Goal: Transaction & Acquisition: Purchase product/service

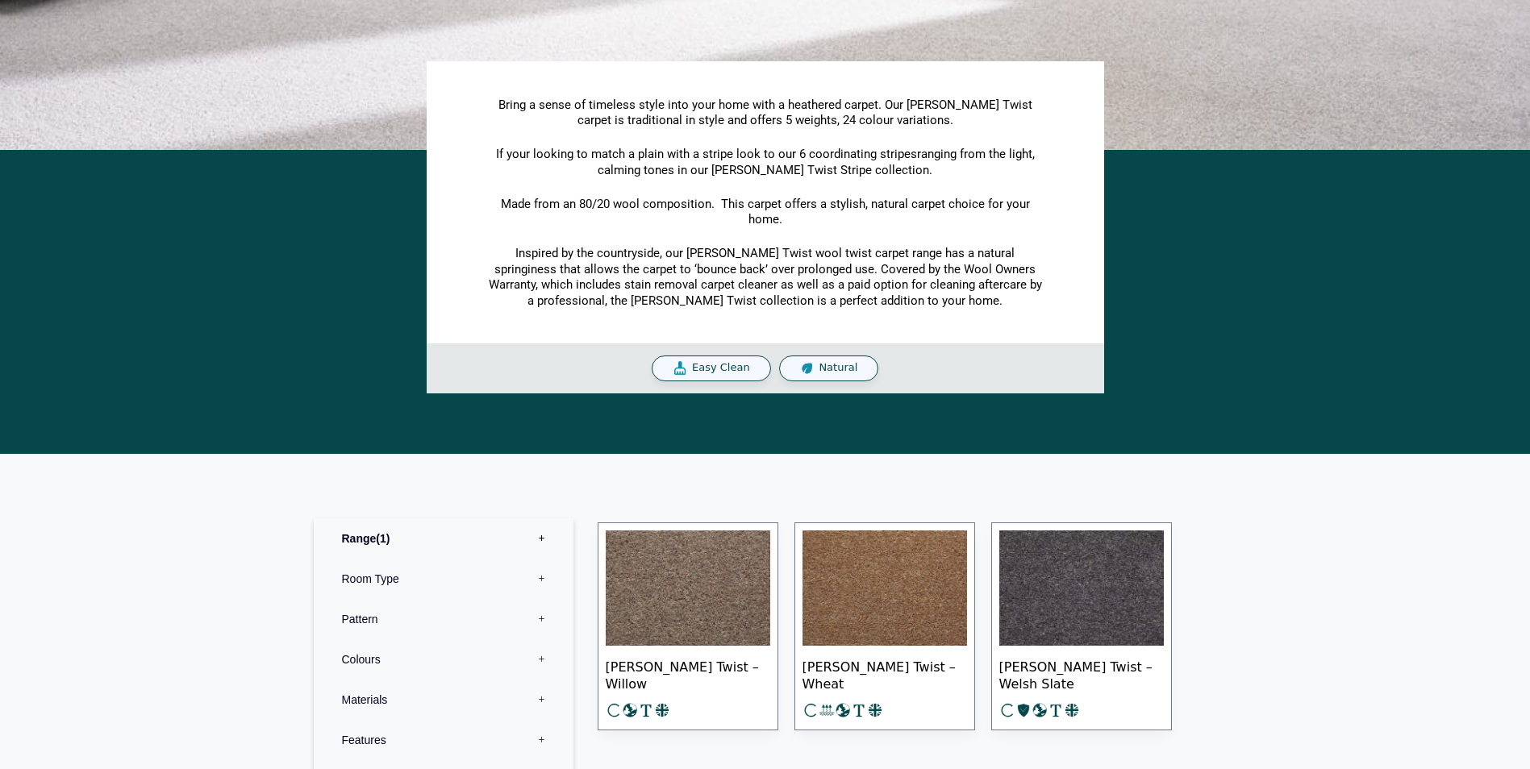
scroll to position [403, 0]
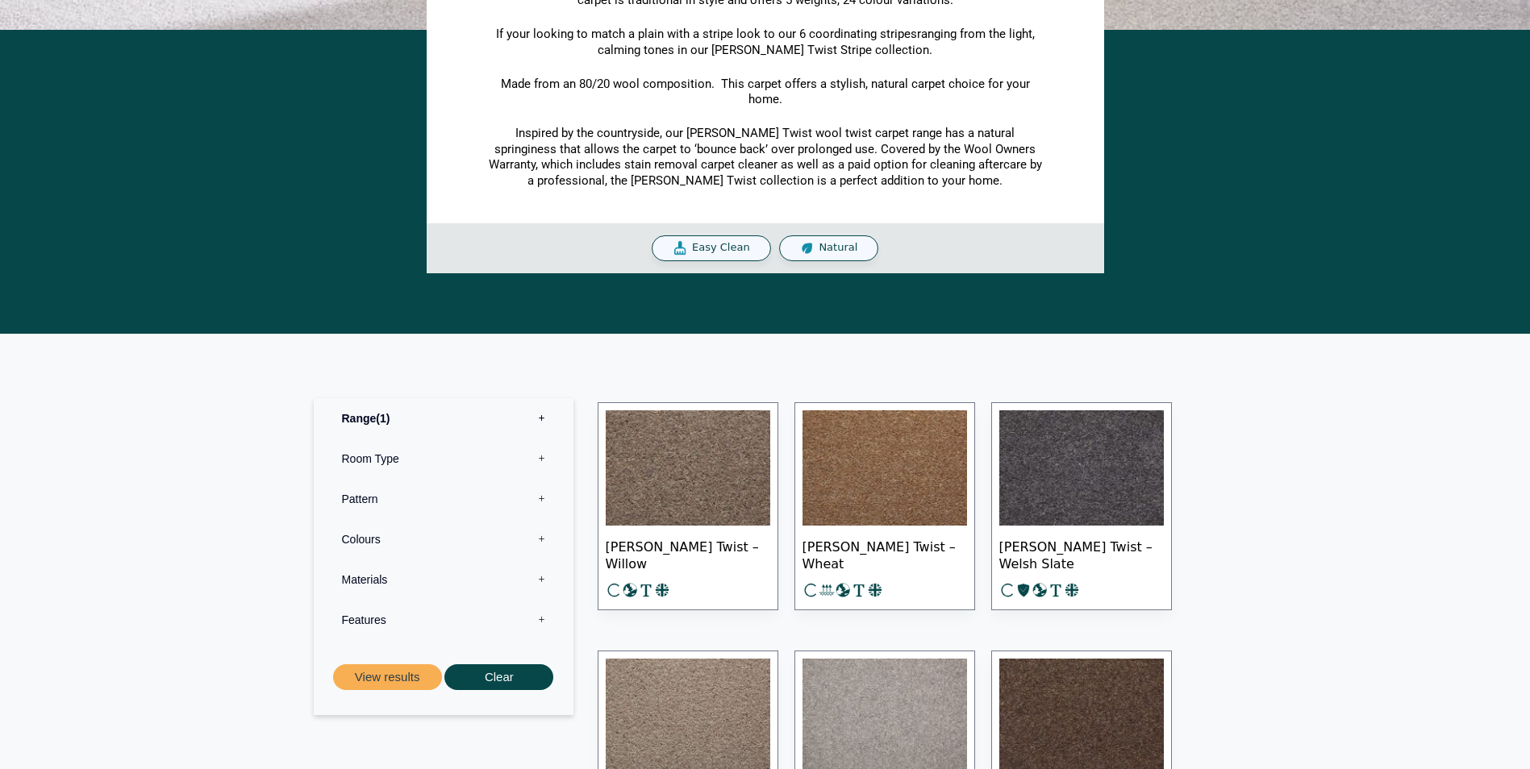
click at [729, 513] on img at bounding box center [688, 469] width 165 height 116
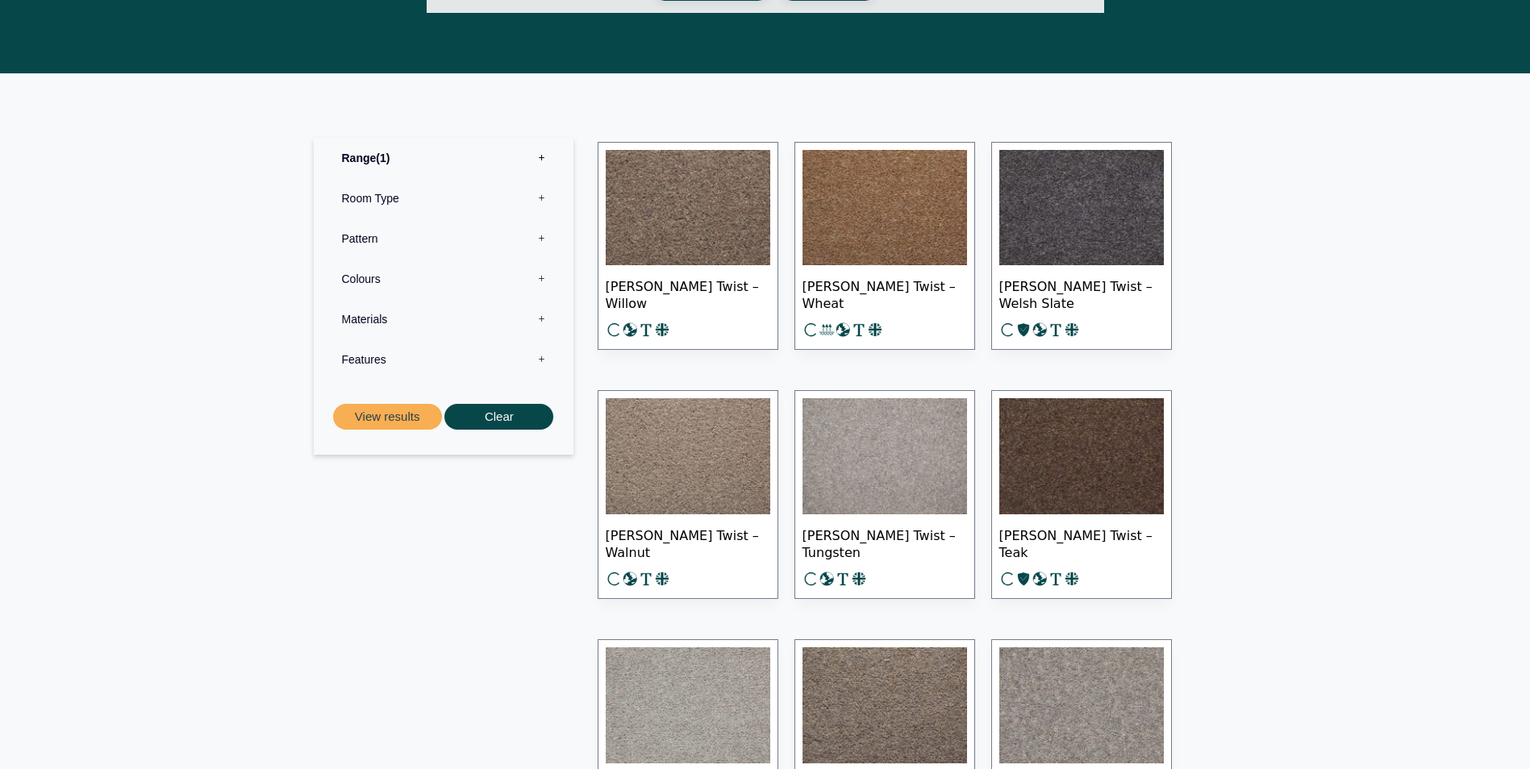
scroll to position [645, 0]
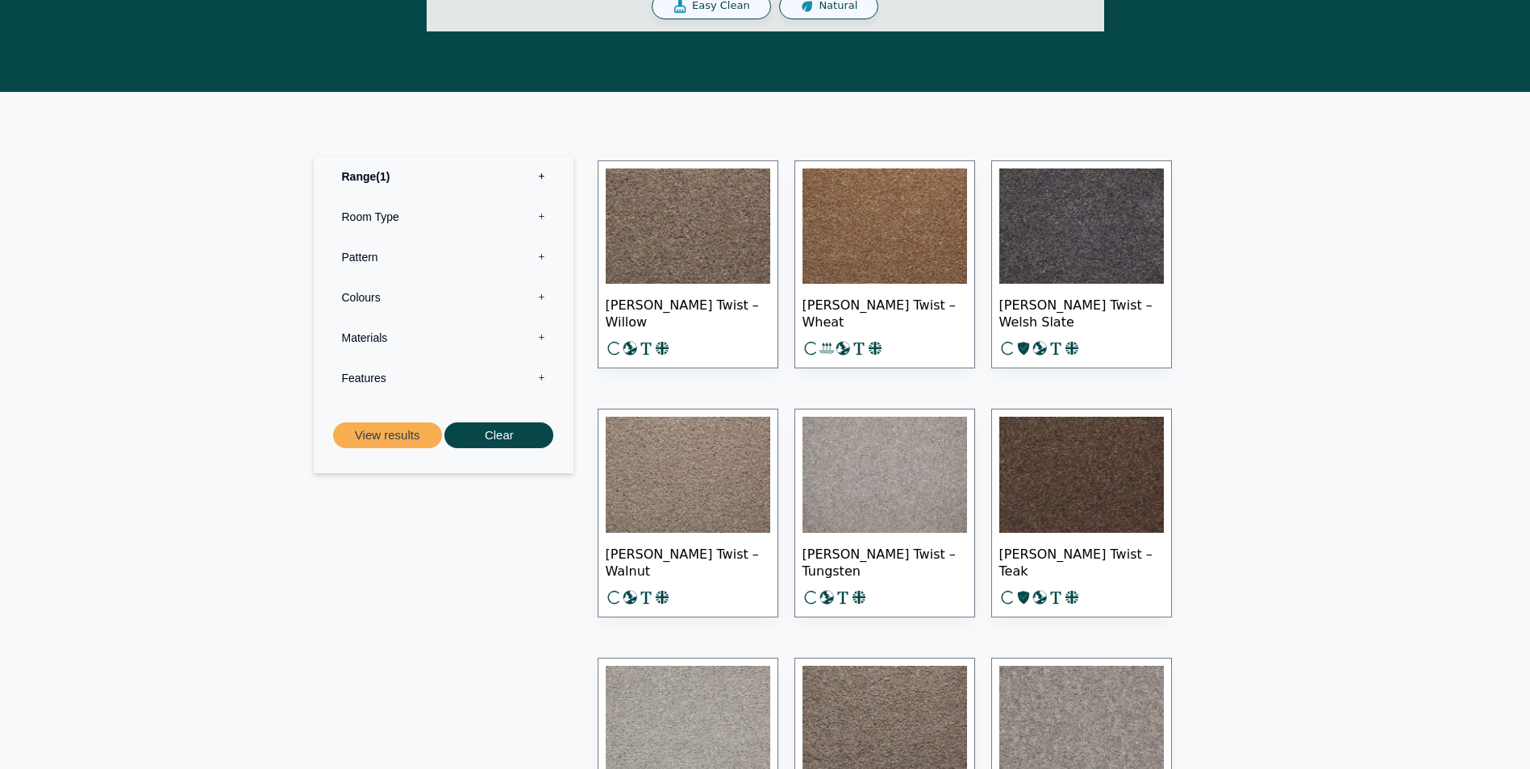
click at [711, 238] on img at bounding box center [688, 227] width 165 height 116
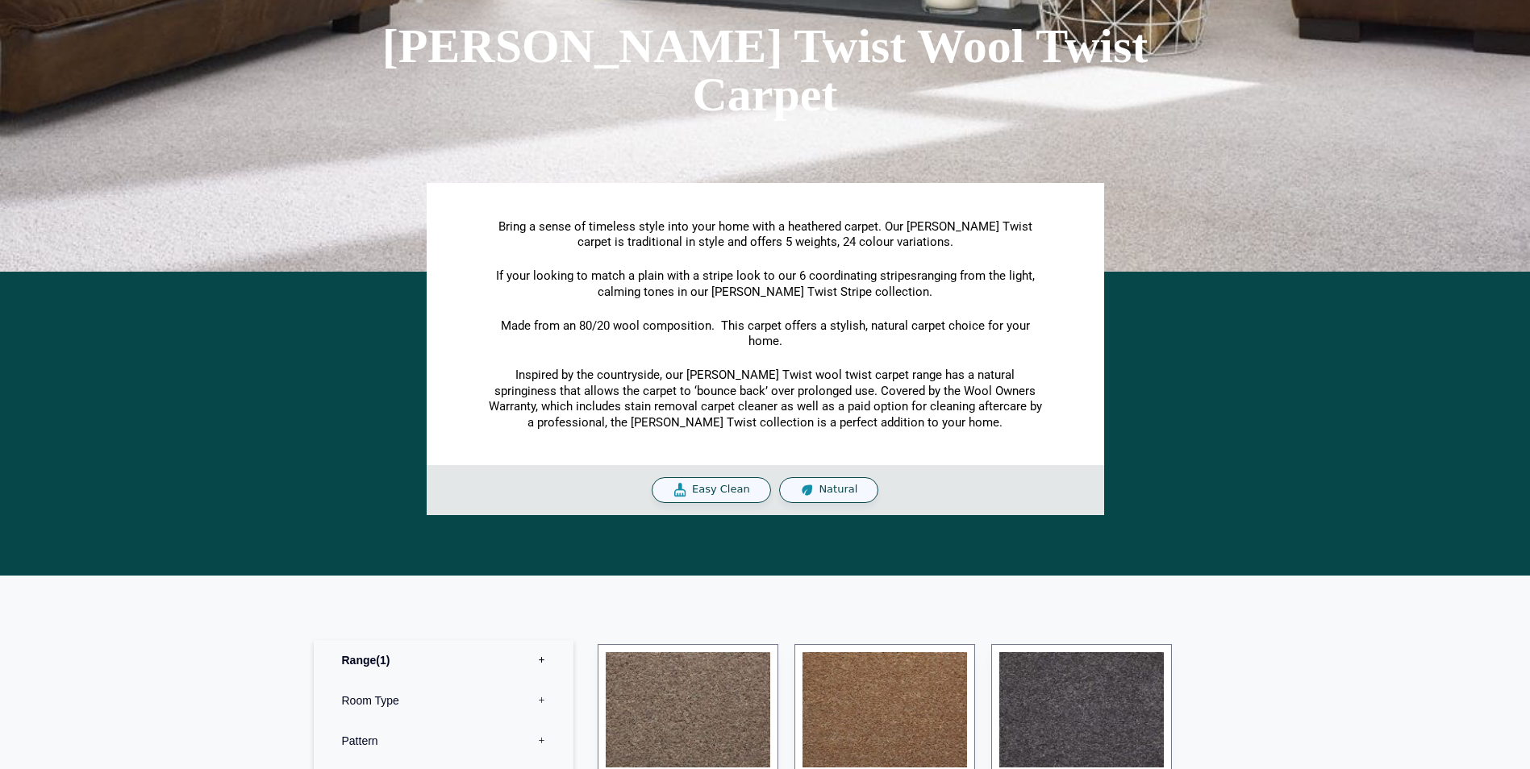
scroll to position [0, 0]
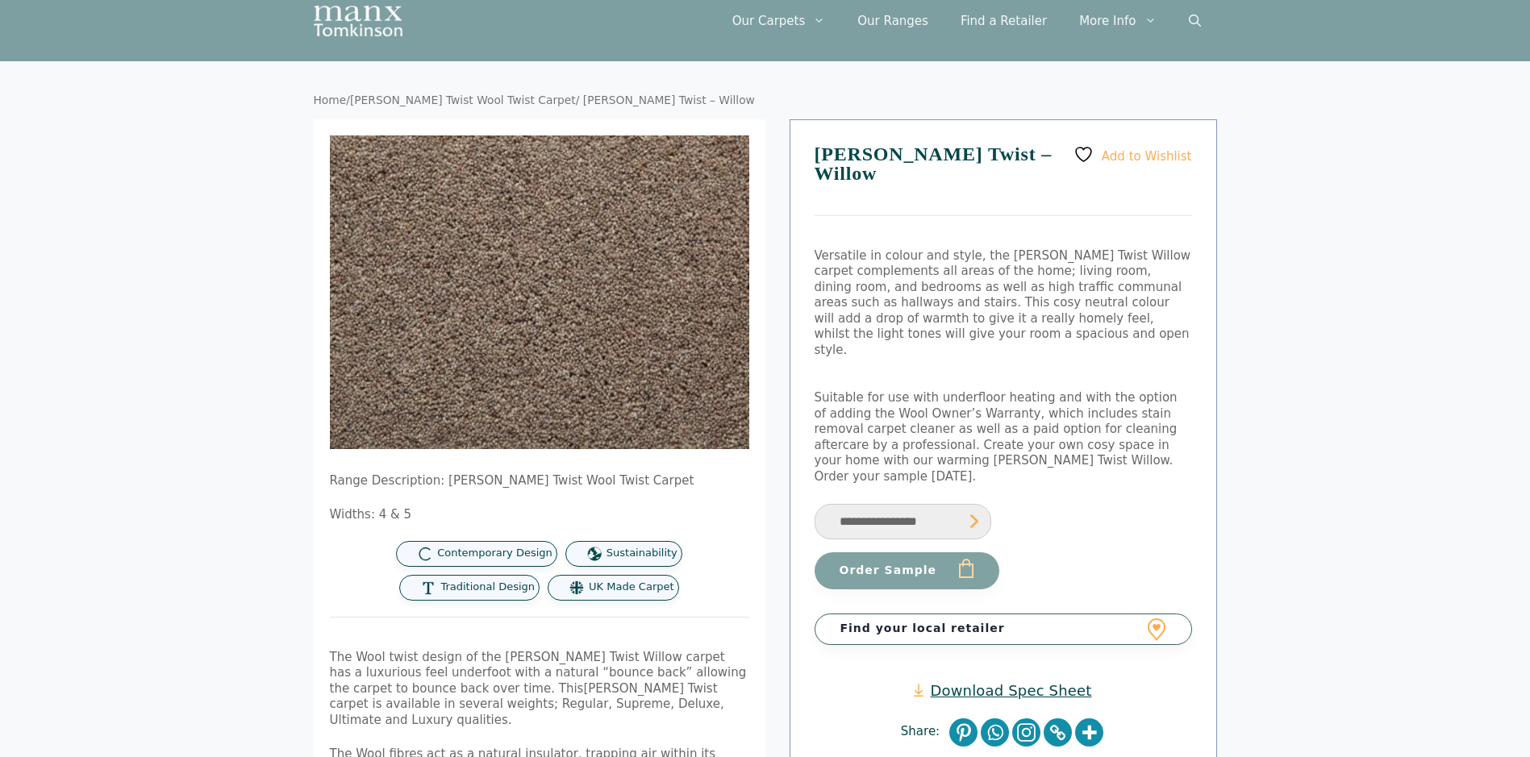
scroll to position [81, 0]
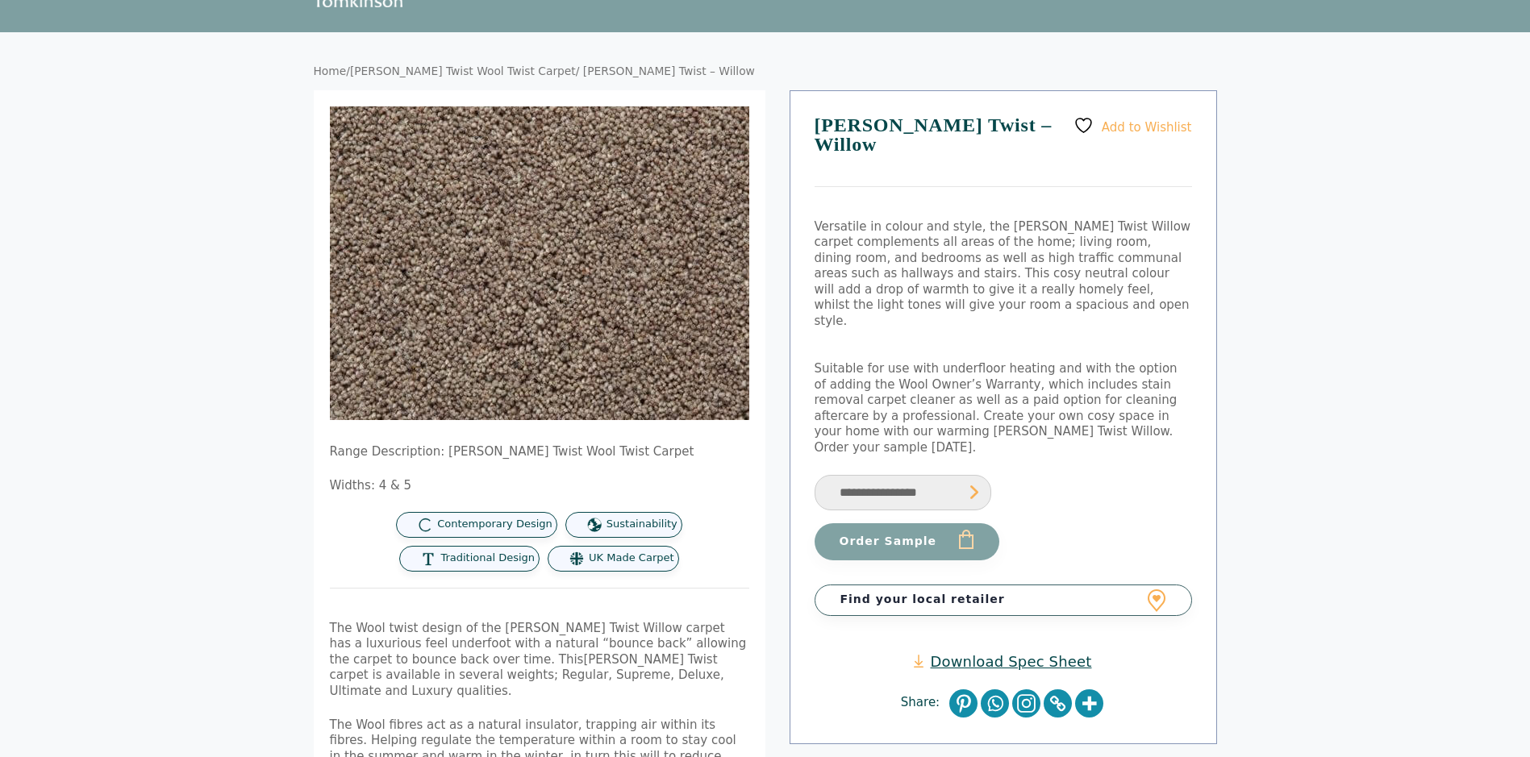
click at [531, 194] on img at bounding box center [544, 301] width 646 height 484
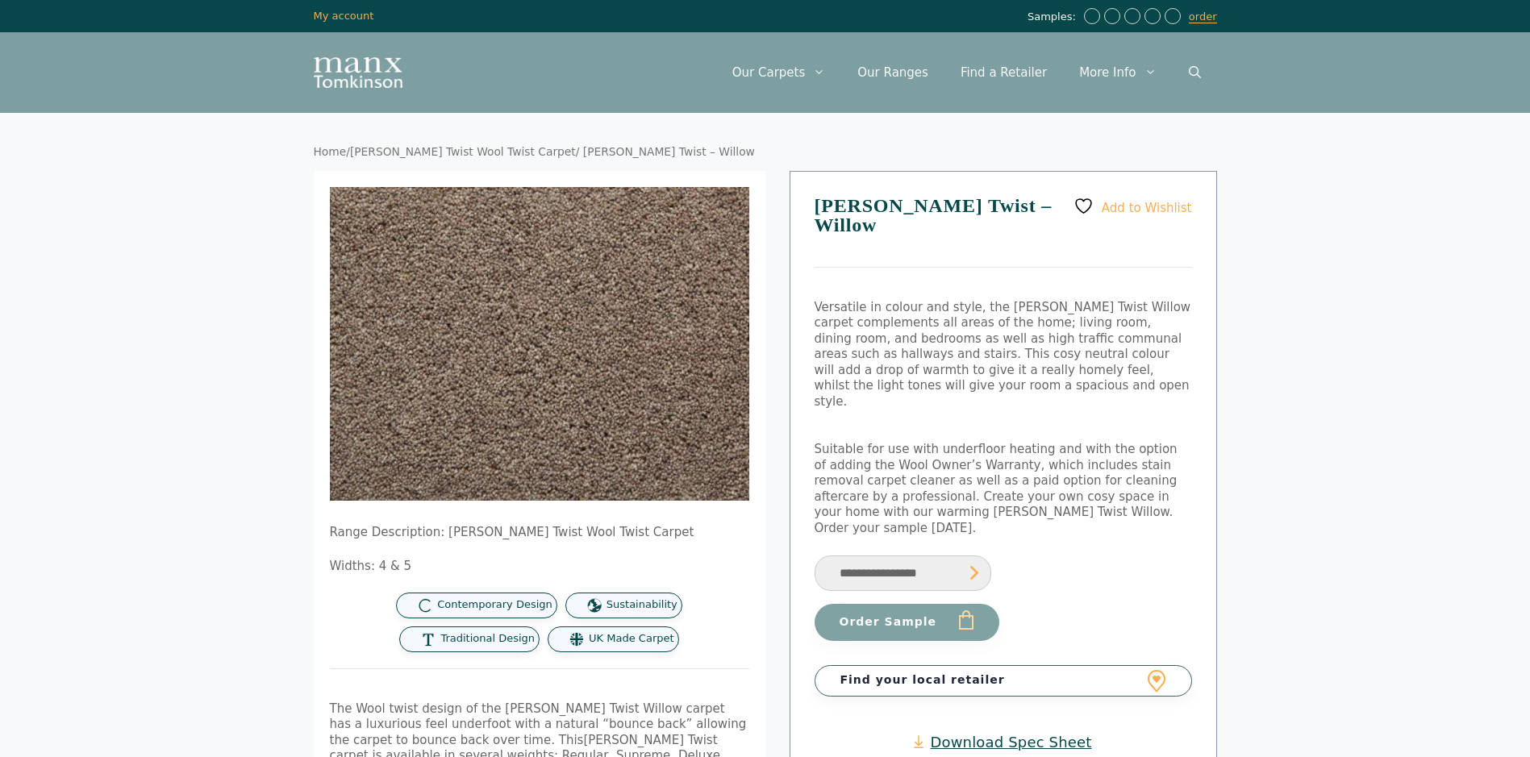
drag, startPoint x: 1207, startPoint y: 611, endPoint x: 190, endPoint y: 73, distance: 1150.3
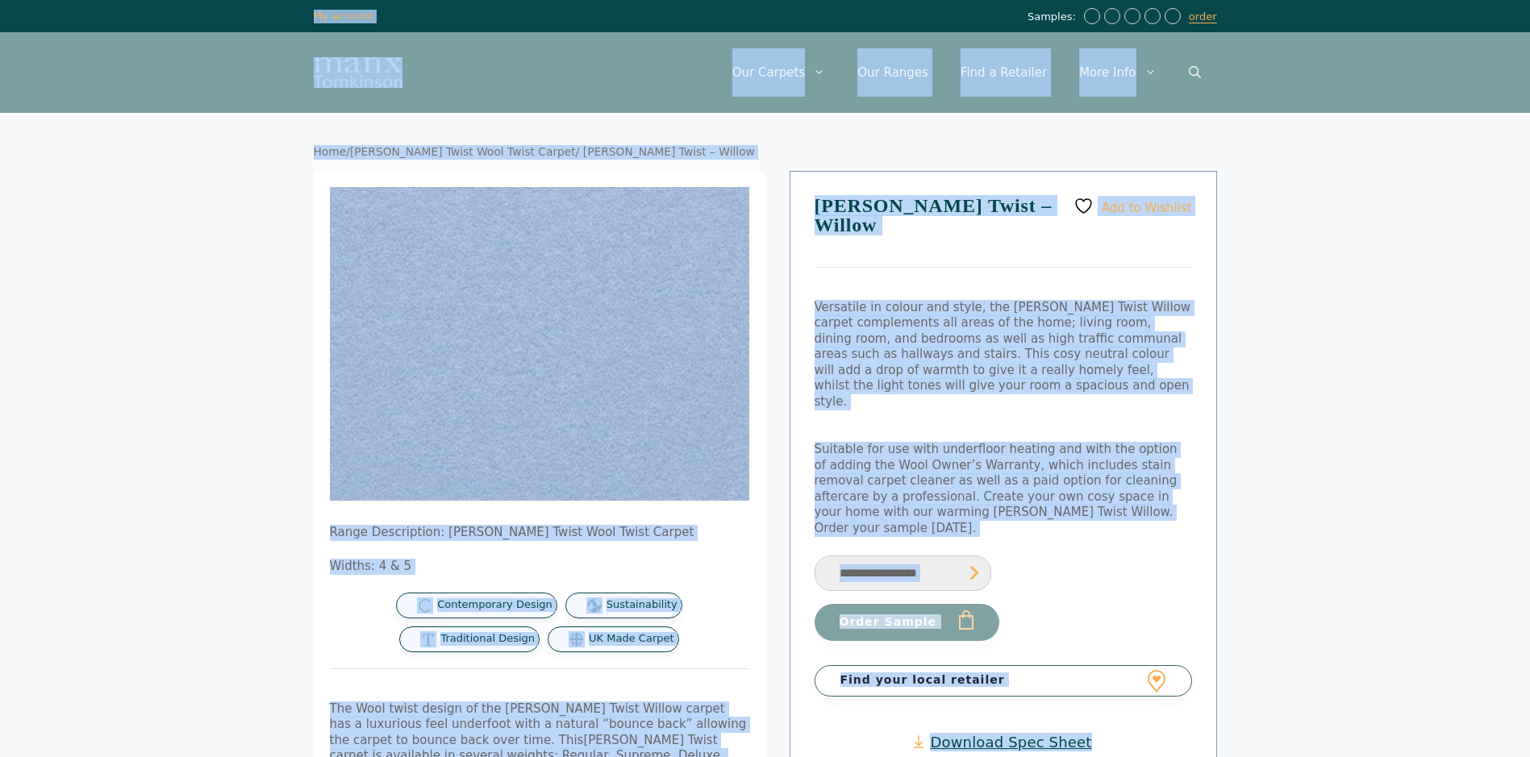
scroll to position [51, 0]
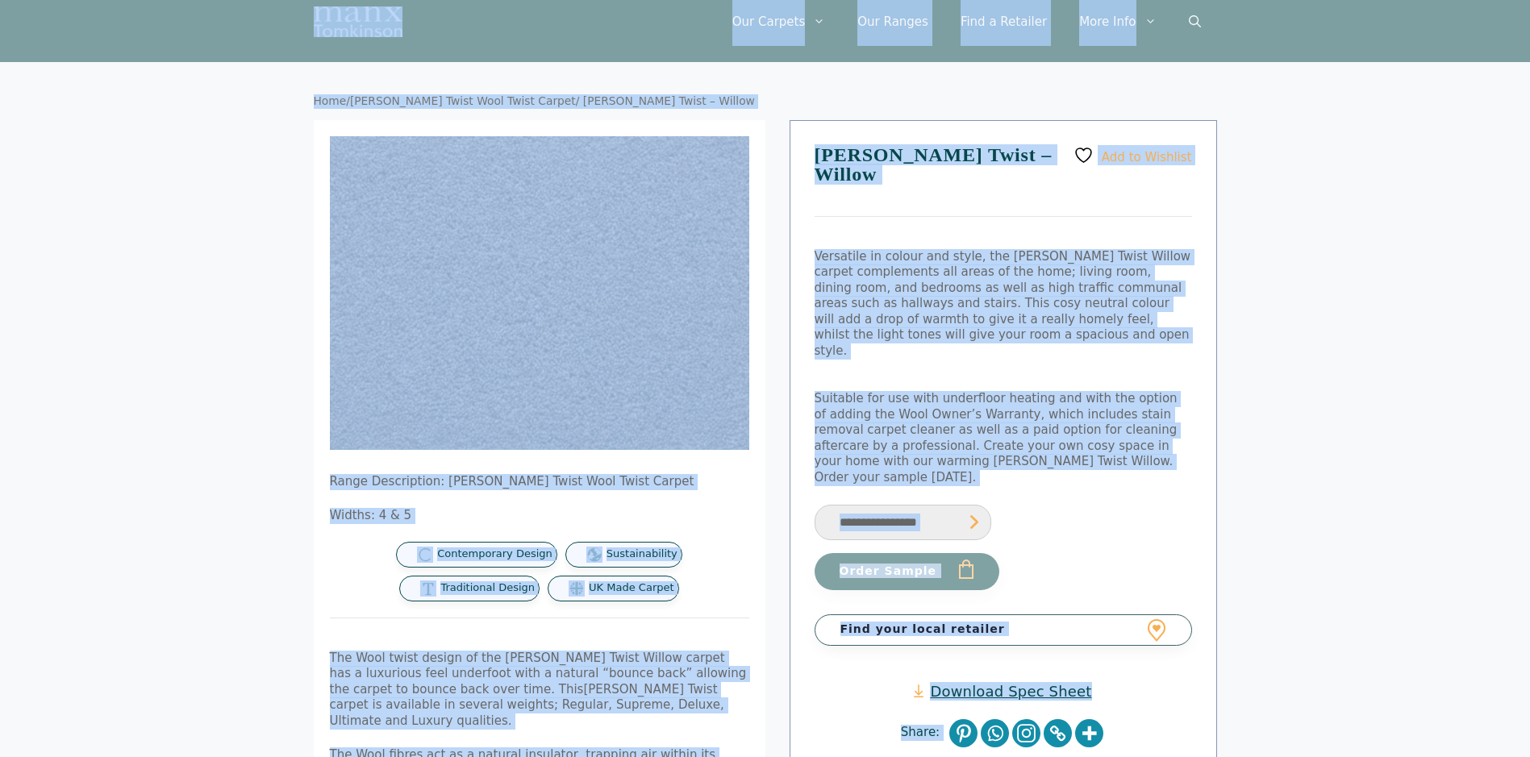
drag, startPoint x: 190, startPoint y: 73, endPoint x: 1337, endPoint y: 480, distance: 1217.1
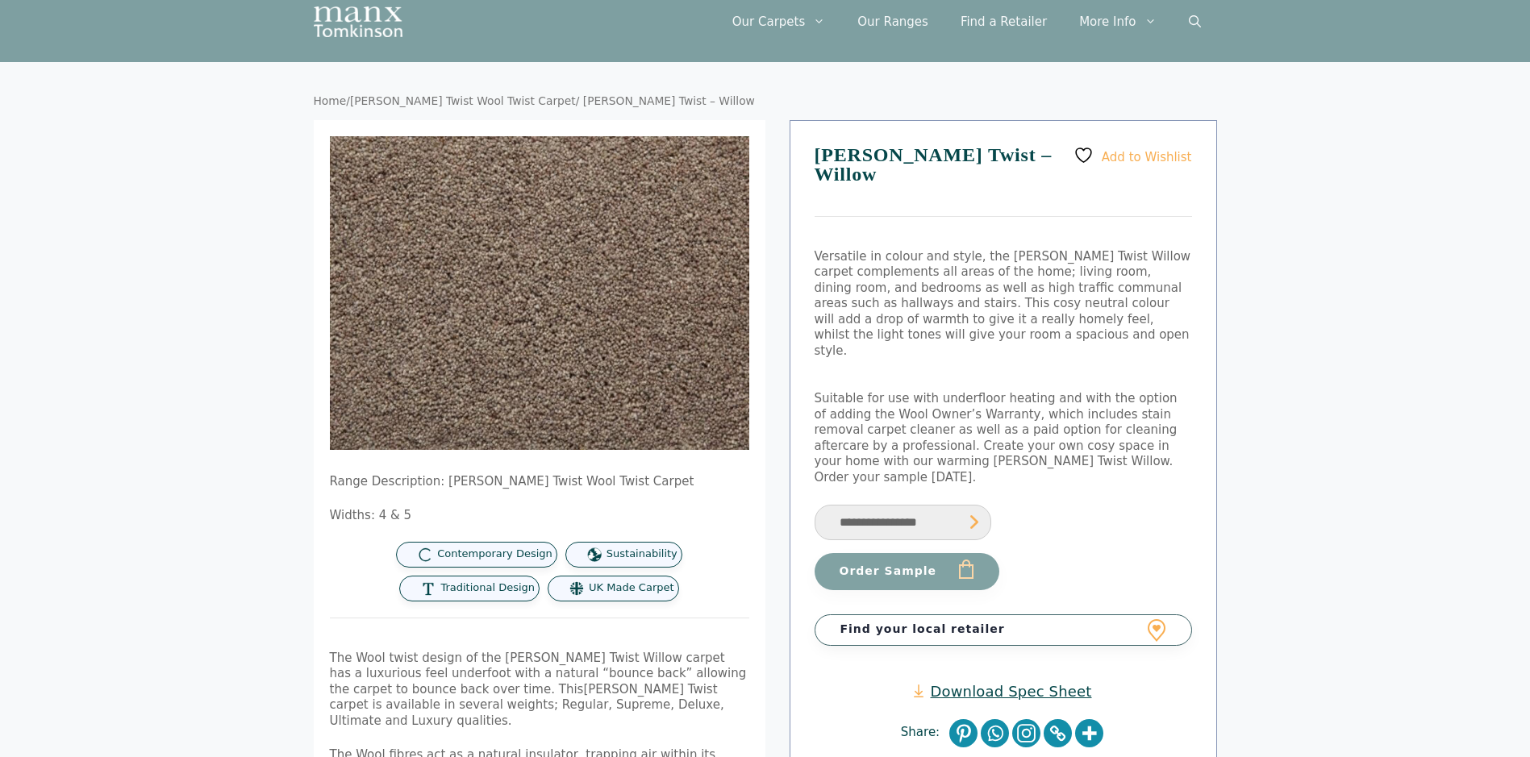
drag, startPoint x: 1337, startPoint y: 480, endPoint x: 1364, endPoint y: 533, distance: 59.5
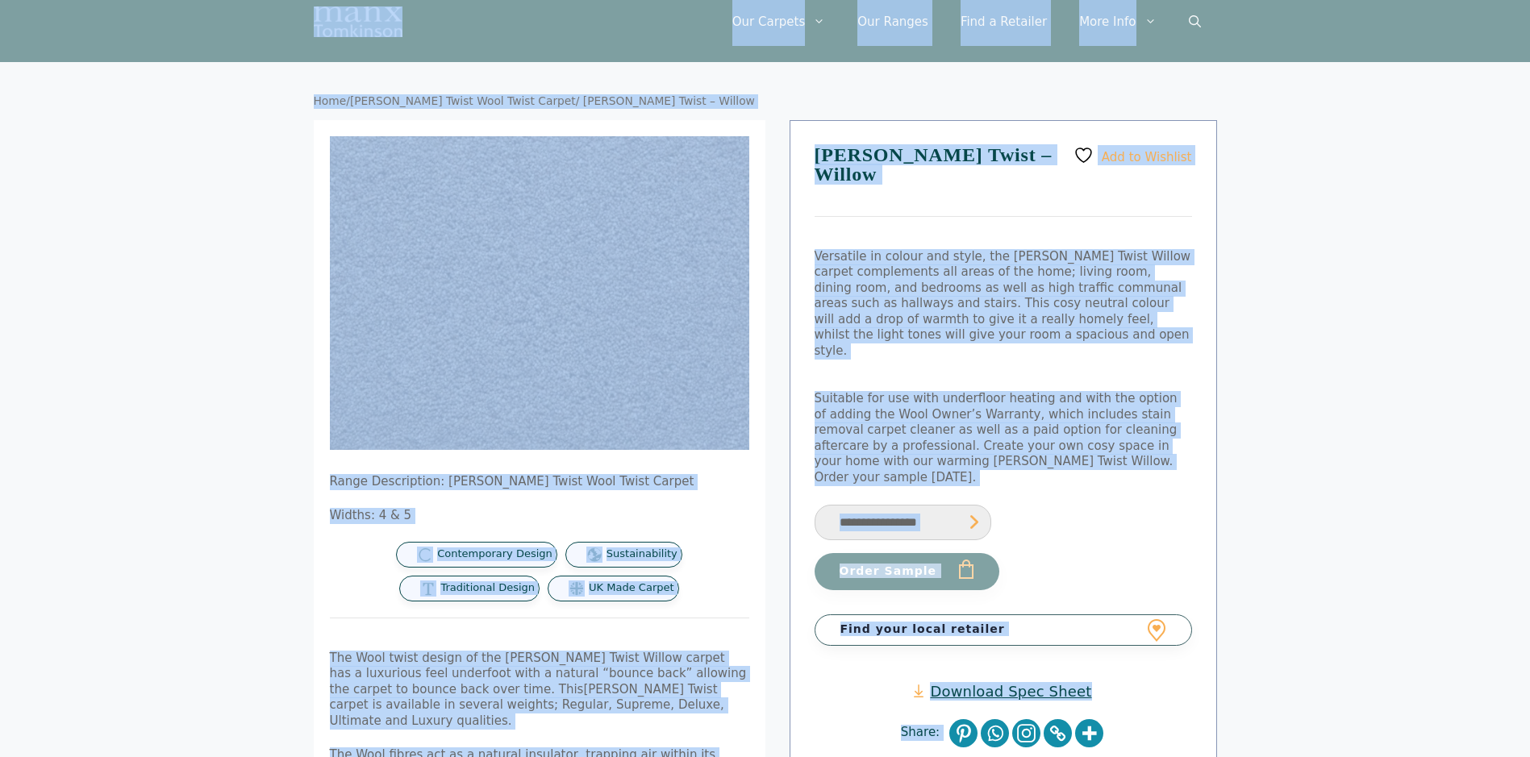
scroll to position [0, 0]
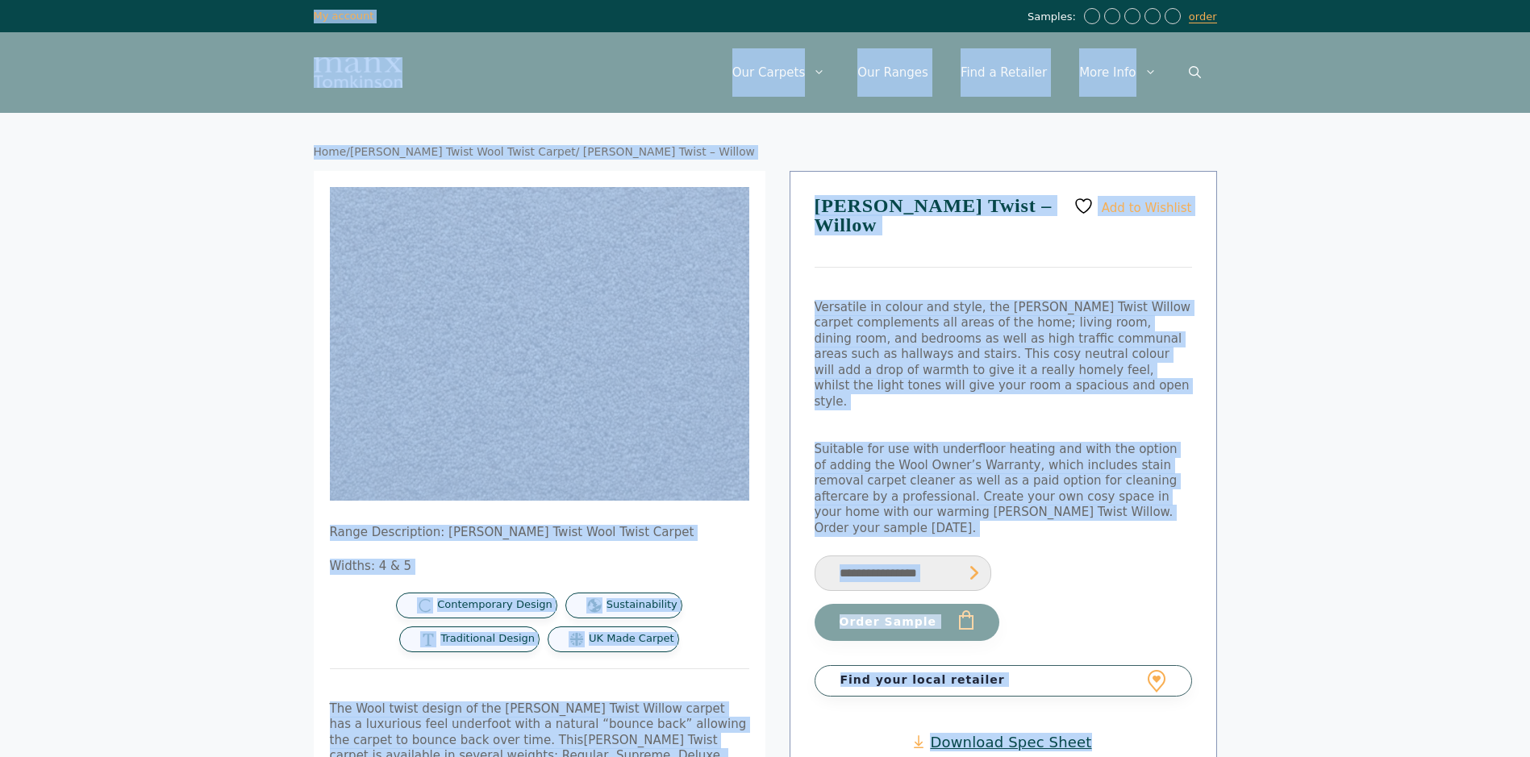
drag, startPoint x: 1350, startPoint y: 686, endPoint x: 257, endPoint y: 4, distance: 1288.4
drag, startPoint x: 257, startPoint y: 4, endPoint x: 227, endPoint y: 19, distance: 33.2
click at [227, 19] on div "Samples: order My Account My account" at bounding box center [765, 16] width 1530 height 32
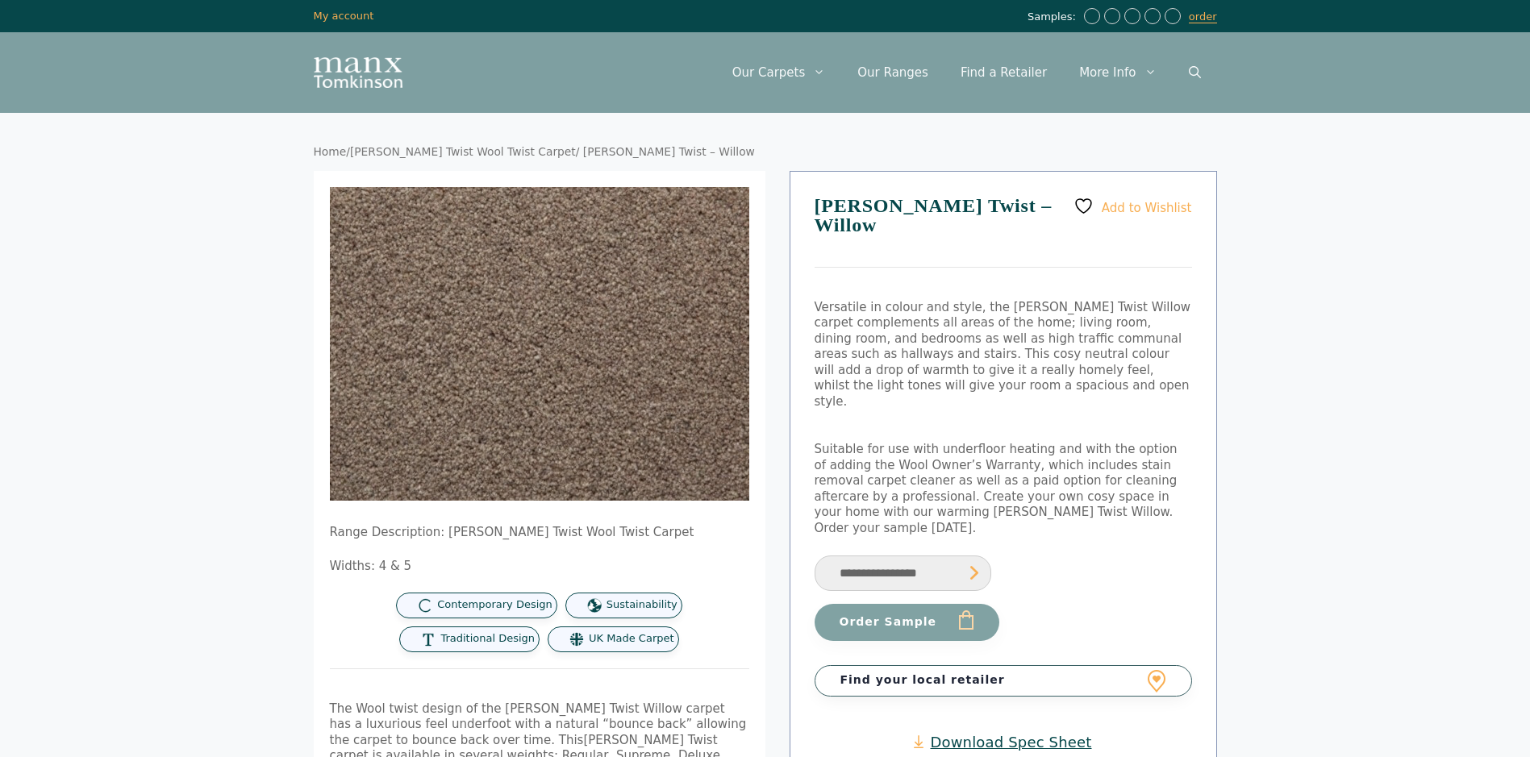
drag, startPoint x: 227, startPoint y: 19, endPoint x: 1023, endPoint y: 707, distance: 1051.6
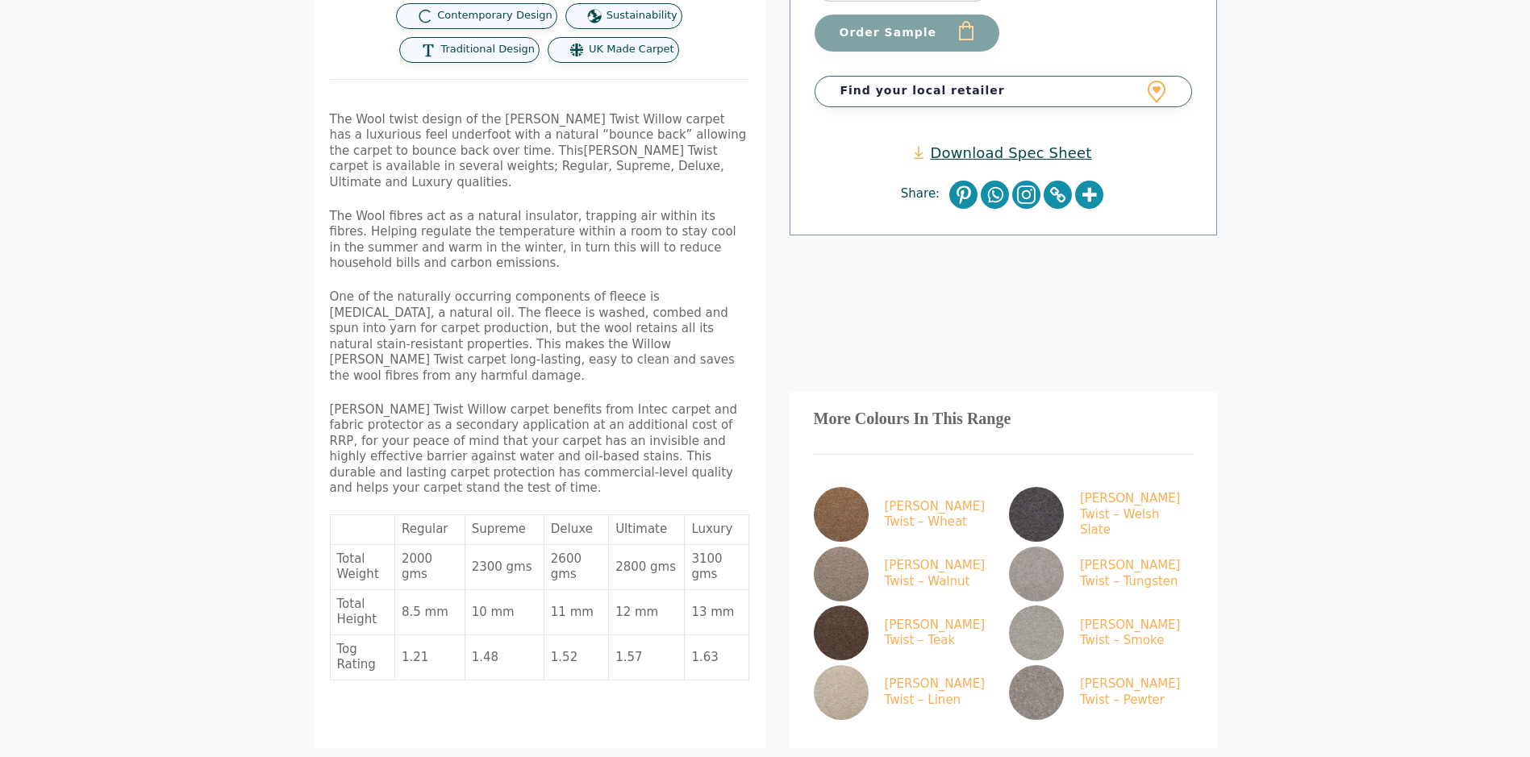
scroll to position [589, 0]
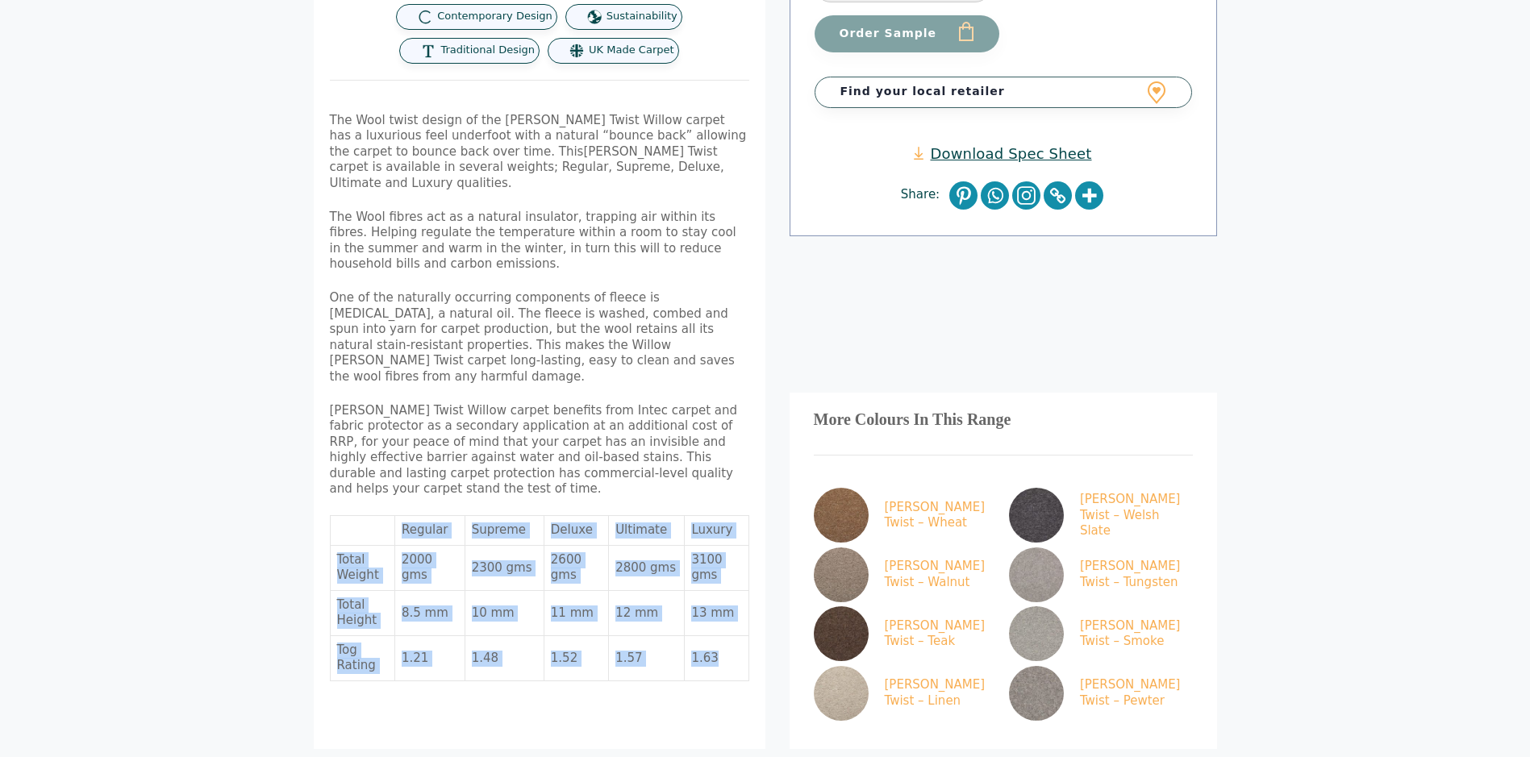
drag, startPoint x: 731, startPoint y: 590, endPoint x: 338, endPoint y: 481, distance: 407.8
click at [338, 516] on tbody "Regular Supreme Deluxe Ultimate Luxury Total Weight 2000 gms 2300 gms 2600 gms …" at bounding box center [540, 598] width 419 height 165
drag, startPoint x: 338, startPoint y: 481, endPoint x: 338, endPoint y: 470, distance: 10.5
click at [338, 516] on td at bounding box center [363, 531] width 65 height 30
drag, startPoint x: 338, startPoint y: 469, endPoint x: 720, endPoint y: 672, distance: 433.0
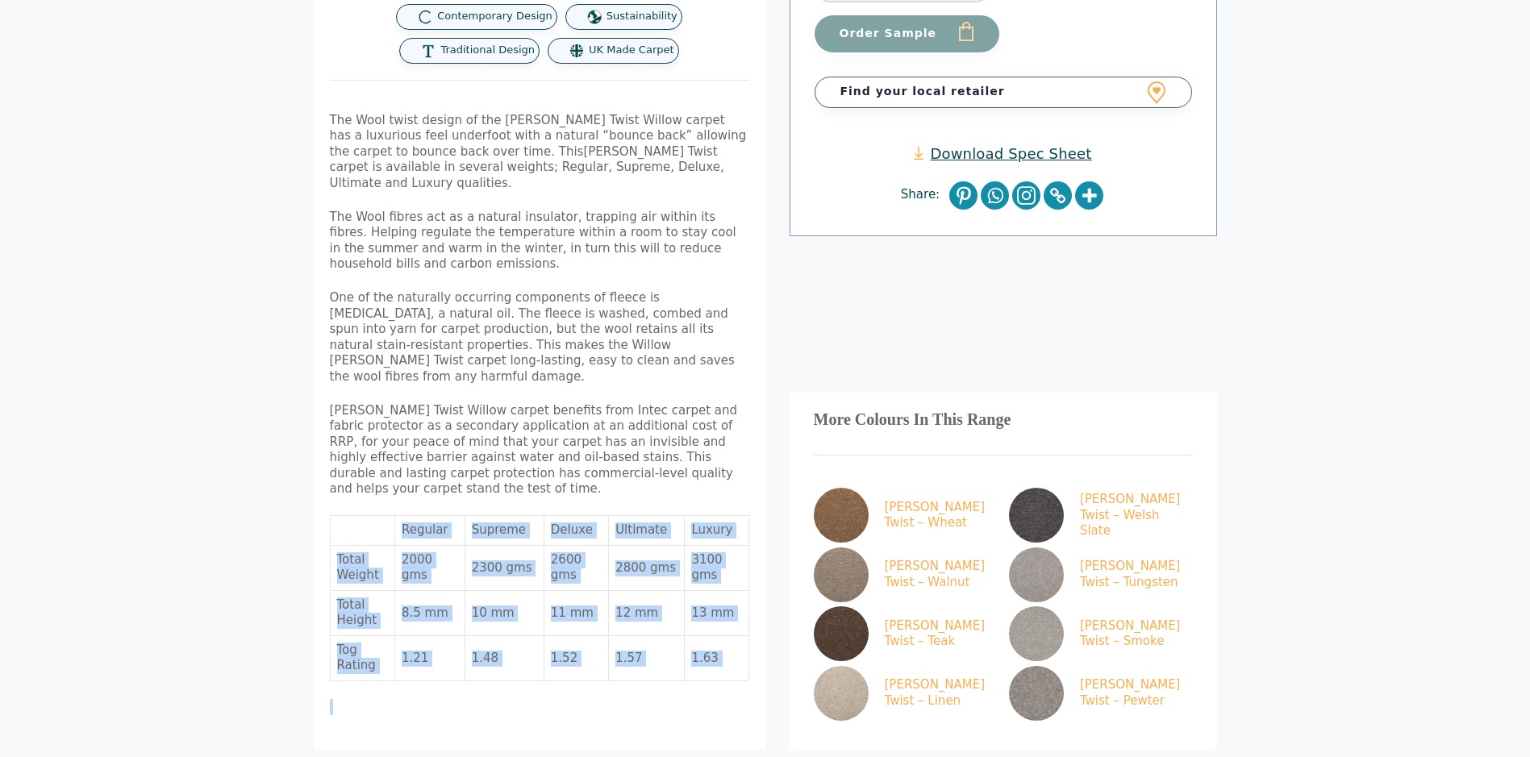
click at [720, 672] on div "Range Description: Tomkinson Twist Wool Twist Carpet Widths: 4 & 5 Contemporary…" at bounding box center [540, 166] width 452 height 1168
drag, startPoint x: 720, startPoint y: 672, endPoint x: 731, endPoint y: 628, distance: 44.8
click at [731, 628] on div "Range Description: Tomkinson Twist Wool Twist Carpet Widths: 4 & 5 Contemporary…" at bounding box center [539, 325] width 419 height 779
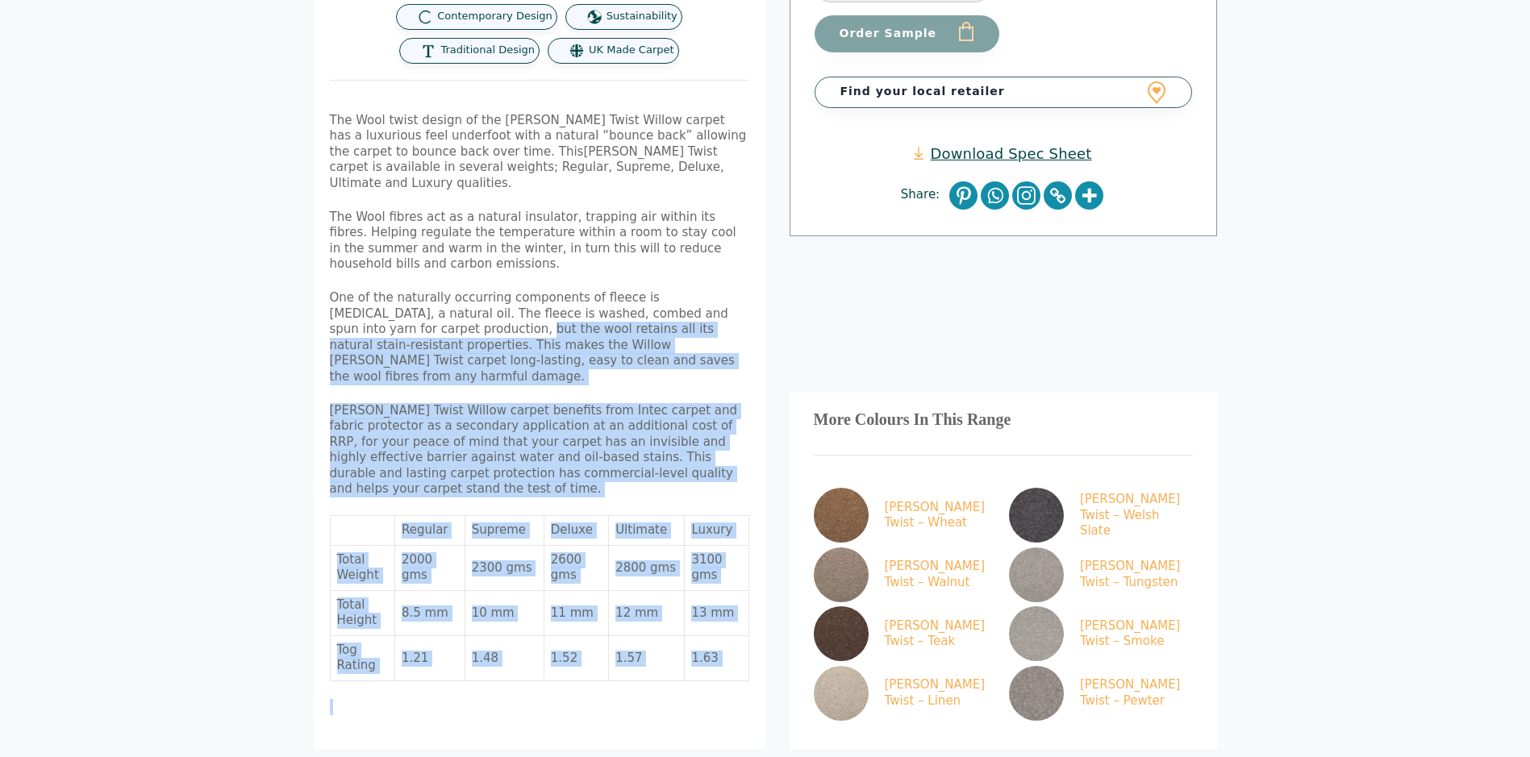
drag, startPoint x: 731, startPoint y: 628, endPoint x: 322, endPoint y: 146, distance: 632.3
click at [337, 252] on div "Range Description: Tomkinson Twist Wool Twist Carpet Widths: 4 & 5 Contemporary…" at bounding box center [539, 325] width 419 height 779
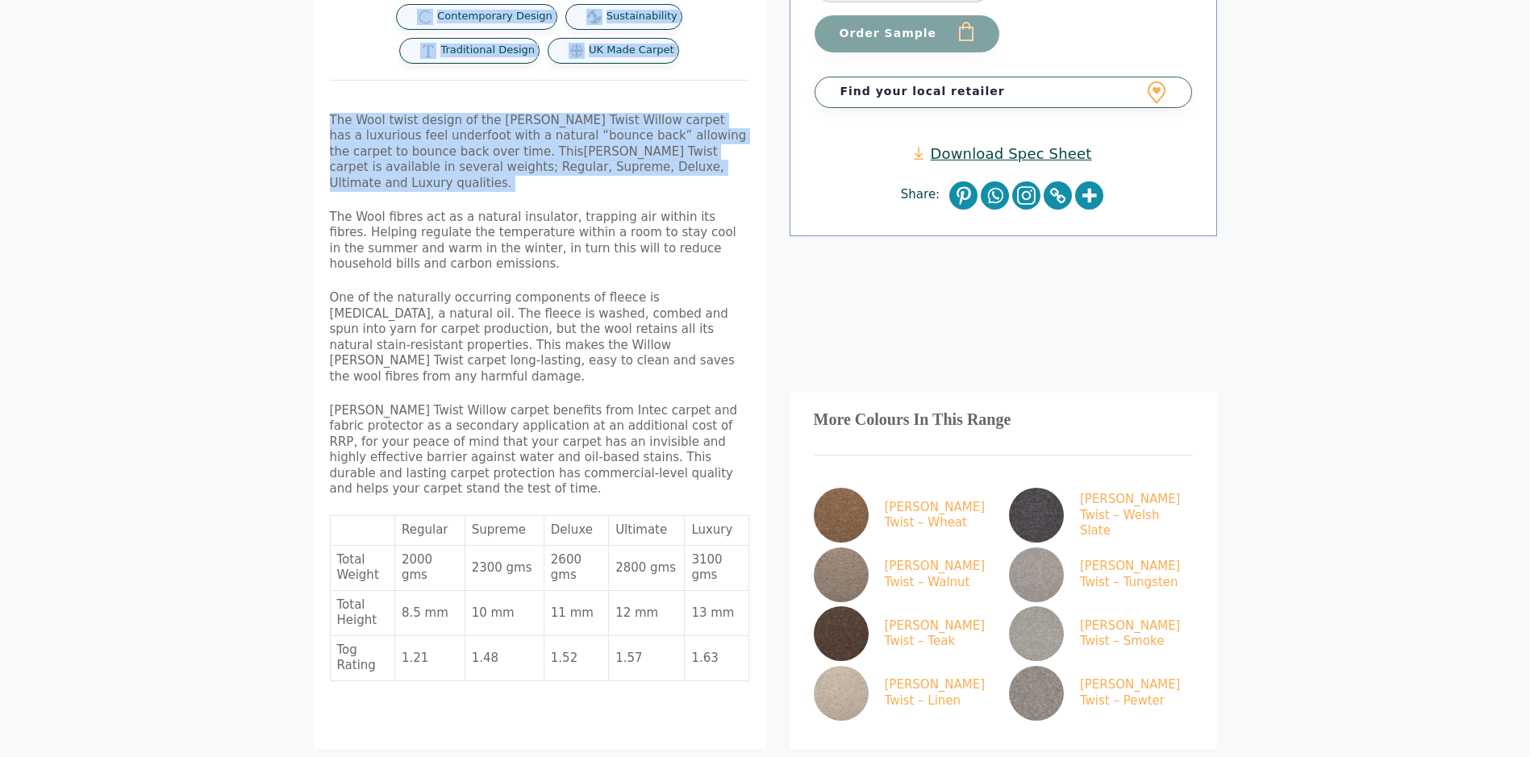
drag, startPoint x: 322, startPoint y: 146, endPoint x: 302, endPoint y: 44, distance: 104.4
click at [302, 44] on div "Home / Tomkinson Twist Wool Twist Carpet / Tomkinson Twist – Willow Range Descr…" at bounding box center [765, 282] width 968 height 1516
drag, startPoint x: 302, startPoint y: 44, endPoint x: 298, endPoint y: 35, distance: 9.0
click at [298, 35] on div "Home / Tomkinson Twist Wool Twist Carpet / Tomkinson Twist – Willow Range Descr…" at bounding box center [765, 282] width 968 height 1516
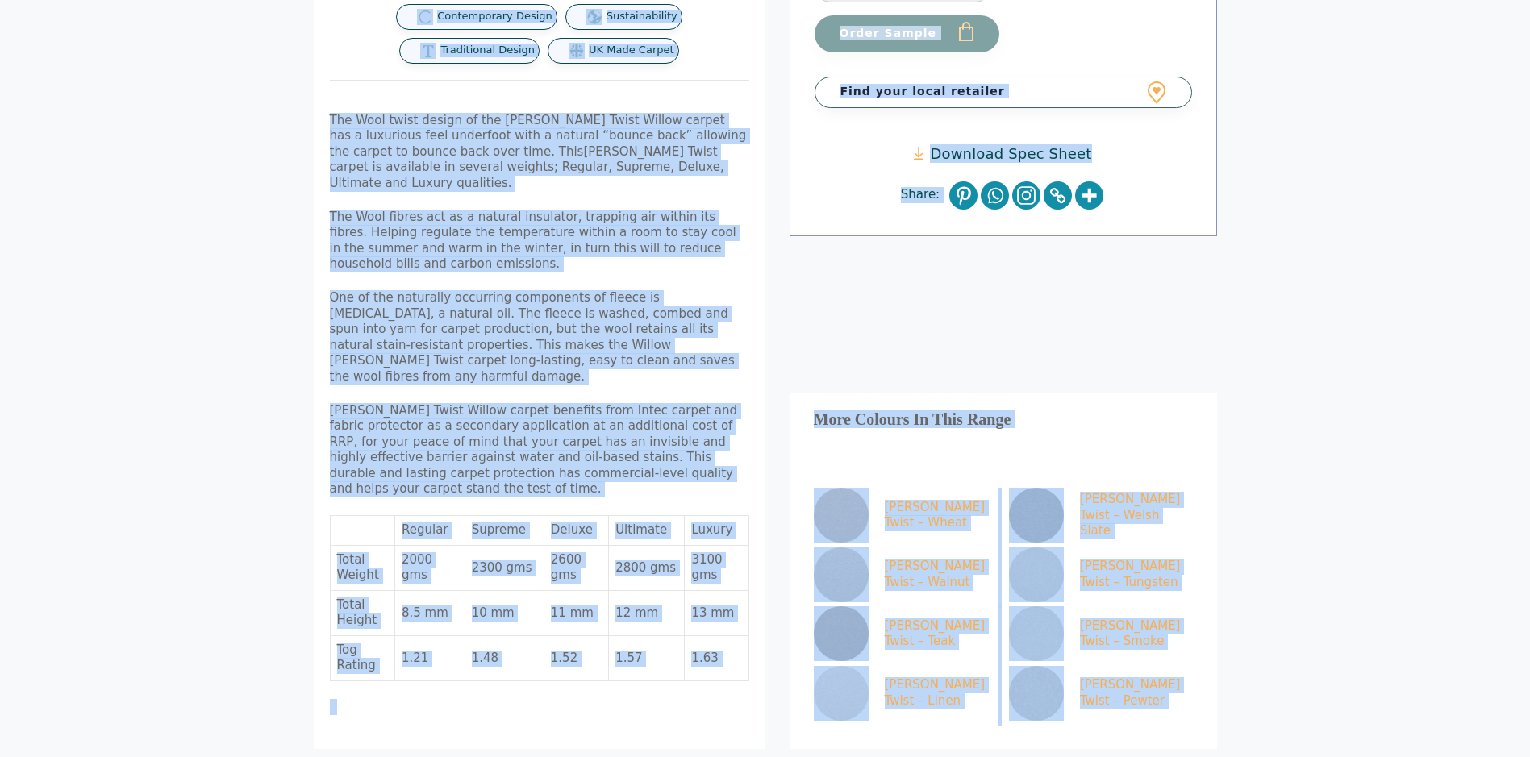
drag, startPoint x: 298, startPoint y: 35, endPoint x: 1269, endPoint y: 700, distance: 1176.8
click at [1269, 700] on body "Skip to content Samples: order My Account My account Menu Menu Our Carpets View…" at bounding box center [765, 358] width 1530 height 1894
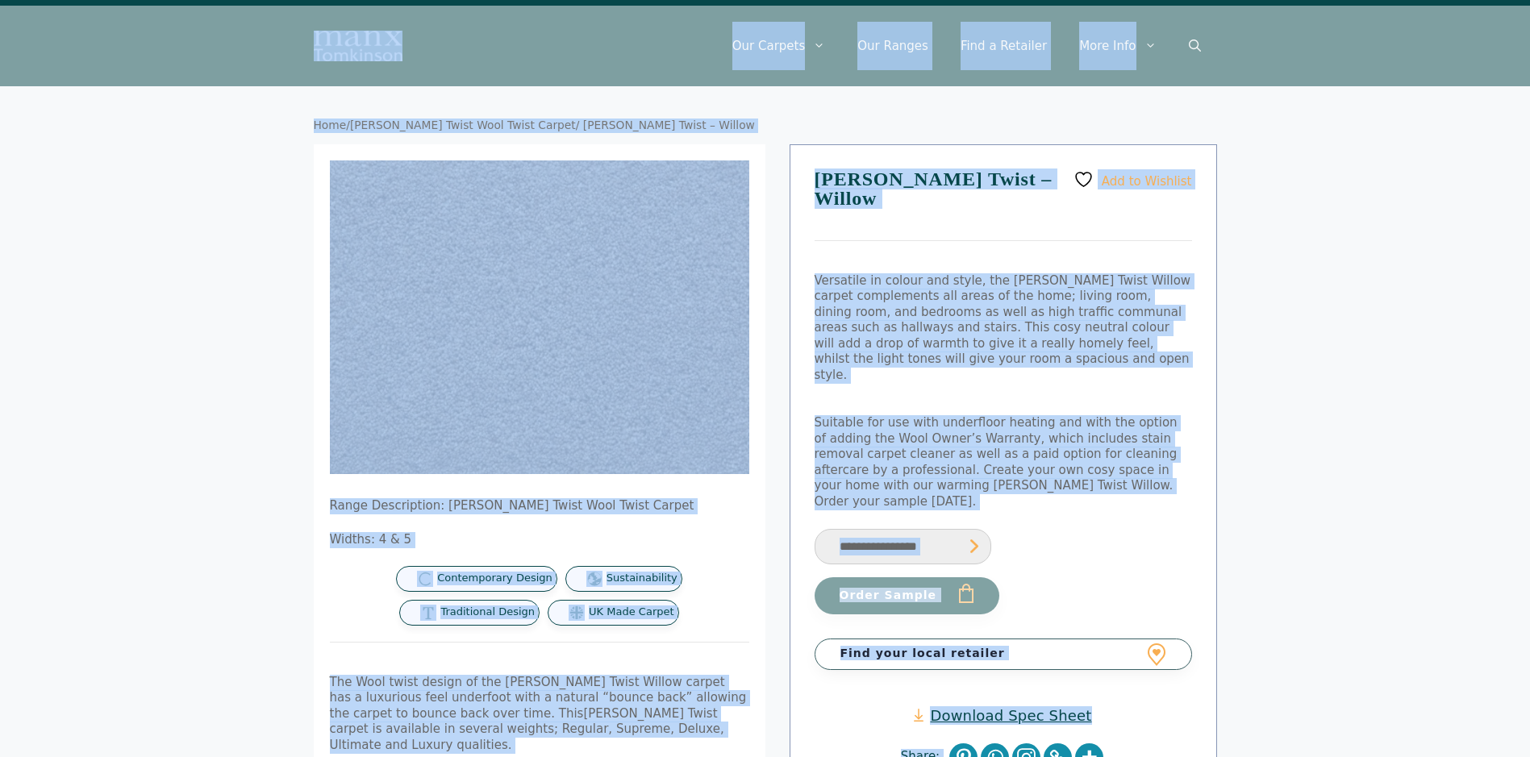
scroll to position [0, 0]
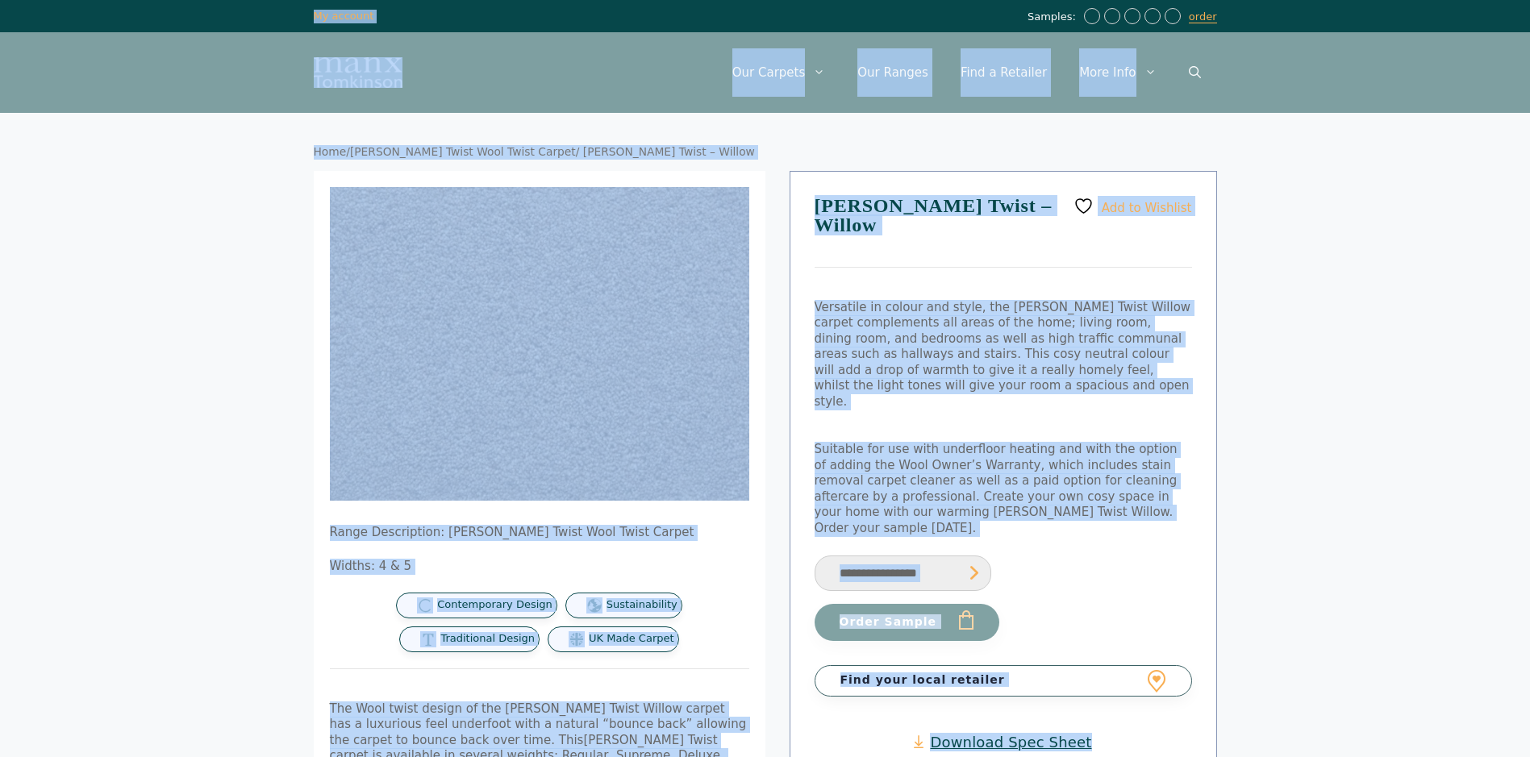
drag, startPoint x: 880, startPoint y: 408, endPoint x: 231, endPoint y: 10, distance: 761.8
click at [231, 10] on div "Samples: order My Account My account" at bounding box center [765, 16] width 1530 height 32
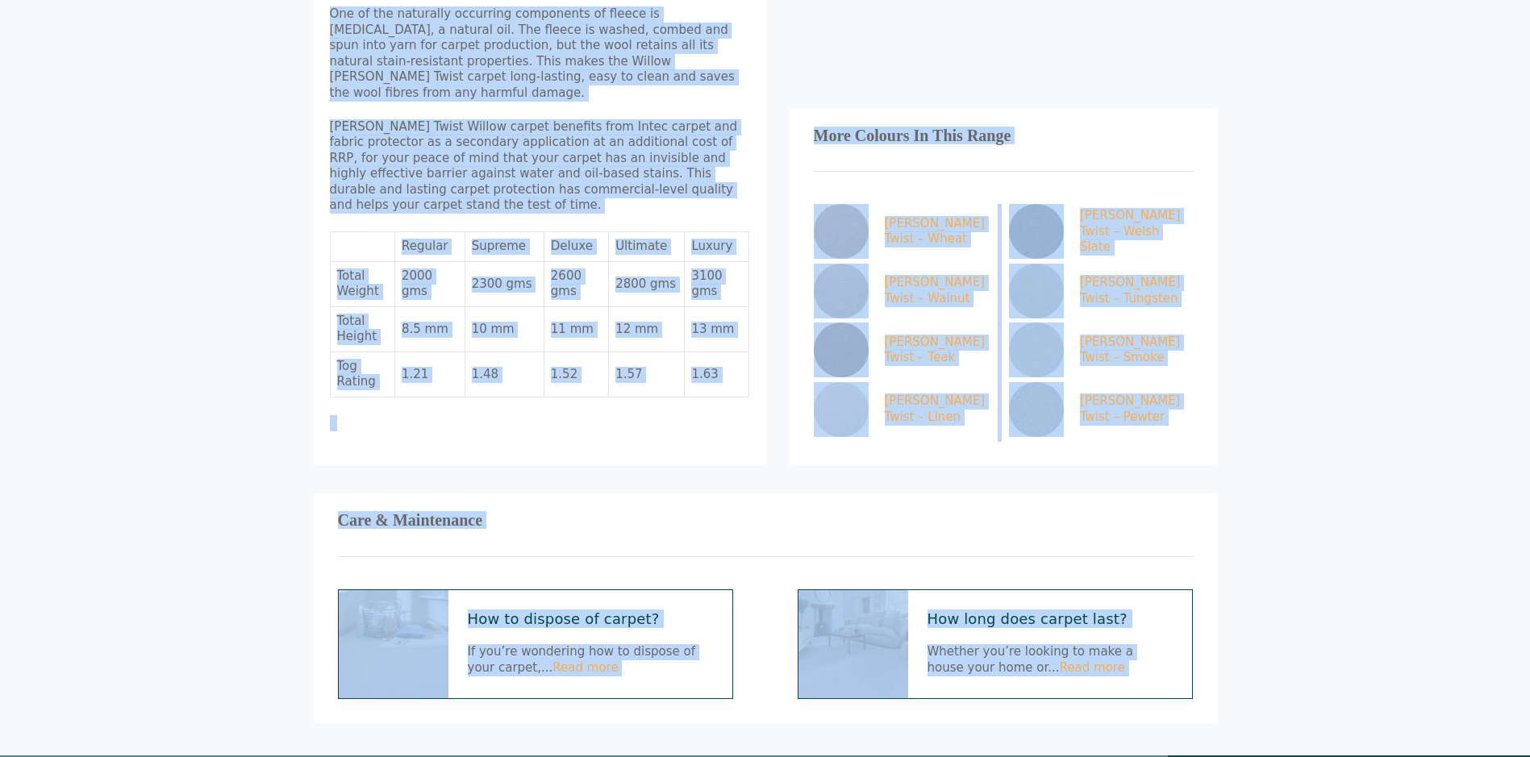
scroll to position [1073, 0]
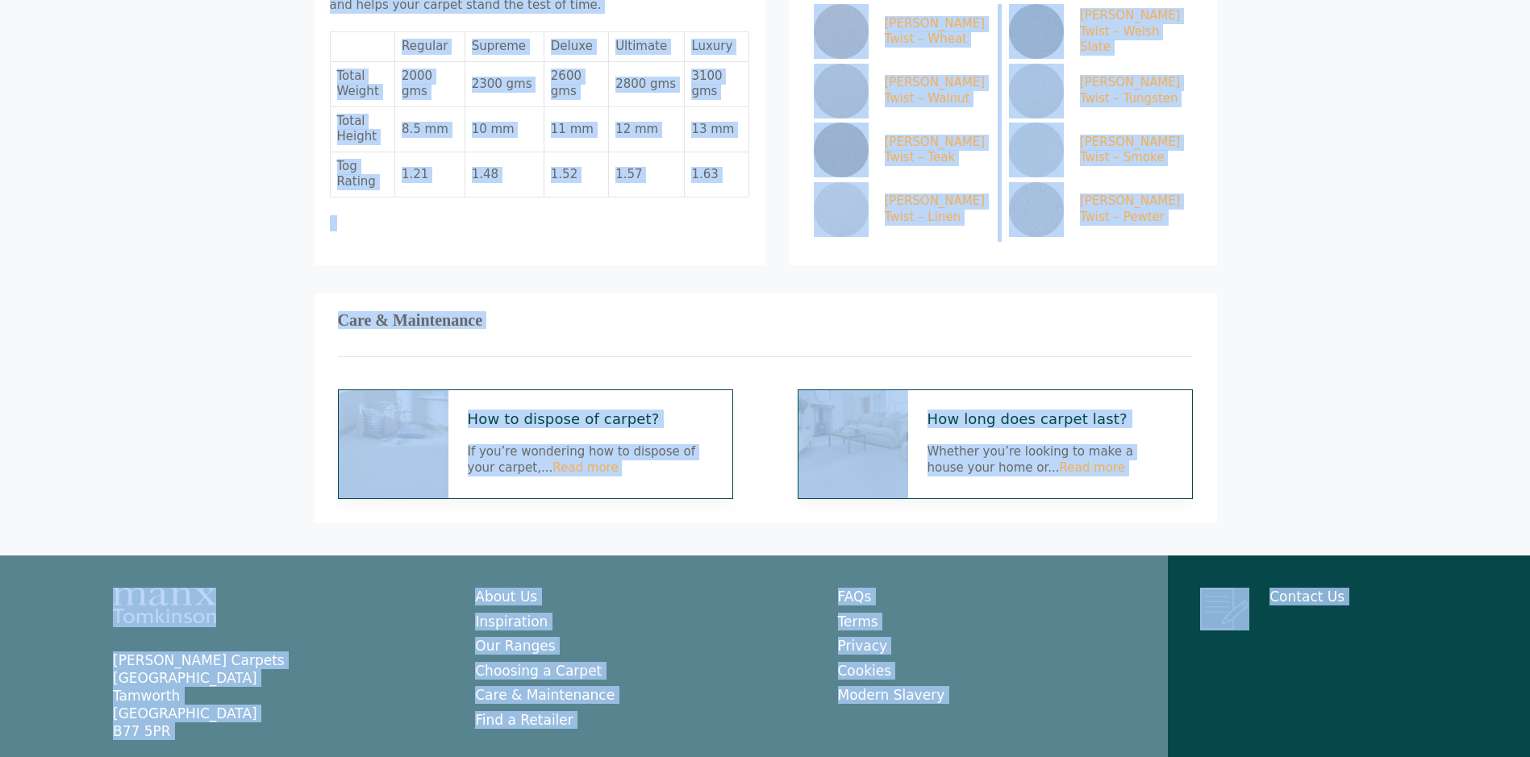
drag, startPoint x: 231, startPoint y: 10, endPoint x: 1514, endPoint y: 809, distance: 1511.8
drag, startPoint x: 1514, startPoint y: 809, endPoint x: 1378, endPoint y: 719, distance: 162.9
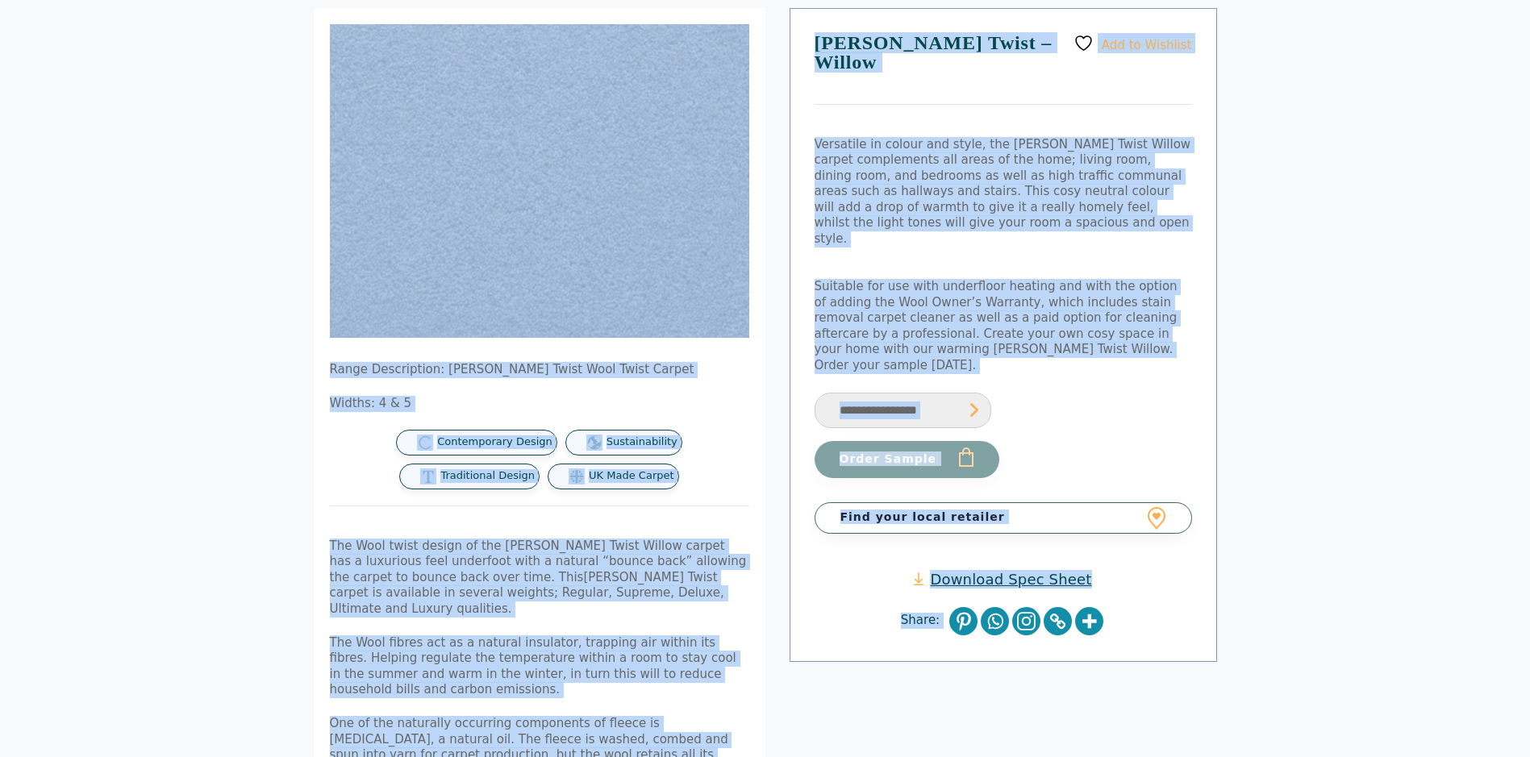
scroll to position [0, 0]
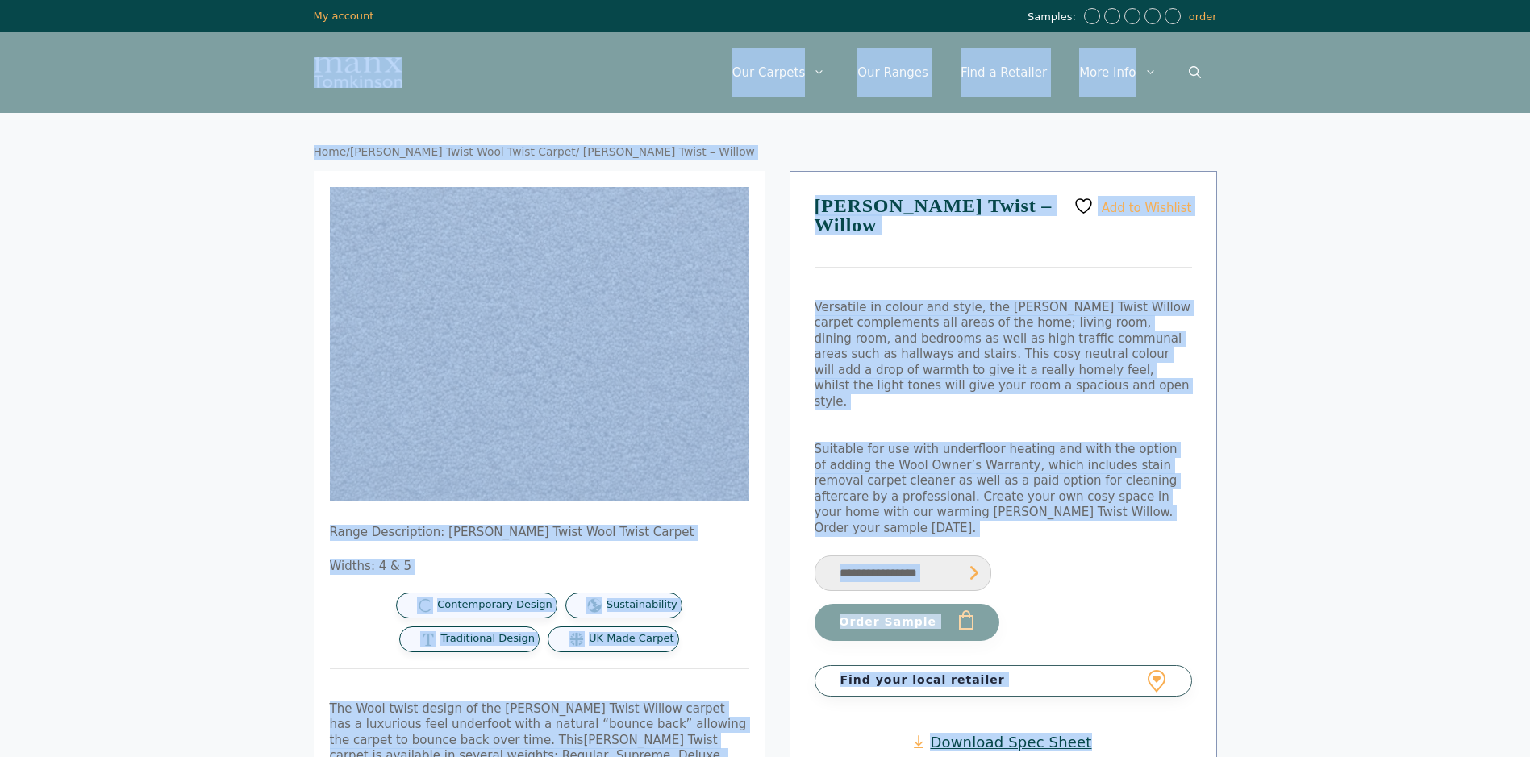
drag, startPoint x: 1378, startPoint y: 719, endPoint x: 259, endPoint y: 54, distance: 1301.9
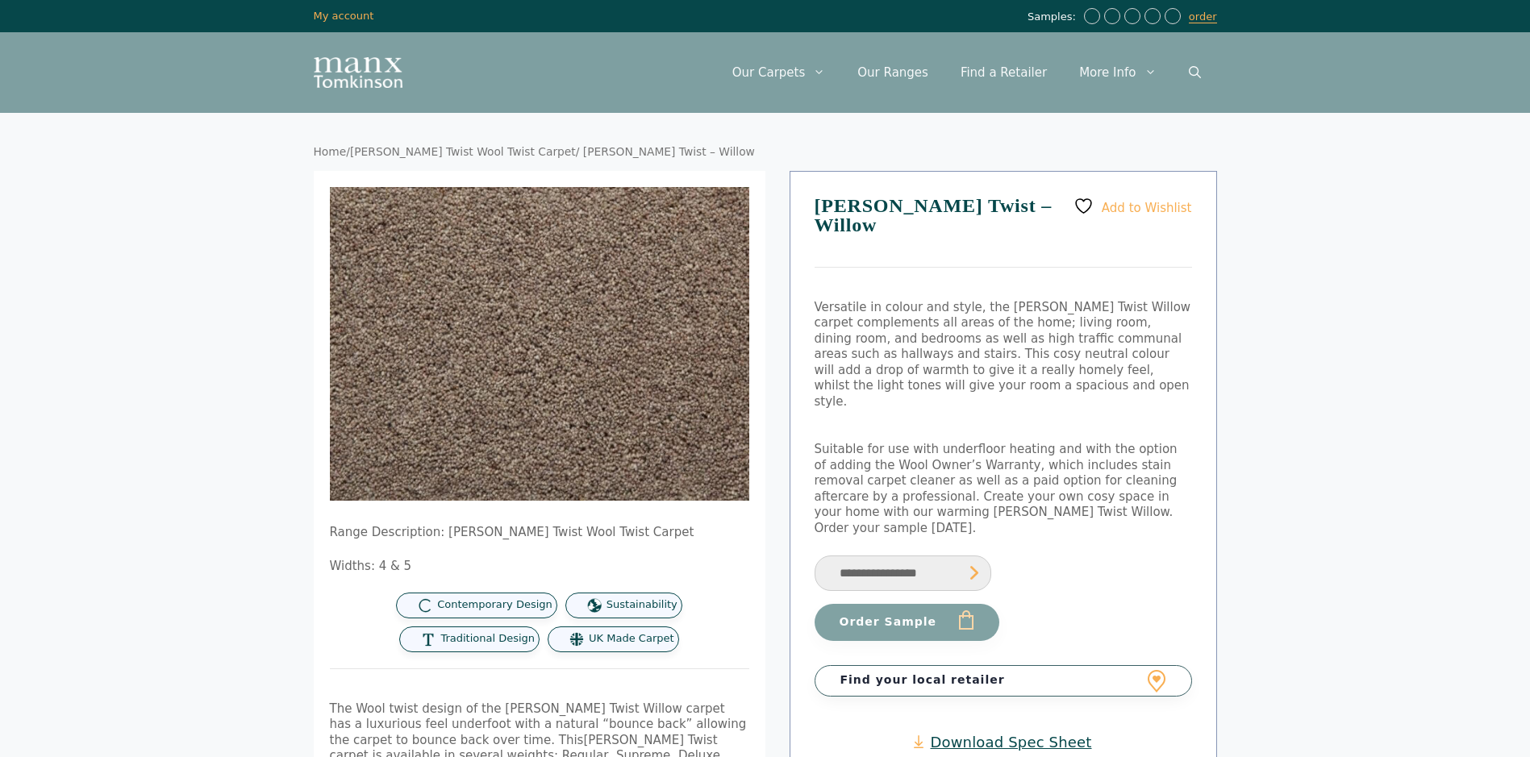
drag, startPoint x: 259, startPoint y: 54, endPoint x: 268, endPoint y: 19, distance: 35.8
click at [268, 19] on div "Samples: order My Account My account" at bounding box center [765, 16] width 1530 height 32
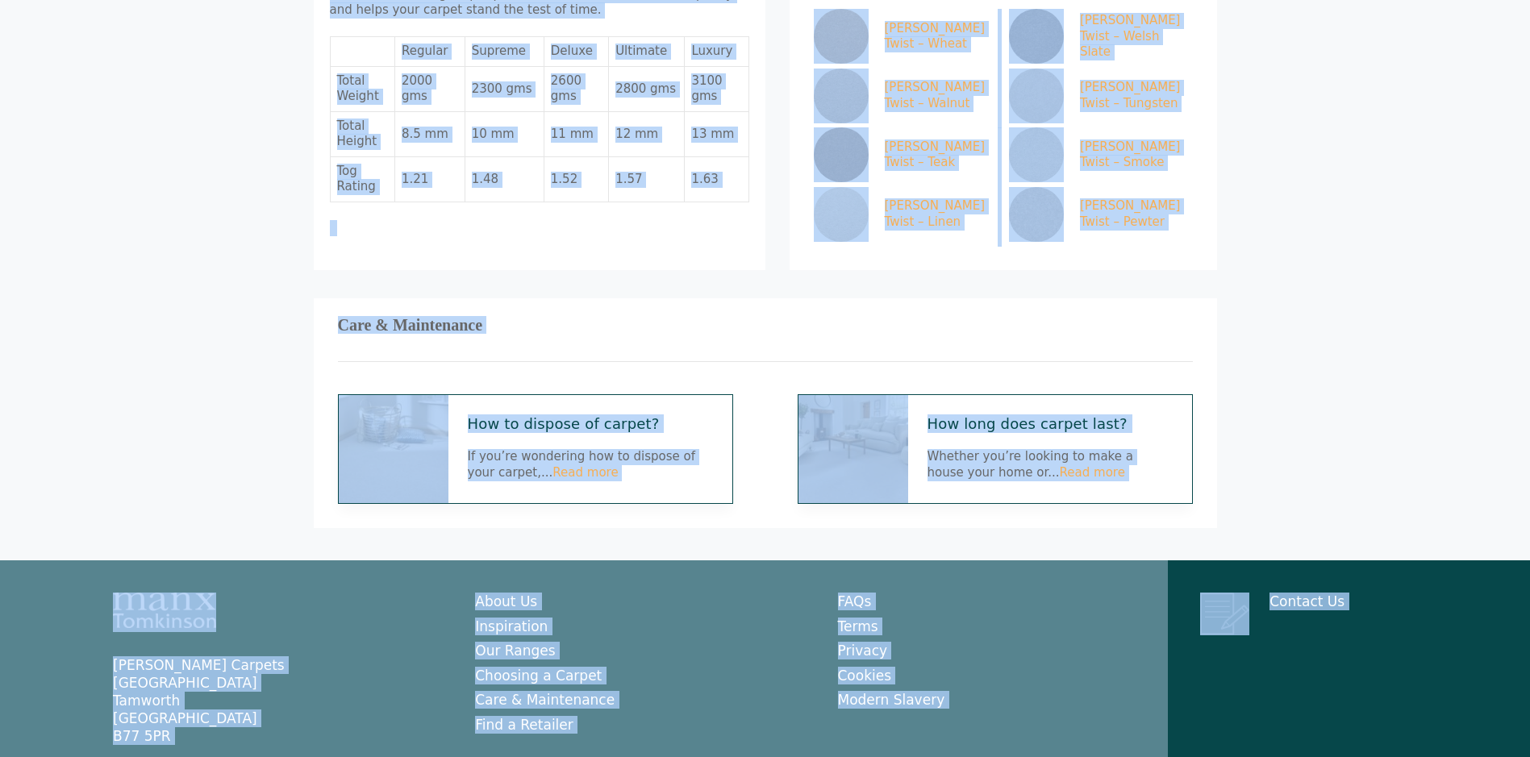
scroll to position [1073, 0]
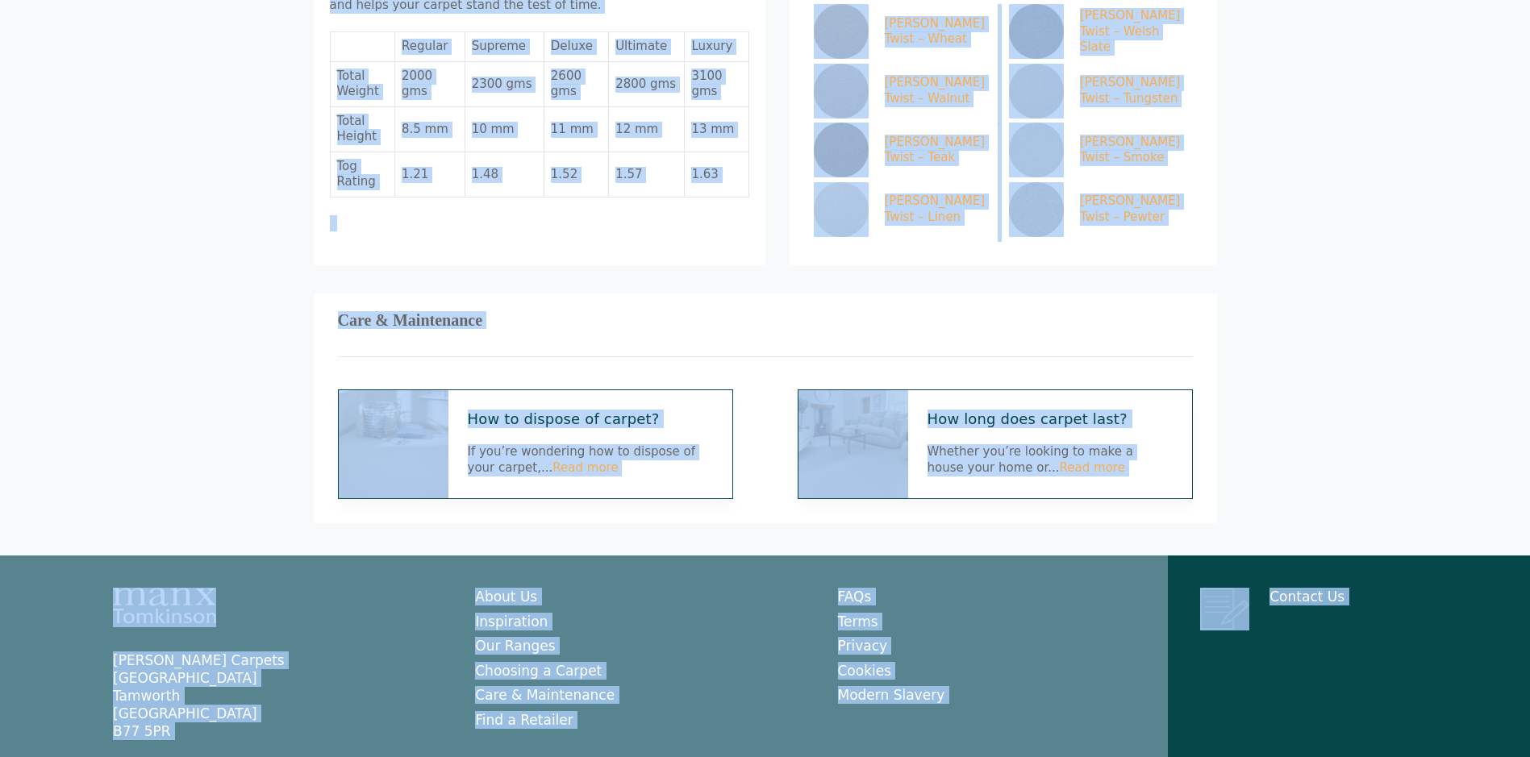
drag, startPoint x: 269, startPoint y: 10, endPoint x: 1252, endPoint y: 795, distance: 1258.5
drag, startPoint x: 1252, startPoint y: 795, endPoint x: 1150, endPoint y: 746, distance: 112.9
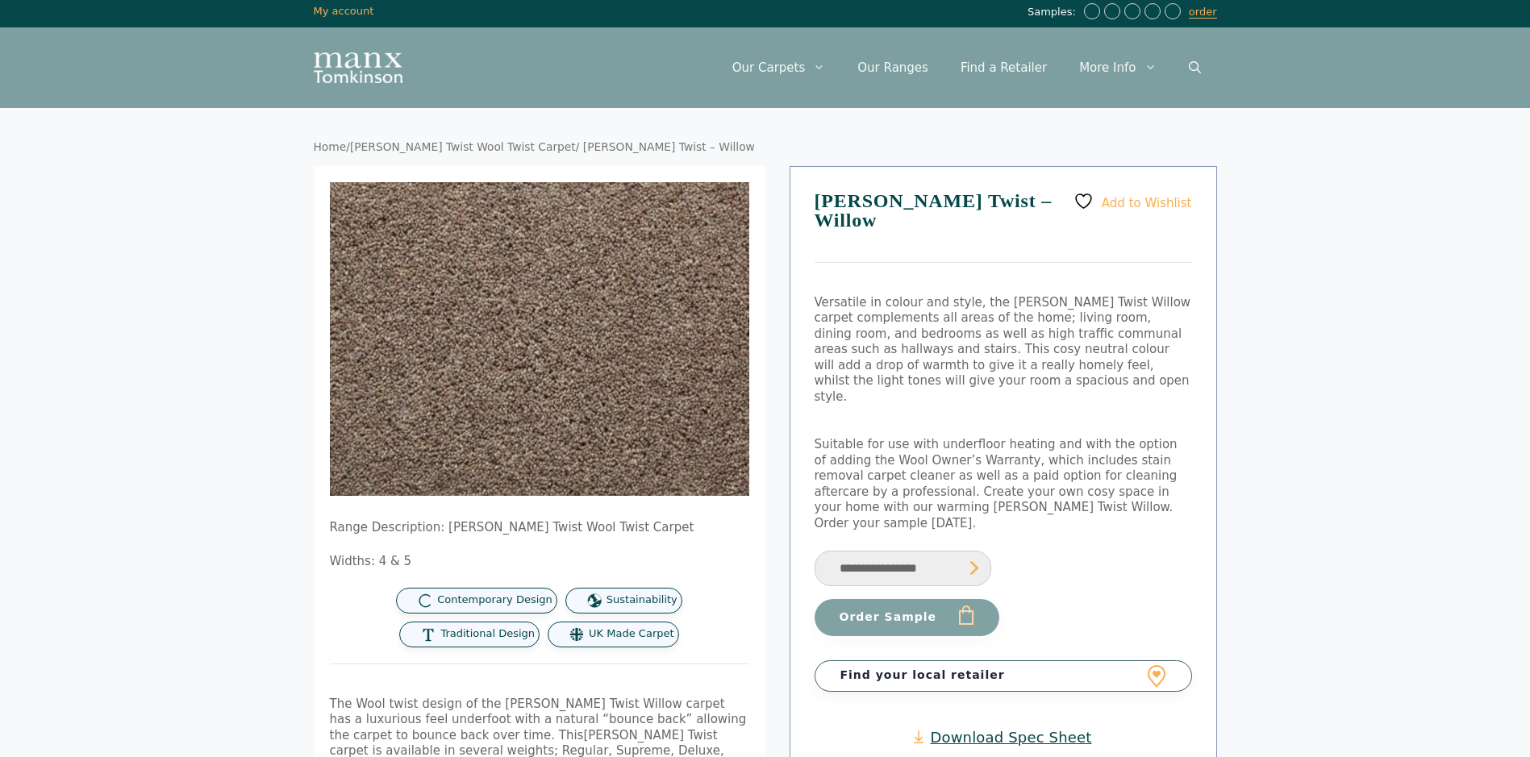
scroll to position [0, 0]
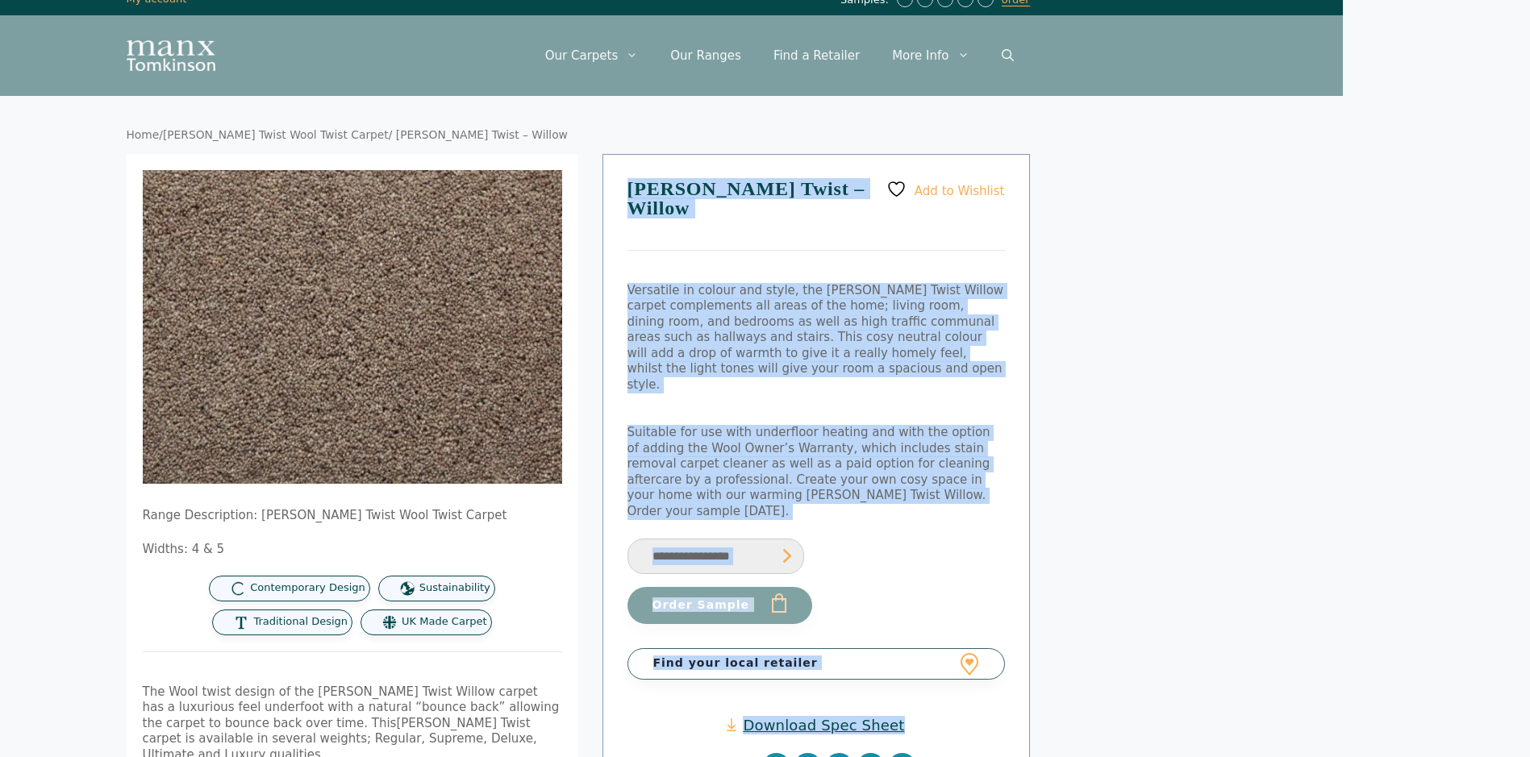
drag, startPoint x: 811, startPoint y: 171, endPoint x: 1583, endPoint y: 745, distance: 962.7
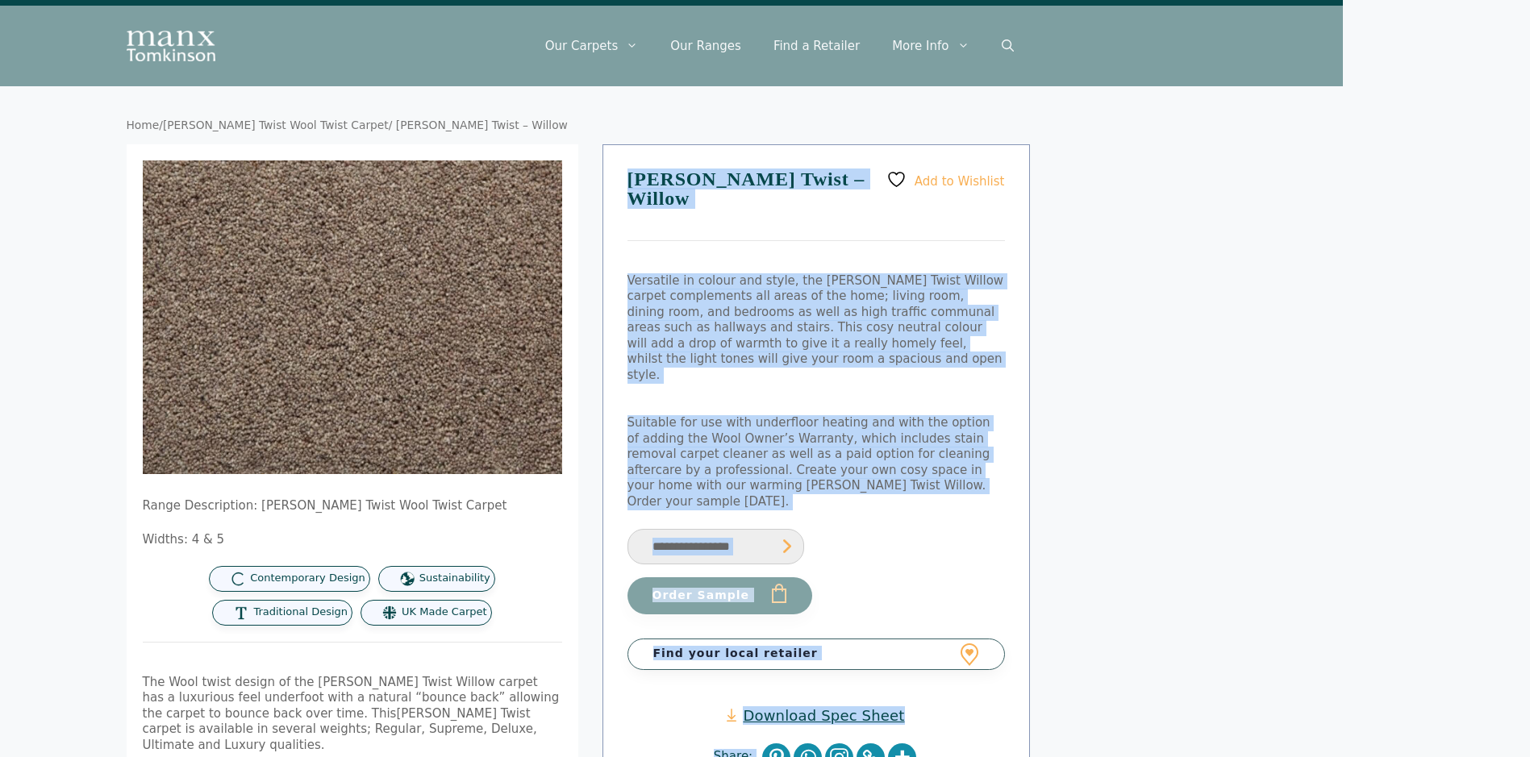
drag, startPoint x: 1583, startPoint y: 745, endPoint x: 1369, endPoint y: 607, distance: 255.1
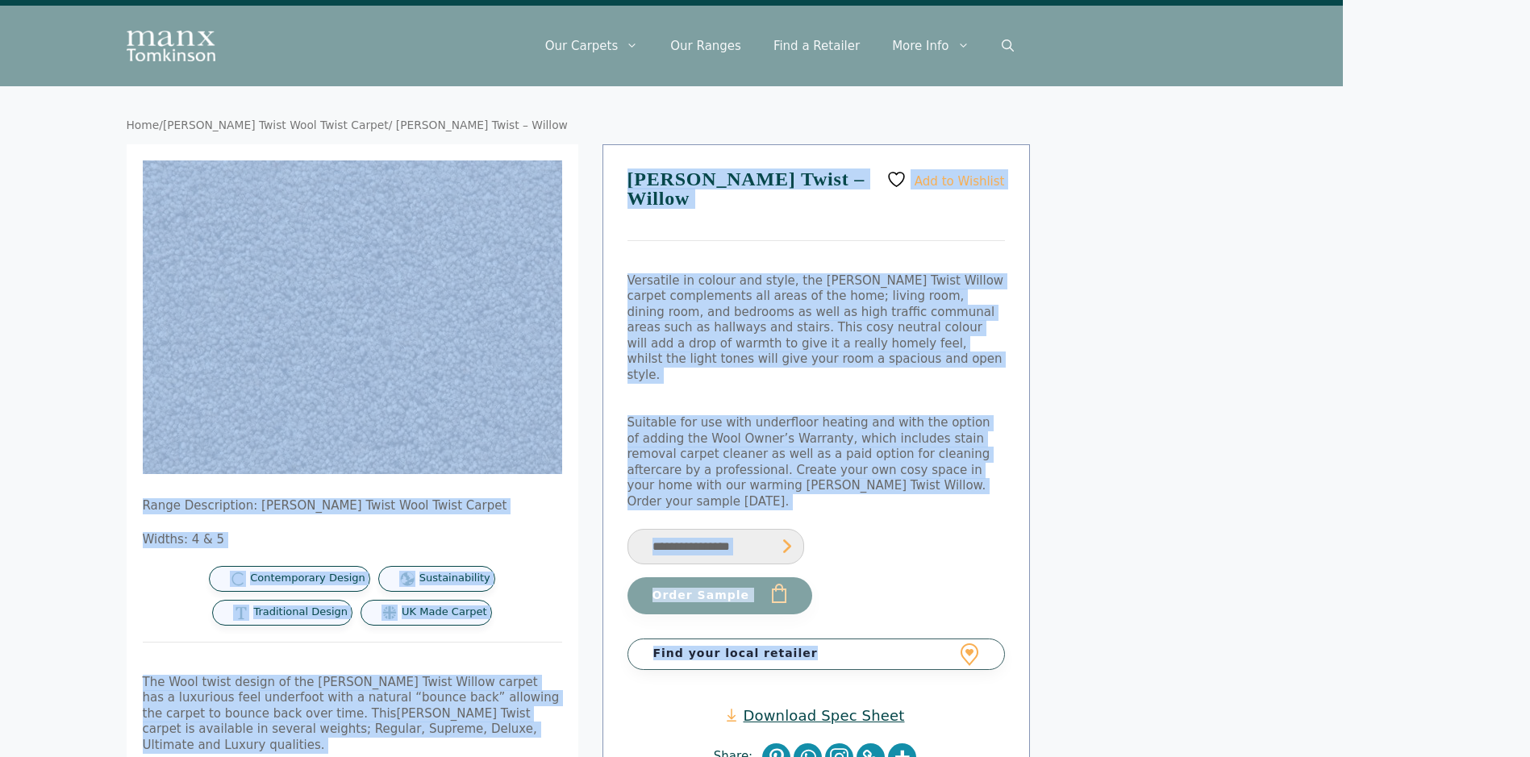
drag, startPoint x: 1369, startPoint y: 607, endPoint x: 28, endPoint y: 46, distance: 1453.3
click at [49, 69] on header "Menu Menu Our Carpets View All Colours Black Carpet Blue Carpet Bold Colour Bro…" at bounding box center [578, 46] width 1530 height 81
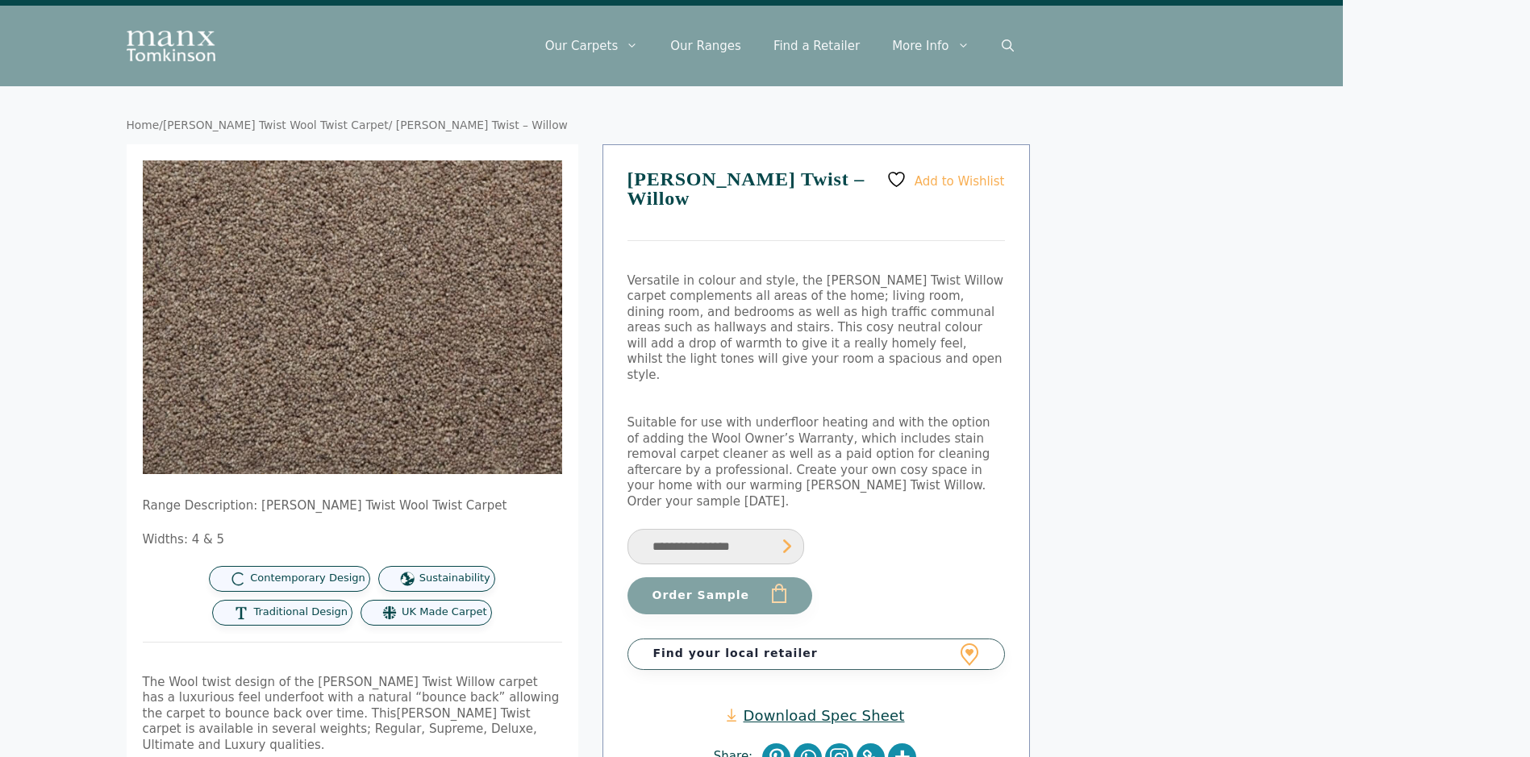
click at [27, 43] on header "Menu Menu Our Carpets View All Colours Black Carpet Blue Carpet Bold Colour Bro…" at bounding box center [578, 46] width 1530 height 81
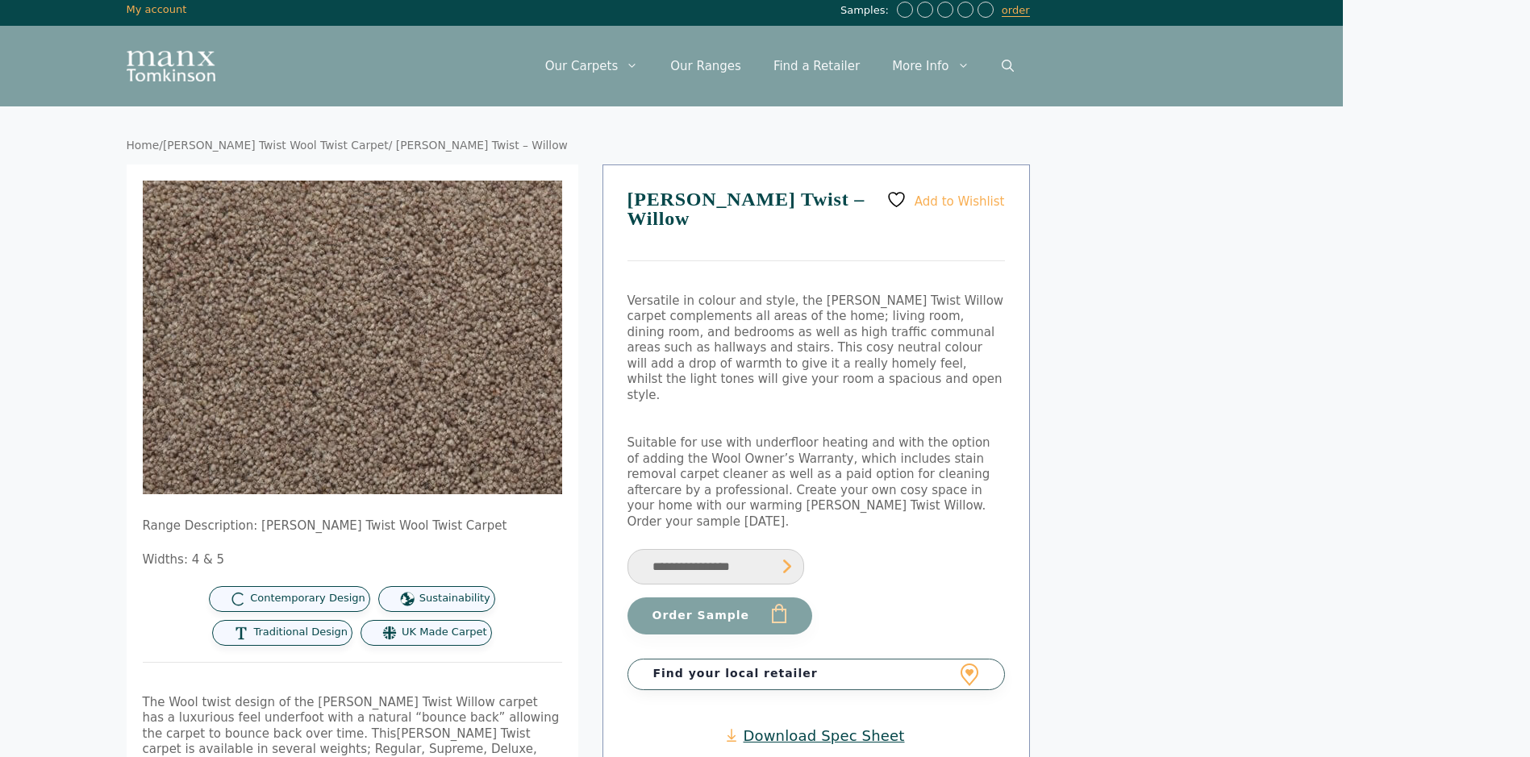
scroll to position [0, 187]
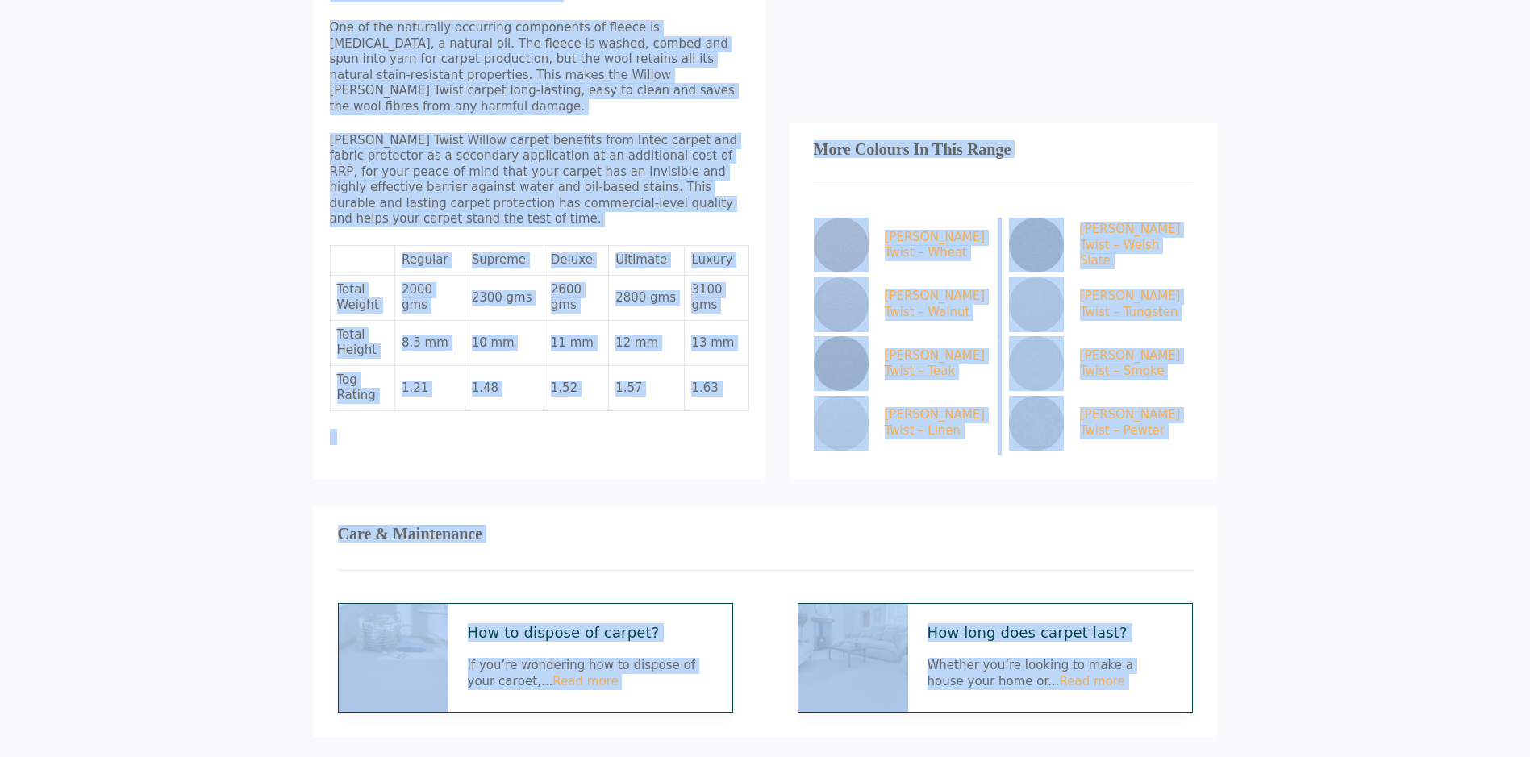
scroll to position [1073, 0]
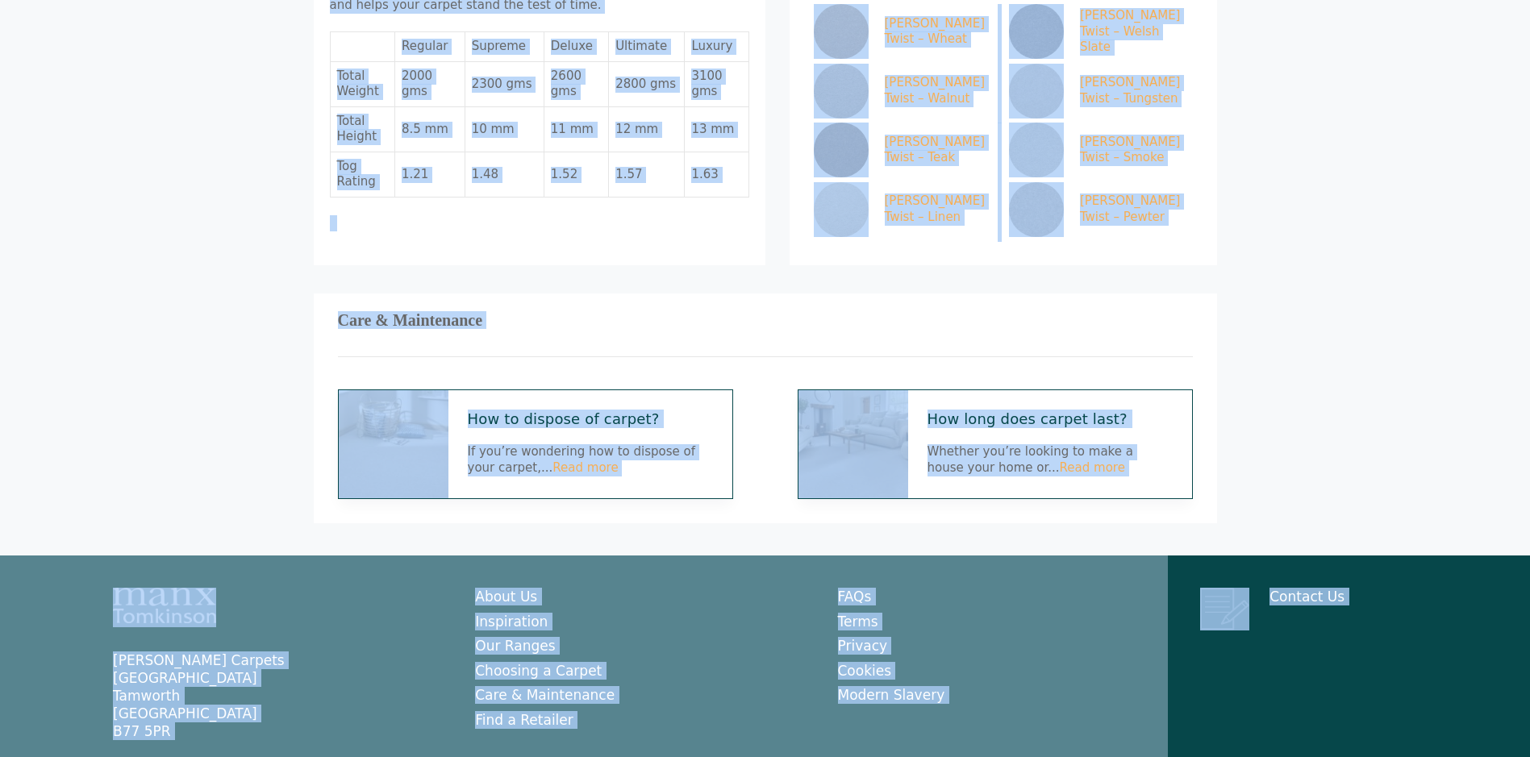
drag, startPoint x: 231, startPoint y: 24, endPoint x: 1349, endPoint y: 736, distance: 1325.5
drag, startPoint x: 1349, startPoint y: 736, endPoint x: 1308, endPoint y: 743, distance: 41.6
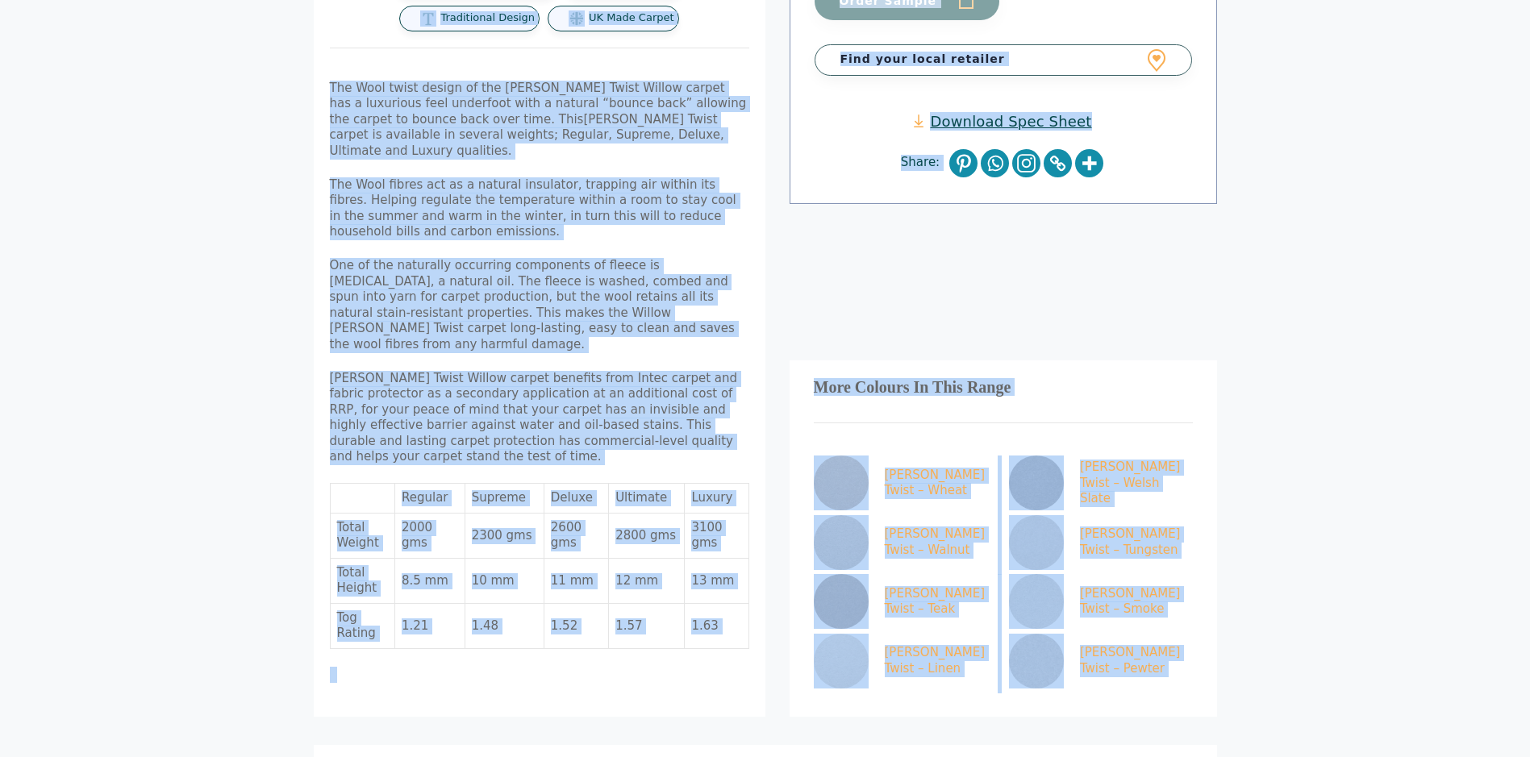
drag, startPoint x: 1088, startPoint y: 522, endPoint x: 320, endPoint y: -60, distance: 963.2
click at [320, 0] on html "Skip to content Samples: order My Account My account Menu Menu Our Carpets View…" at bounding box center [765, 326] width 1530 height 1894
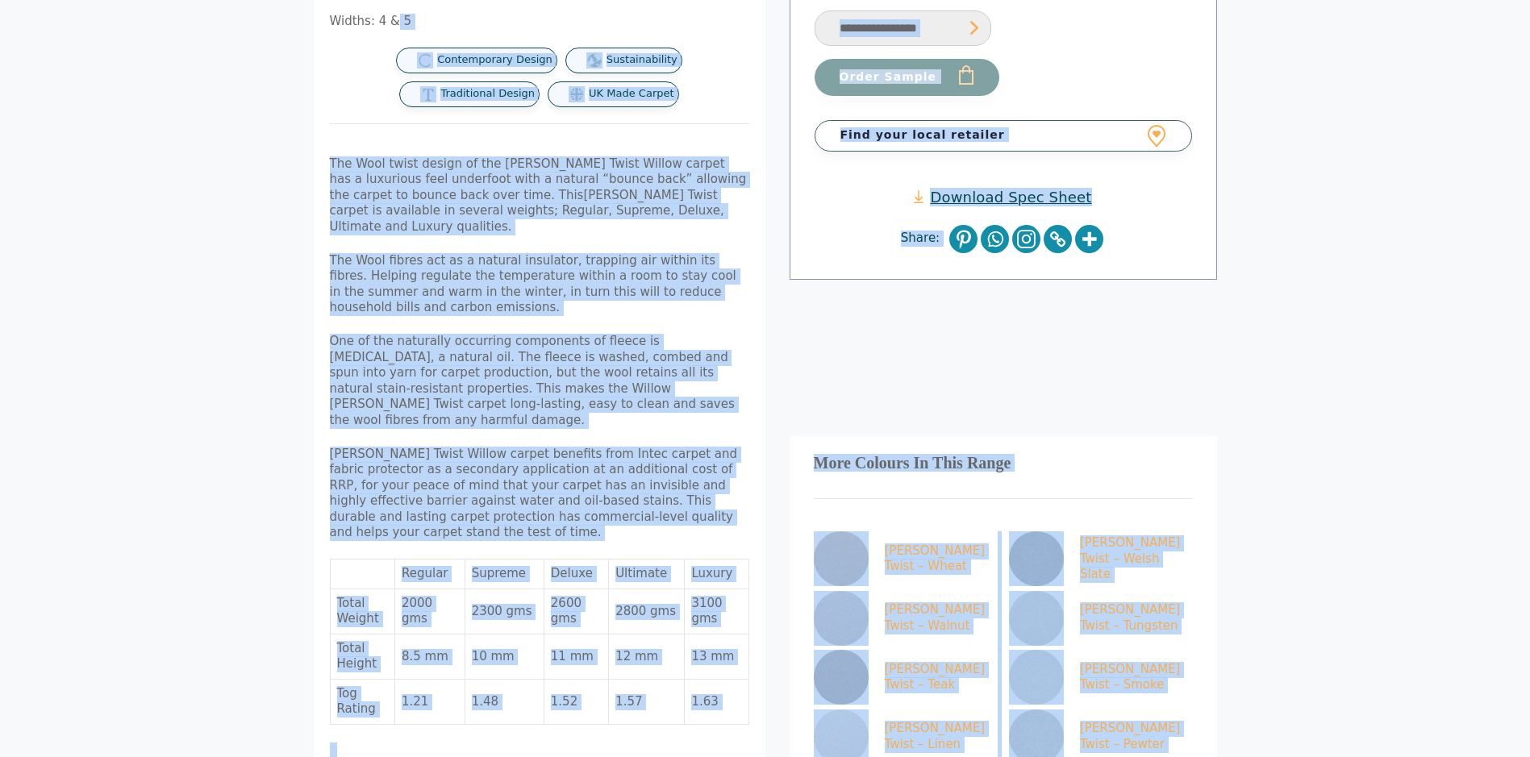
click at [1316, 718] on body "Skip to content Samples: order My Account My account Menu Menu Our Carpets View…" at bounding box center [765, 402] width 1530 height 1894
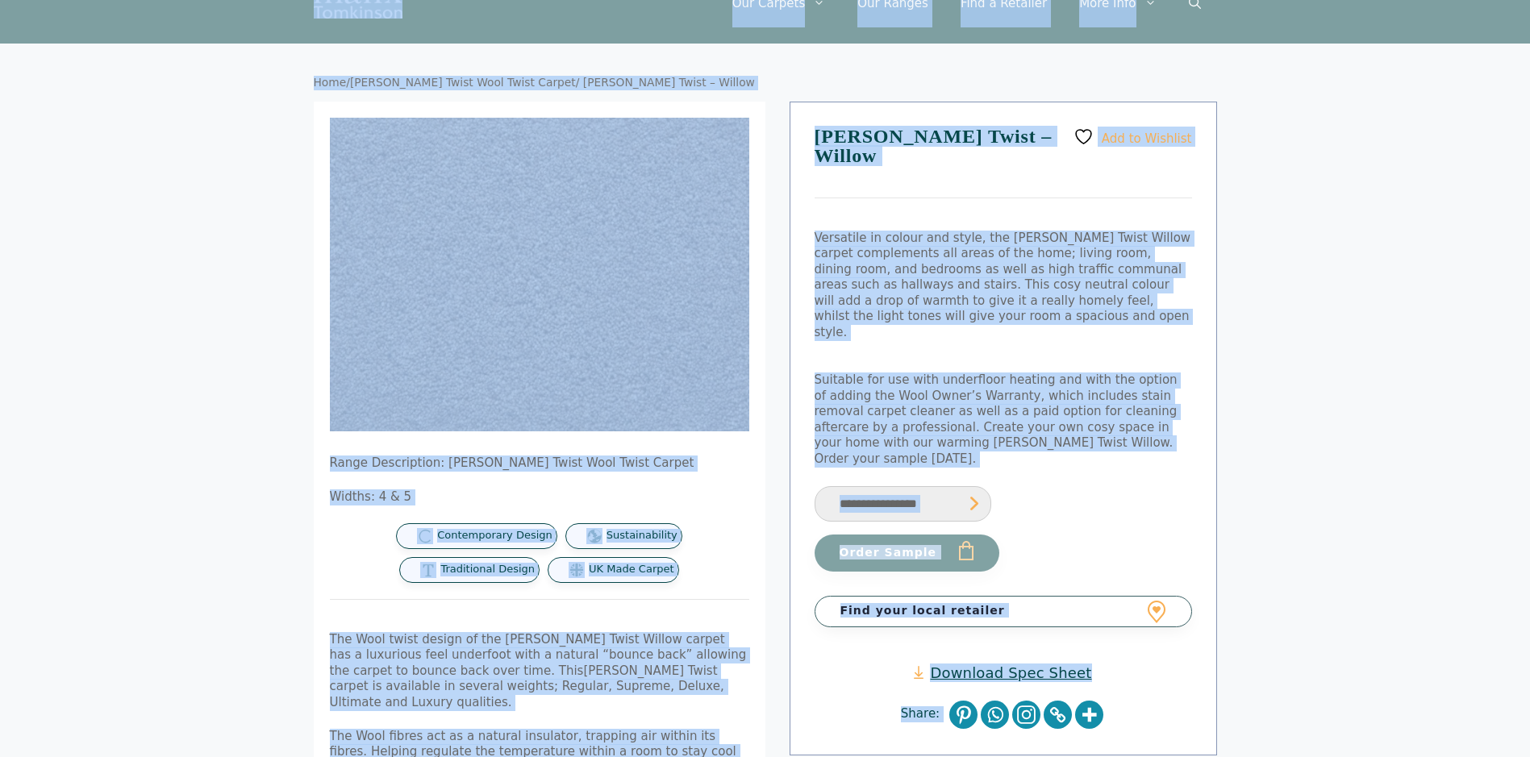
scroll to position [0, 0]
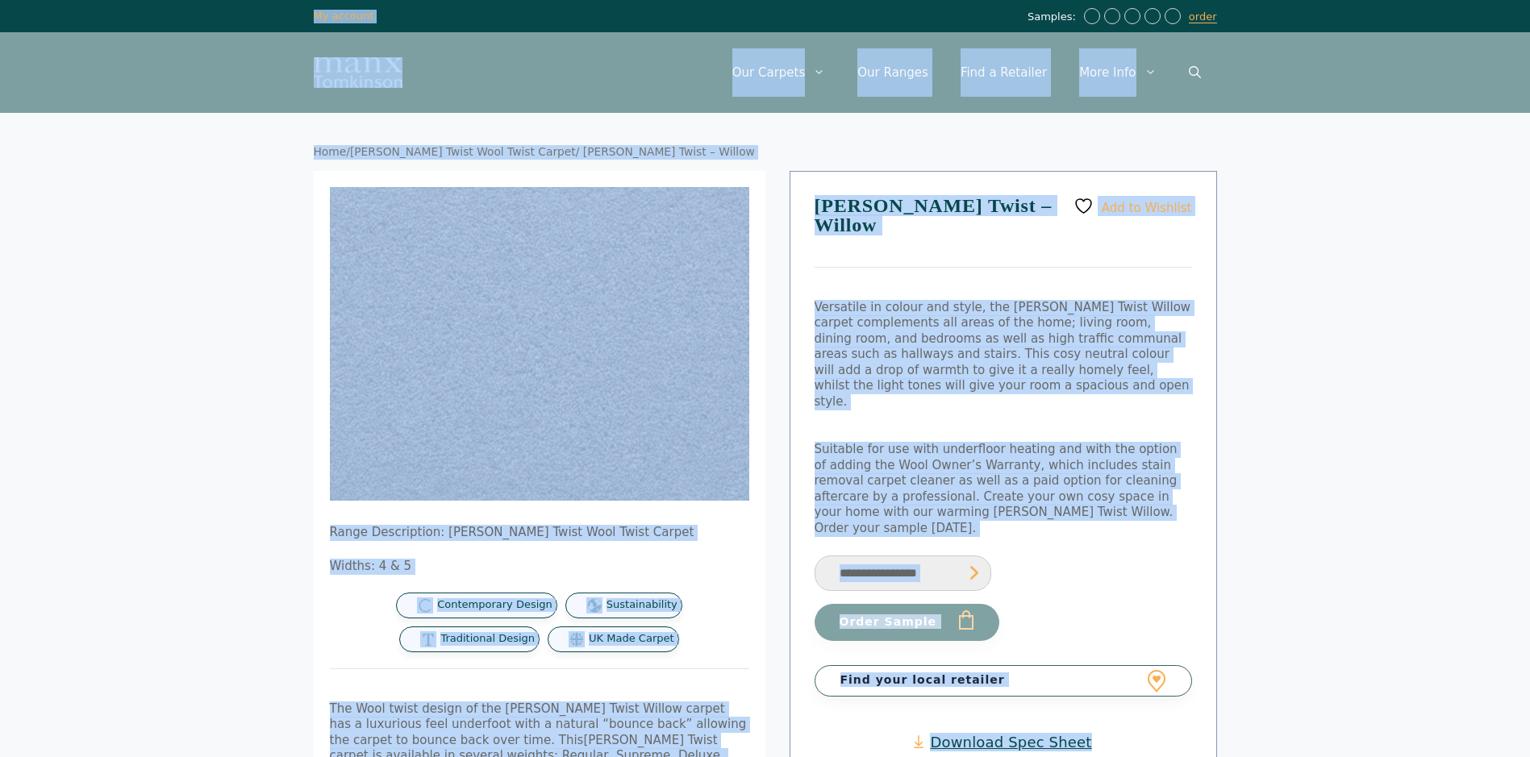
drag, startPoint x: 1318, startPoint y: 715, endPoint x: 146, endPoint y: -30, distance: 1388.8
drag, startPoint x: 146, startPoint y: -30, endPoint x: 152, endPoint y: 10, distance: 40.0
click at [152, 10] on div "Samples: order My Account My account" at bounding box center [765, 16] width 1530 height 32
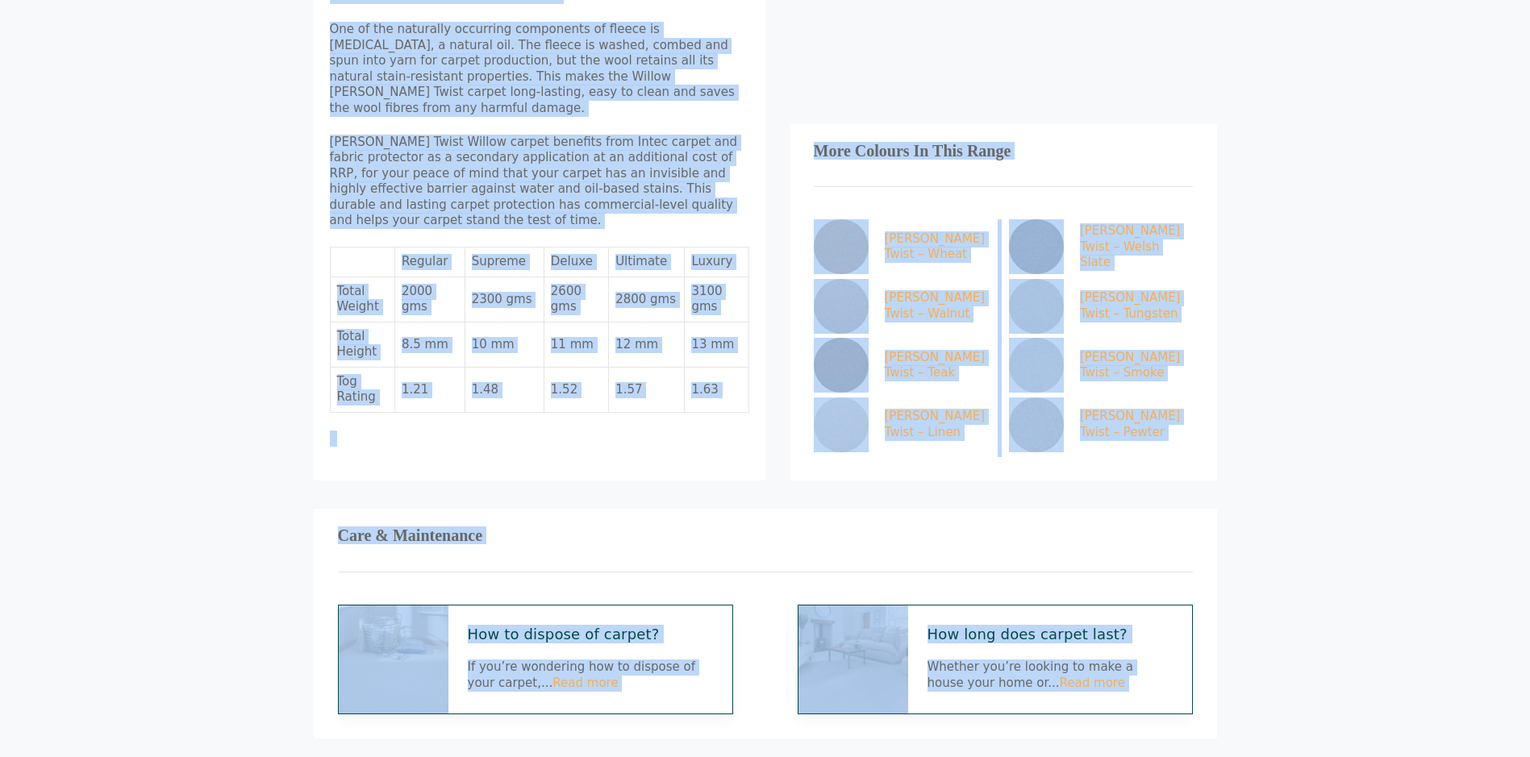
scroll to position [1073, 0]
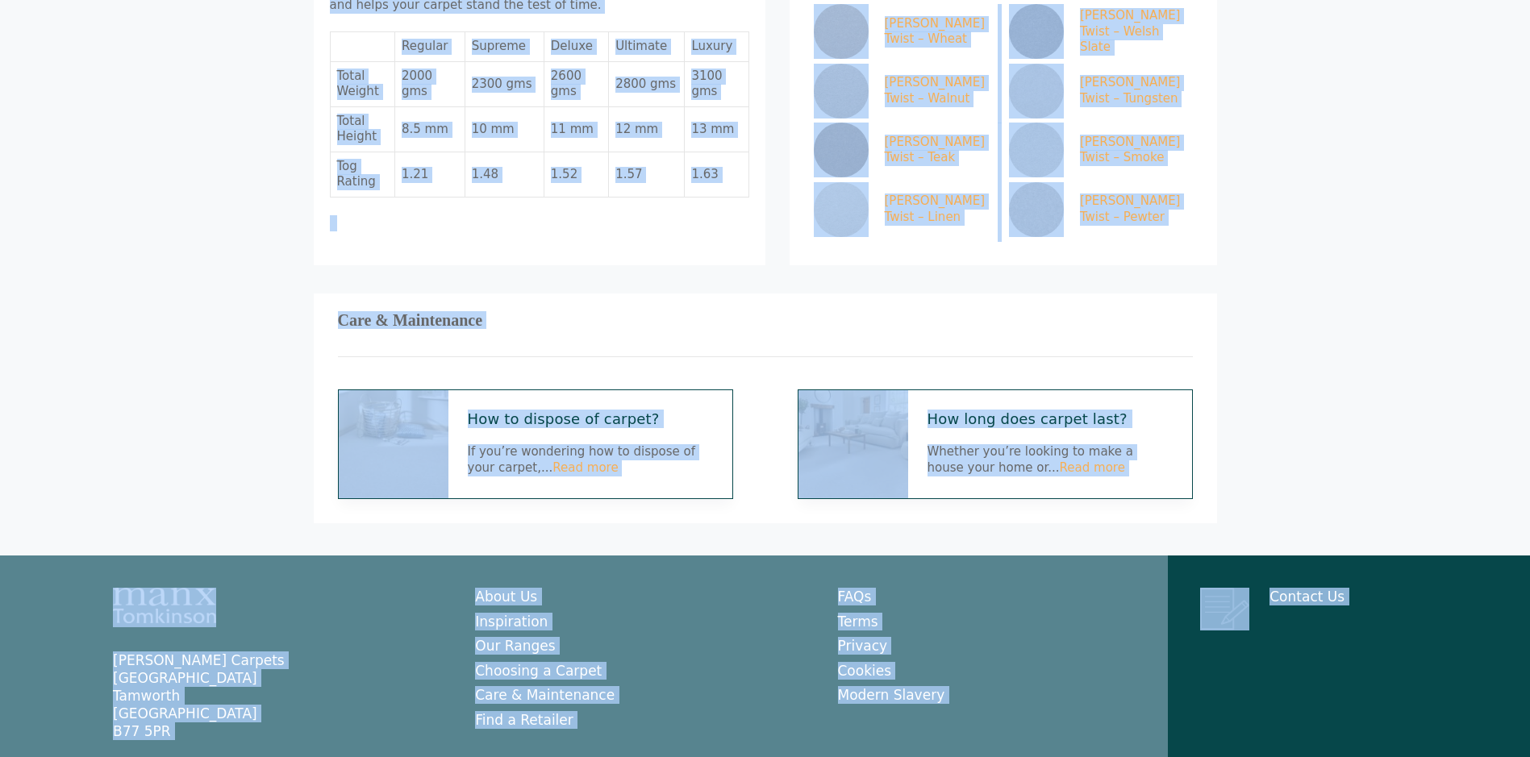
drag, startPoint x: 152, startPoint y: 10, endPoint x: 1304, endPoint y: 786, distance: 1389.2
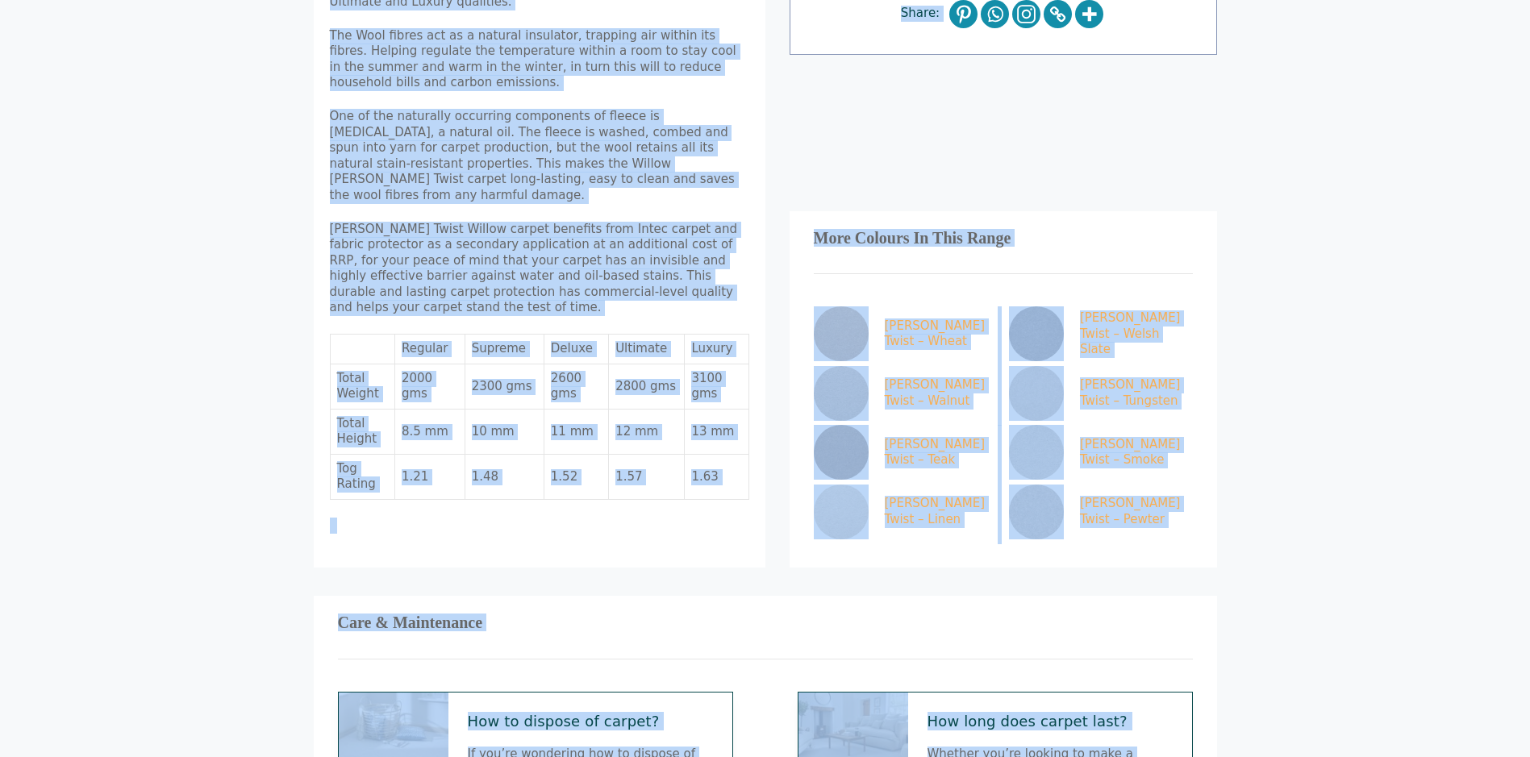
scroll to position [73, 0]
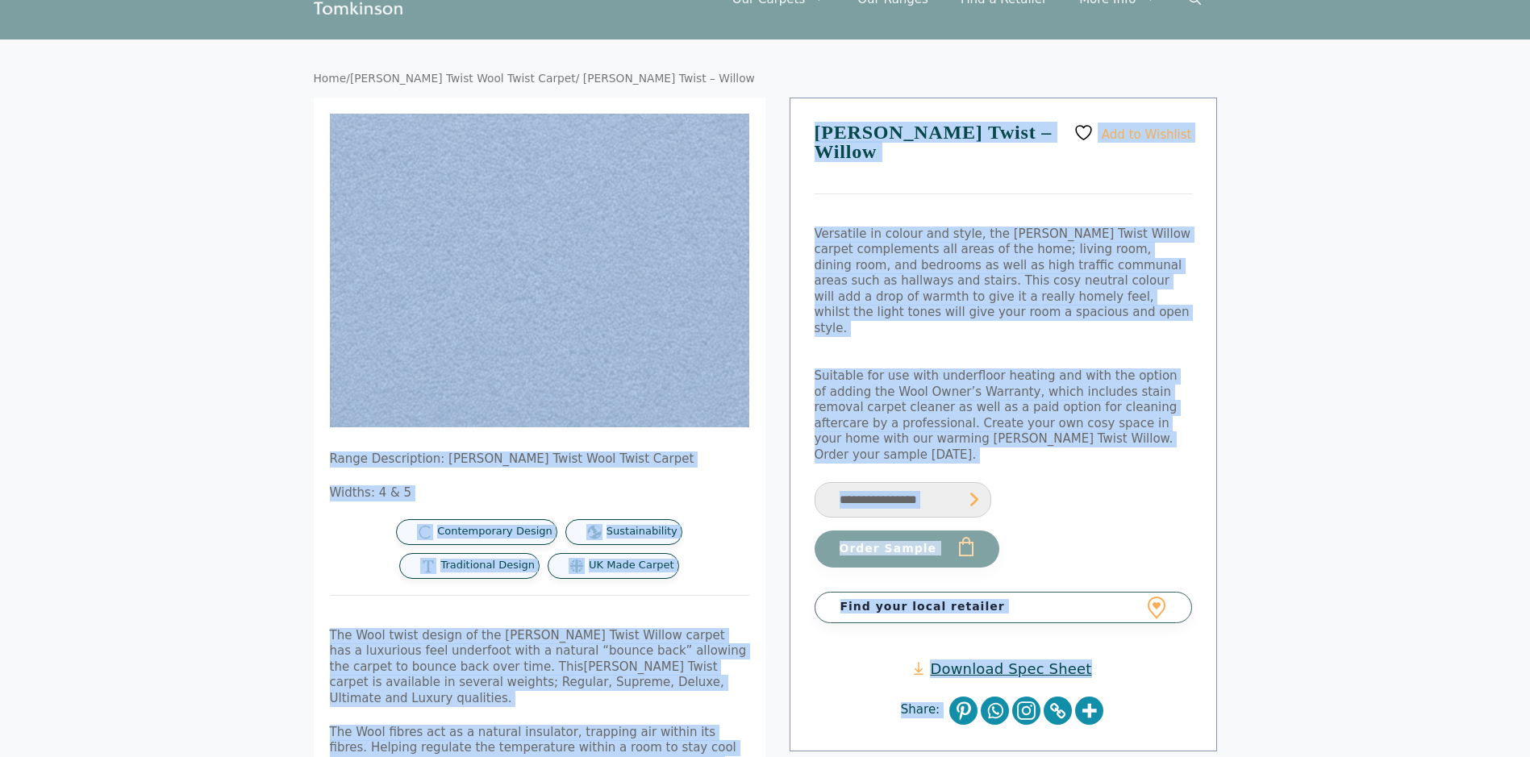
drag, startPoint x: 1220, startPoint y: 753, endPoint x: 102, endPoint y: 197, distance: 1248.8
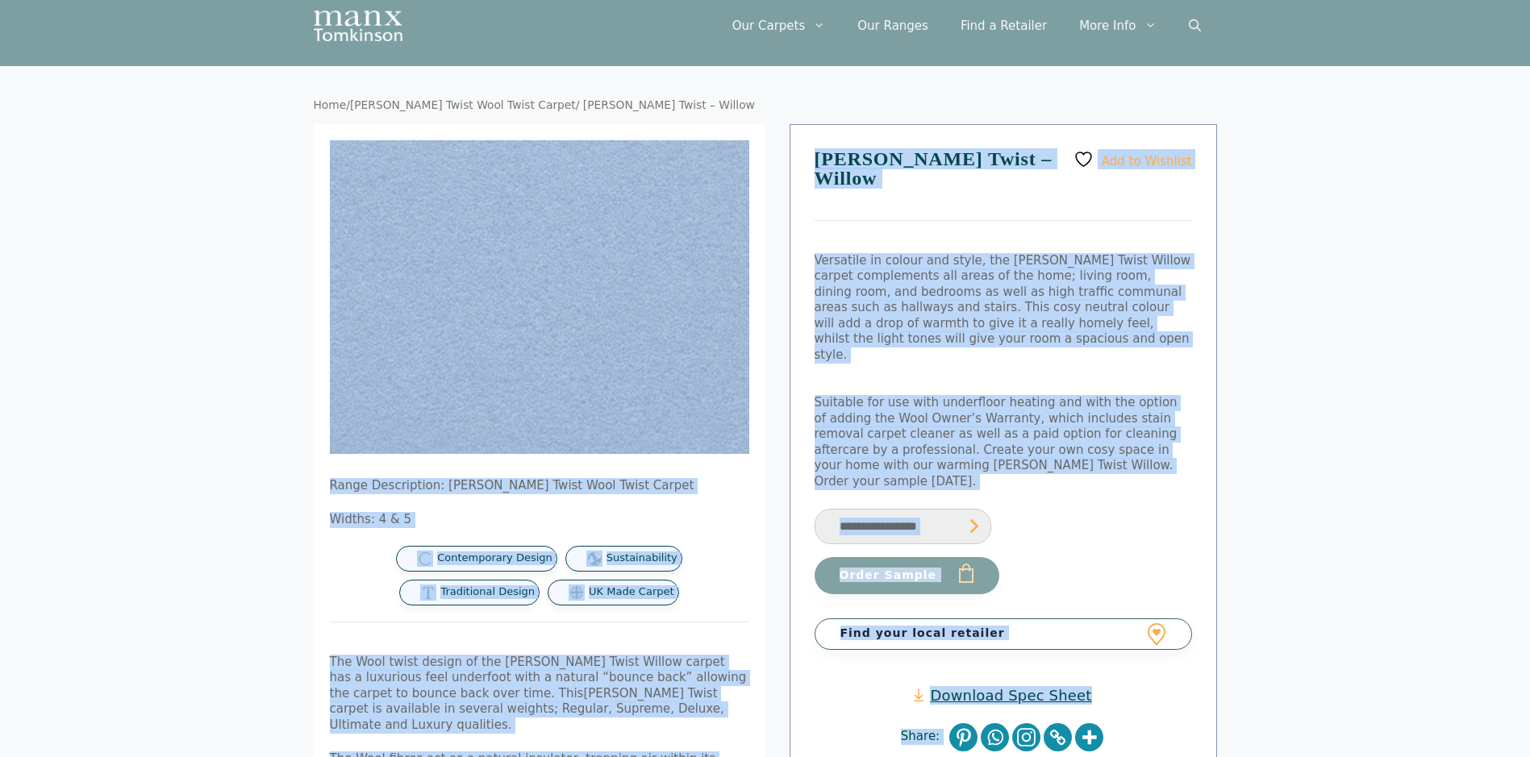
scroll to position [0, 0]
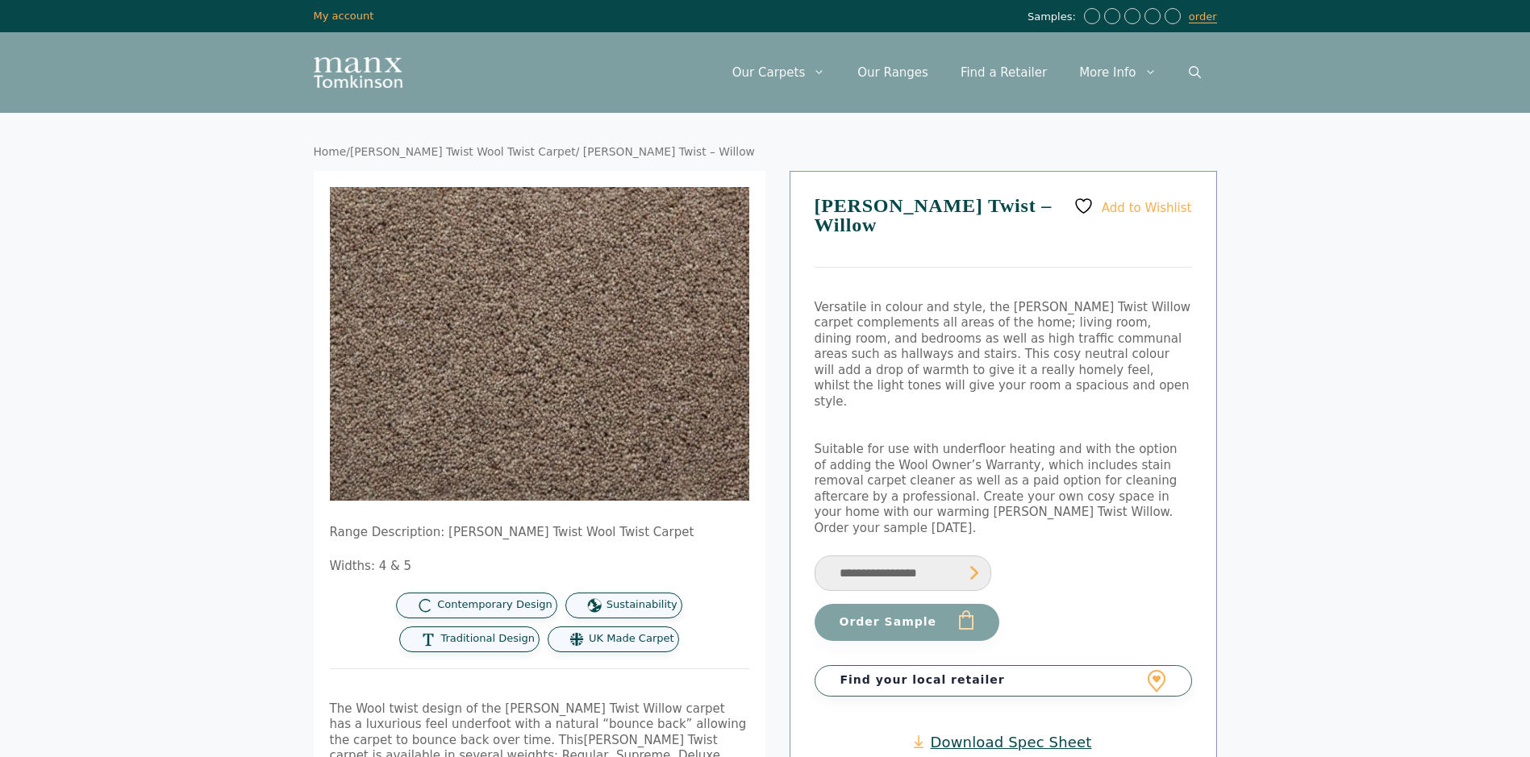
click at [256, 14] on div "Samples: order My Account My account" at bounding box center [765, 16] width 1530 height 32
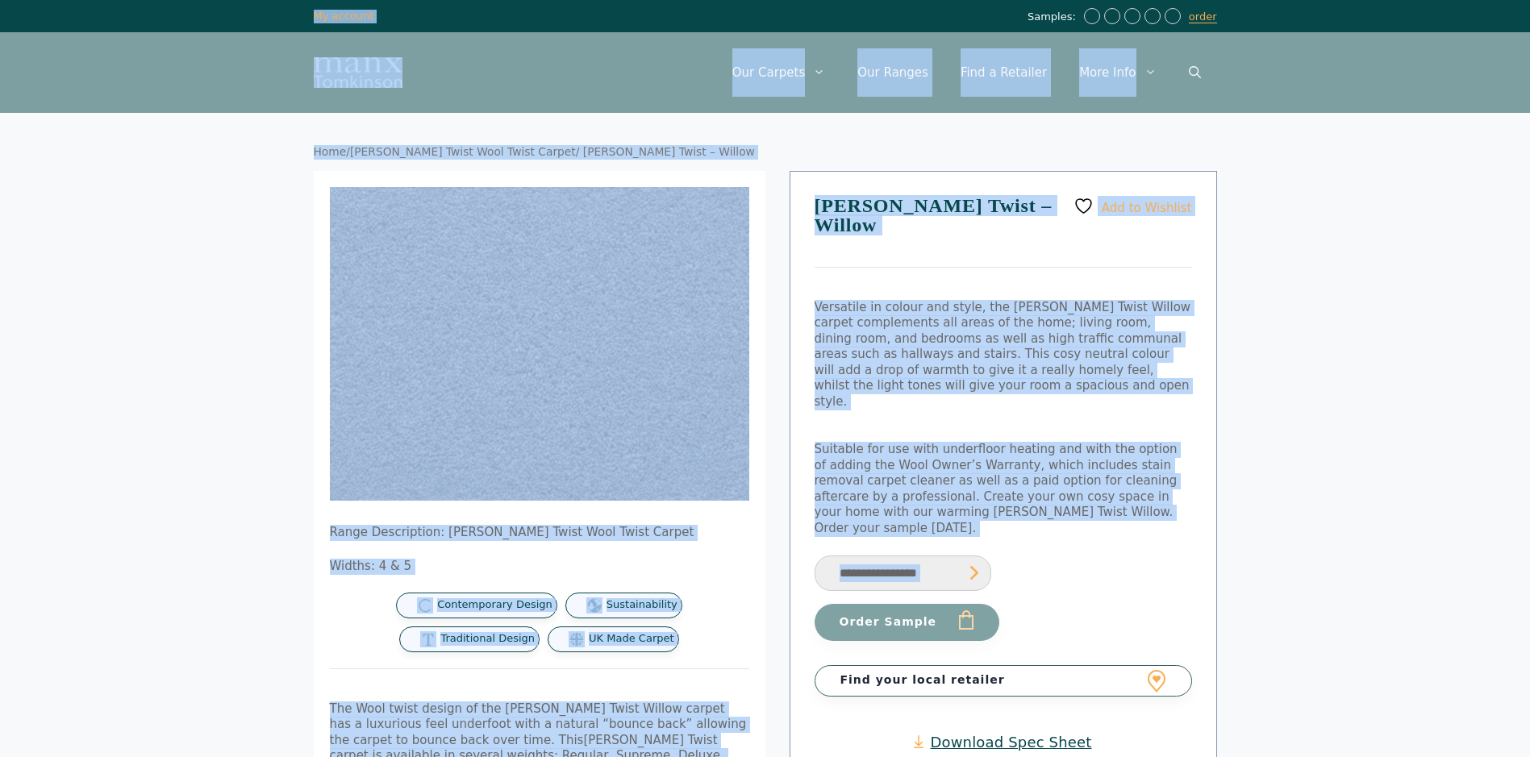
drag, startPoint x: 256, startPoint y: 14, endPoint x: 1270, endPoint y: 552, distance: 1147.7
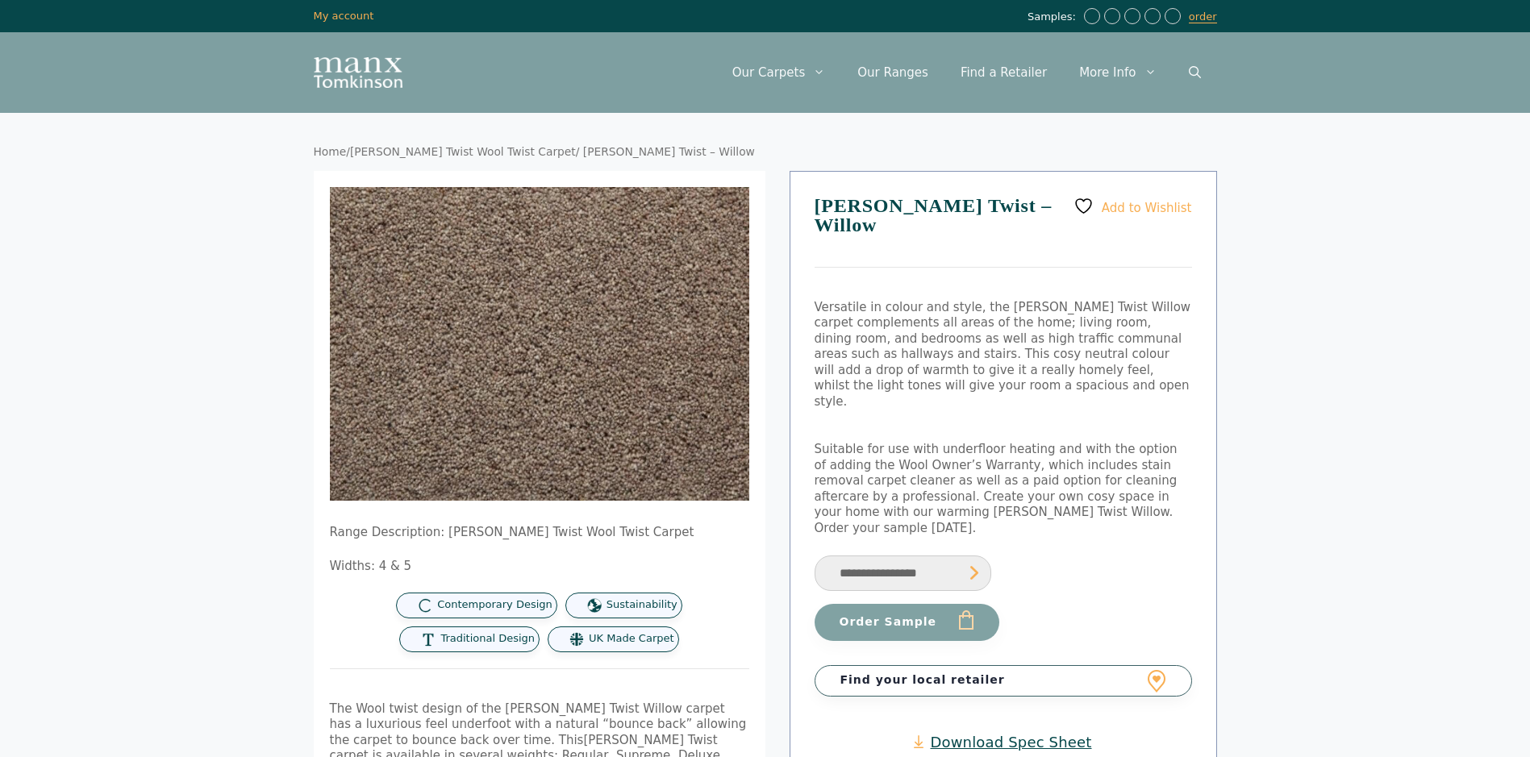
drag, startPoint x: 1270, startPoint y: 552, endPoint x: 1324, endPoint y: 607, distance: 76.4
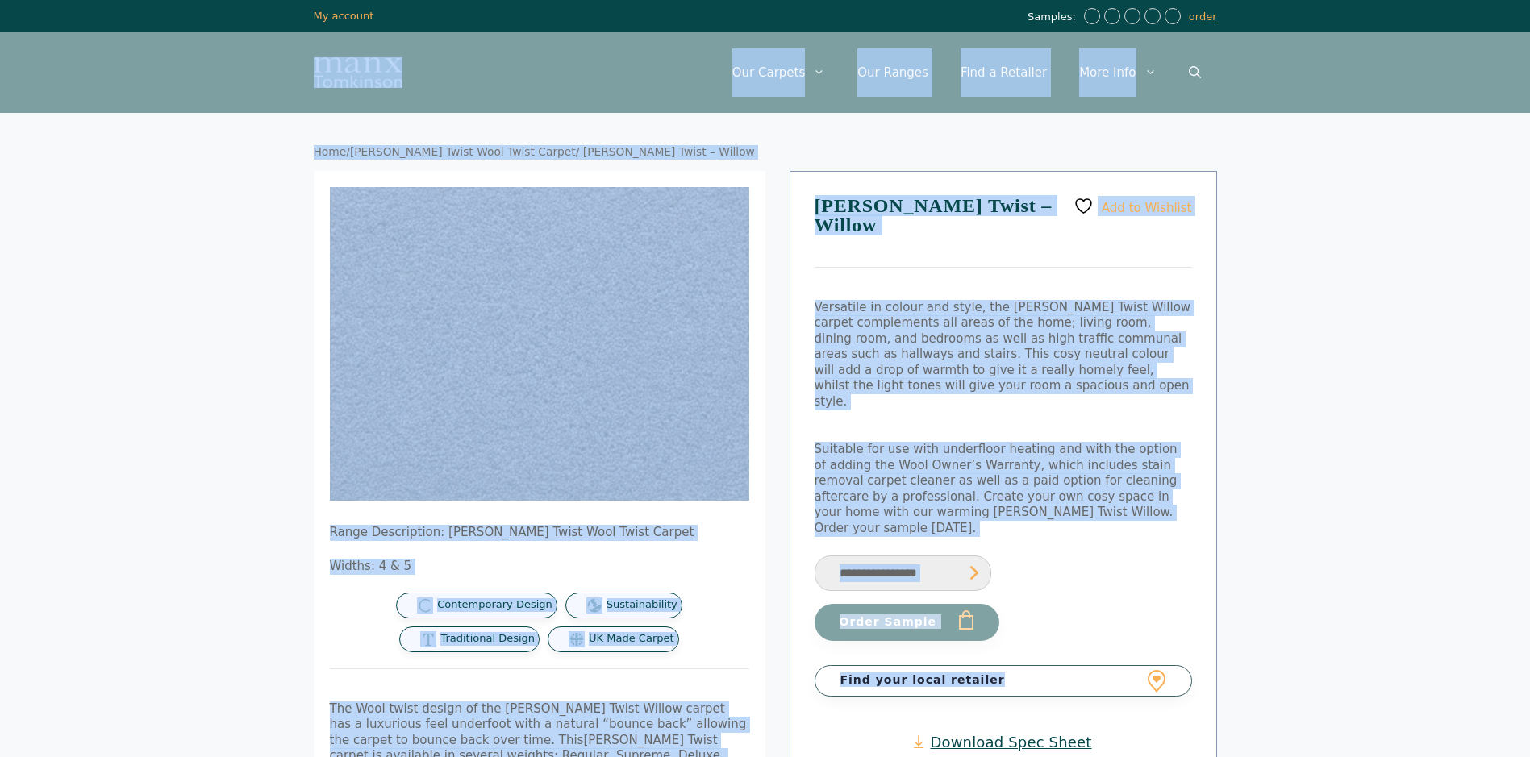
drag, startPoint x: 1324, startPoint y: 607, endPoint x: 147, endPoint y: 39, distance: 1306.6
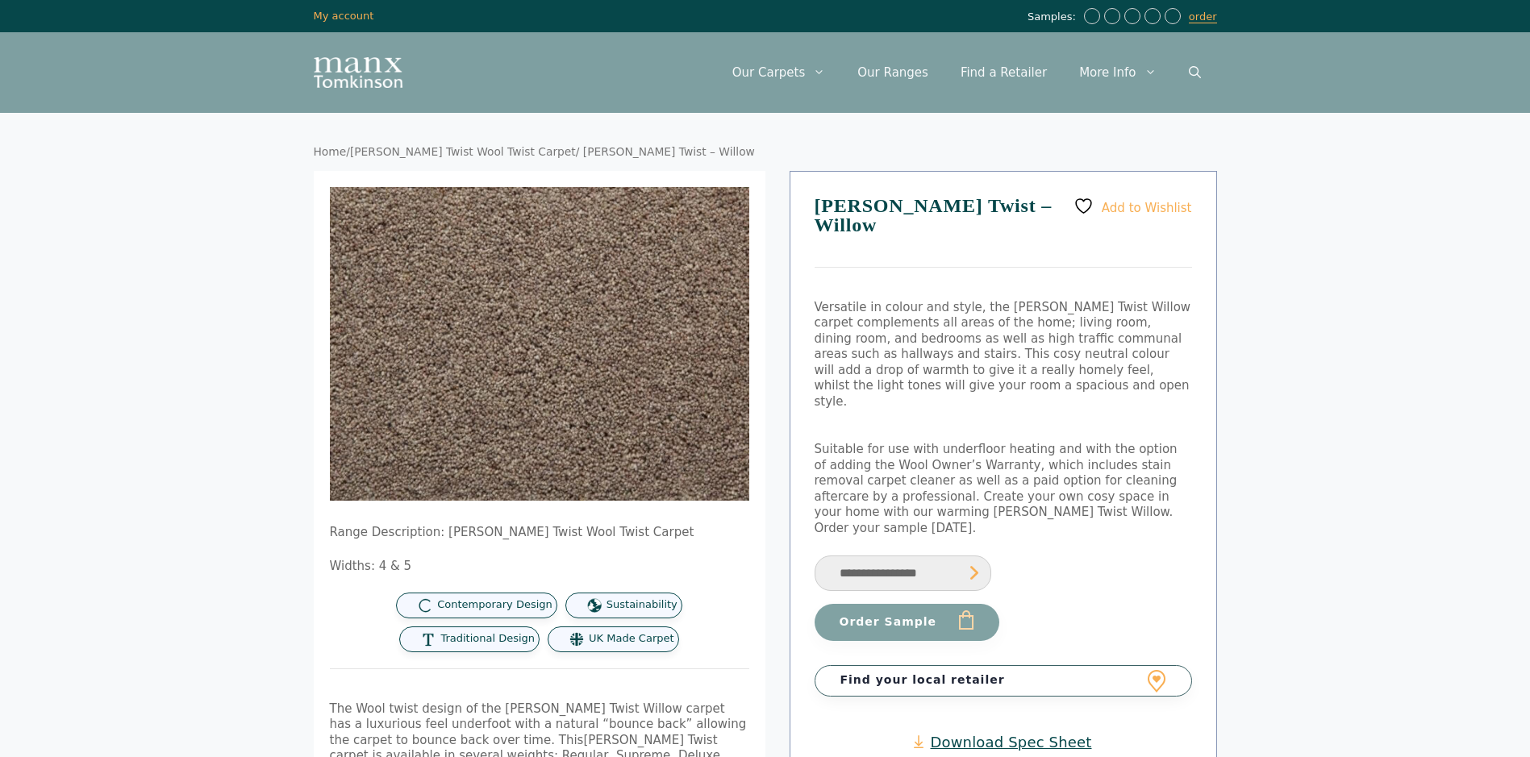
drag, startPoint x: 147, startPoint y: 39, endPoint x: 158, endPoint y: 14, distance: 27.4
click at [158, 14] on div "Samples: order My Account My account" at bounding box center [765, 16] width 1530 height 32
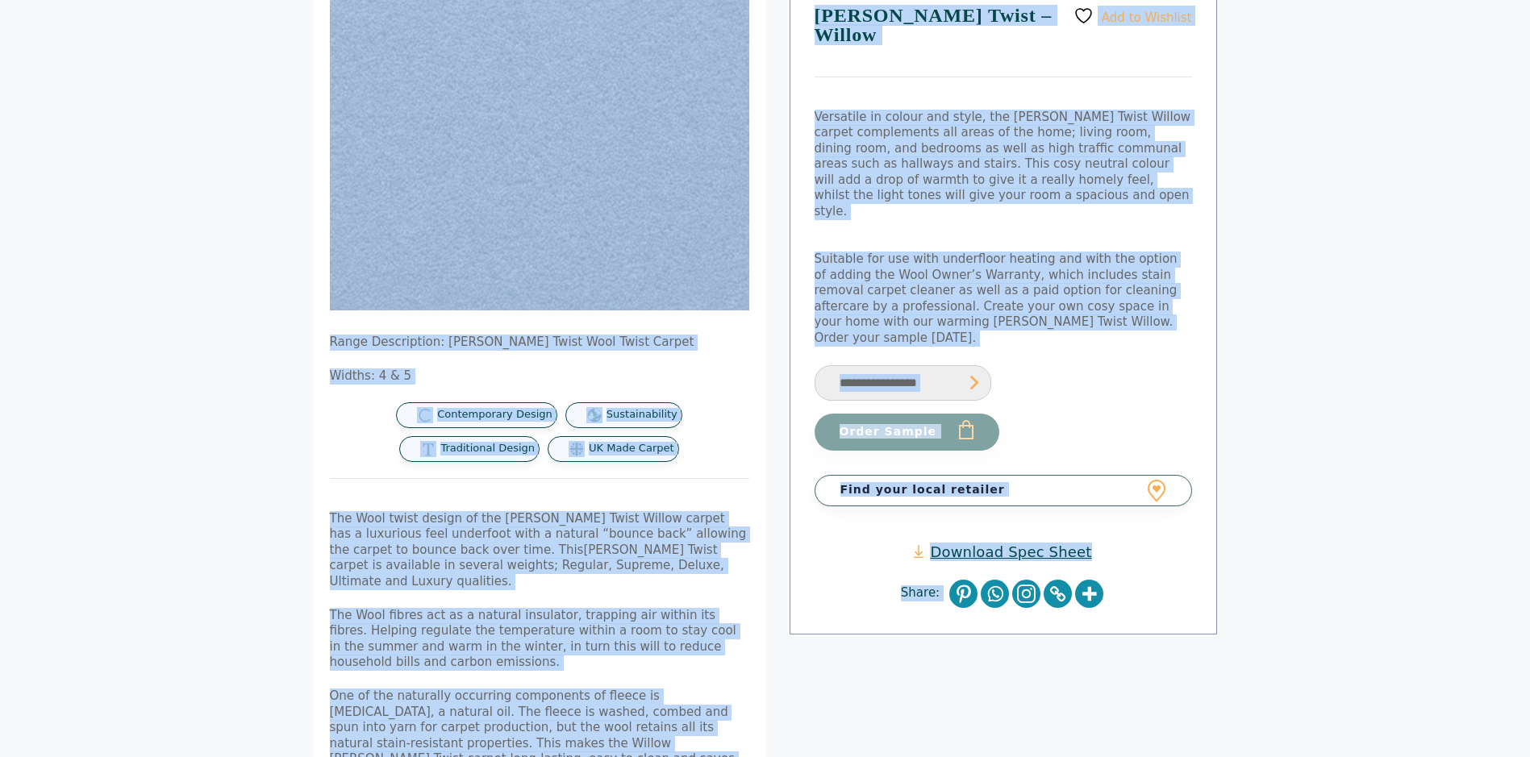
scroll to position [284, 0]
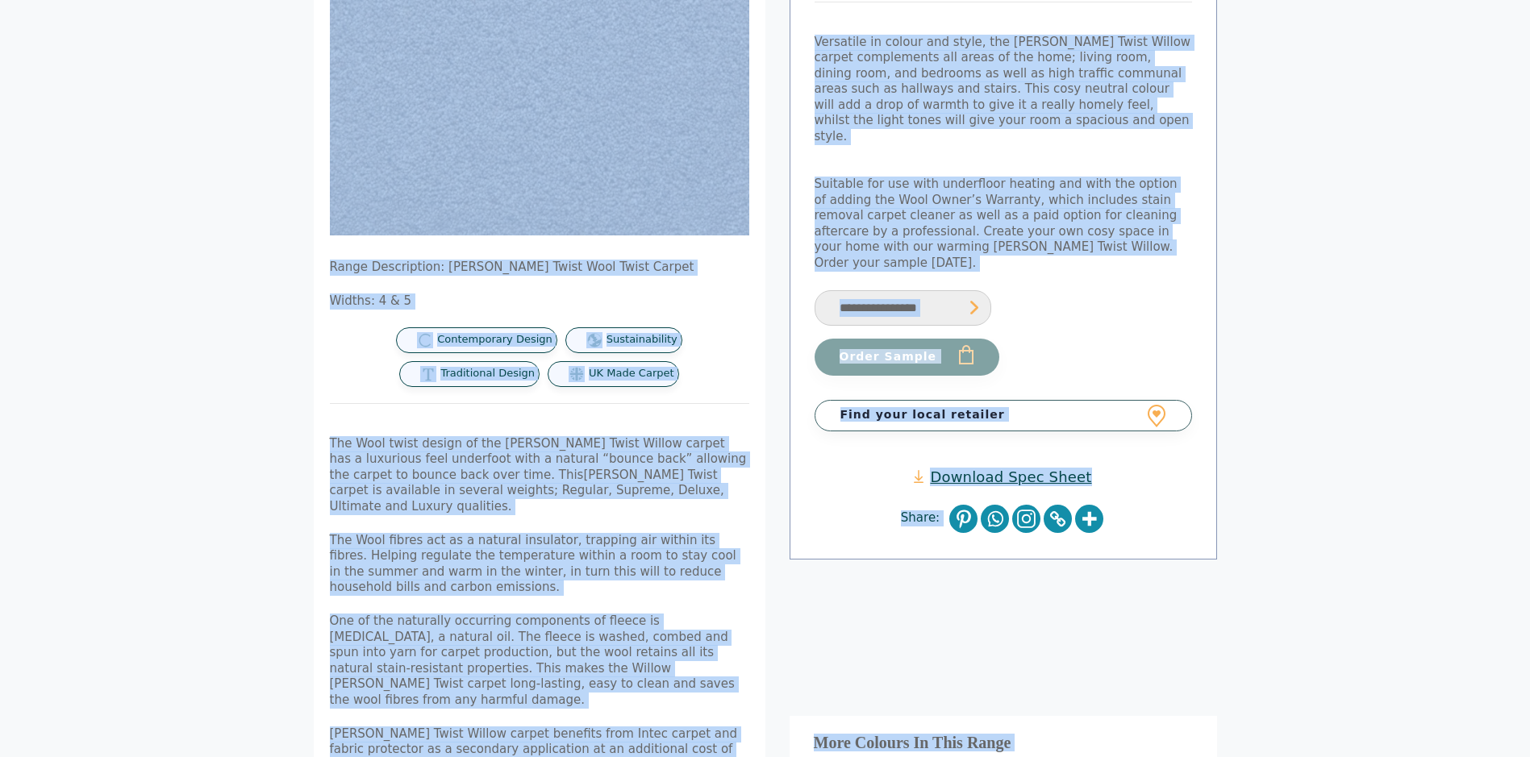
drag, startPoint x: 158, startPoint y: 14, endPoint x: 1333, endPoint y: 761, distance: 1392.9
click at [1333, 757] on html "Skip to content Samples: order My Account My account Menu Menu Our Carpets View…" at bounding box center [765, 682] width 1530 height 1894
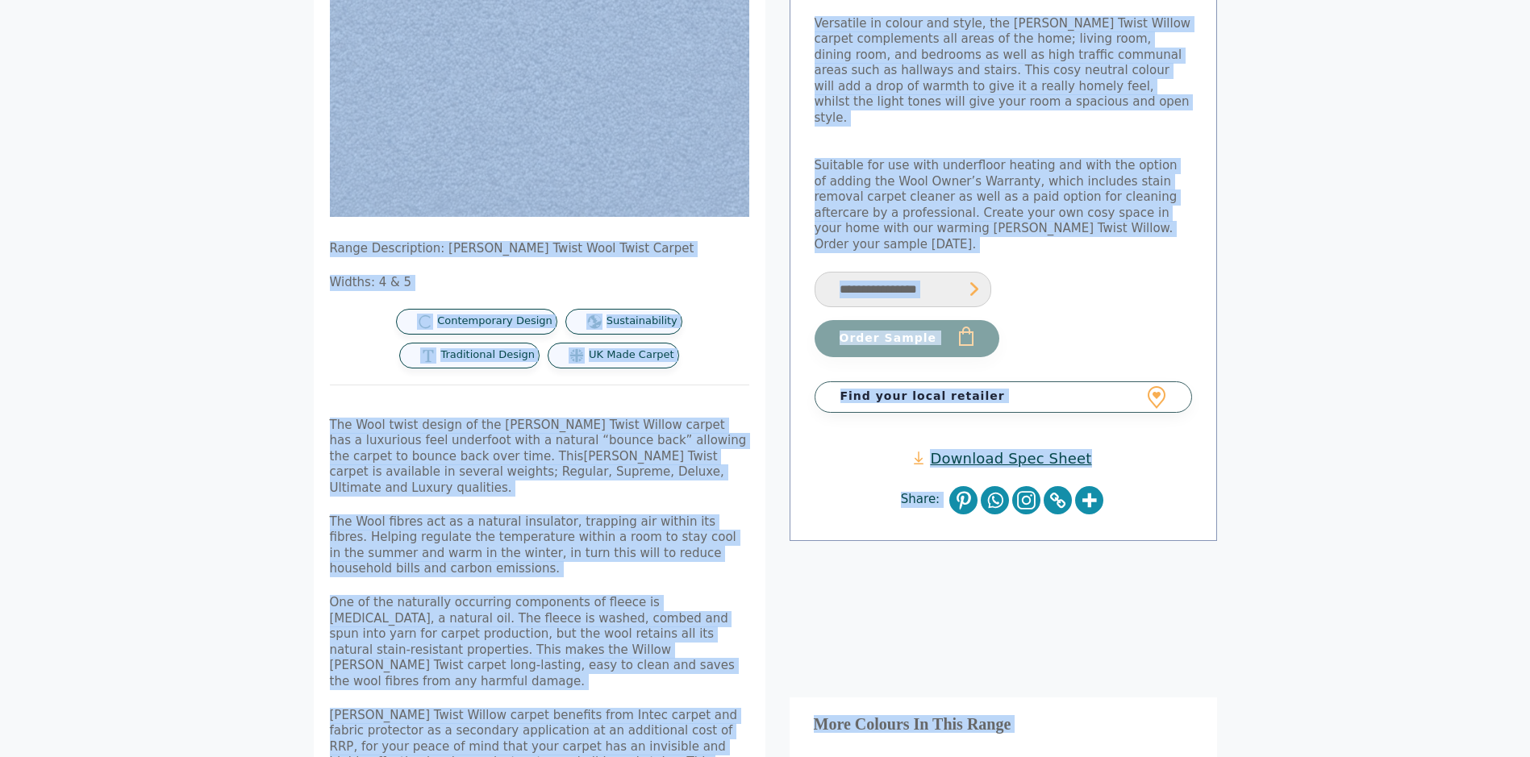
drag, startPoint x: 1333, startPoint y: 761, endPoint x: 1353, endPoint y: 635, distance: 128.1
click at [1353, 635] on body "Skip to content Samples: order My Account My account Menu Menu Our Carpets View…" at bounding box center [765, 663] width 1530 height 1894
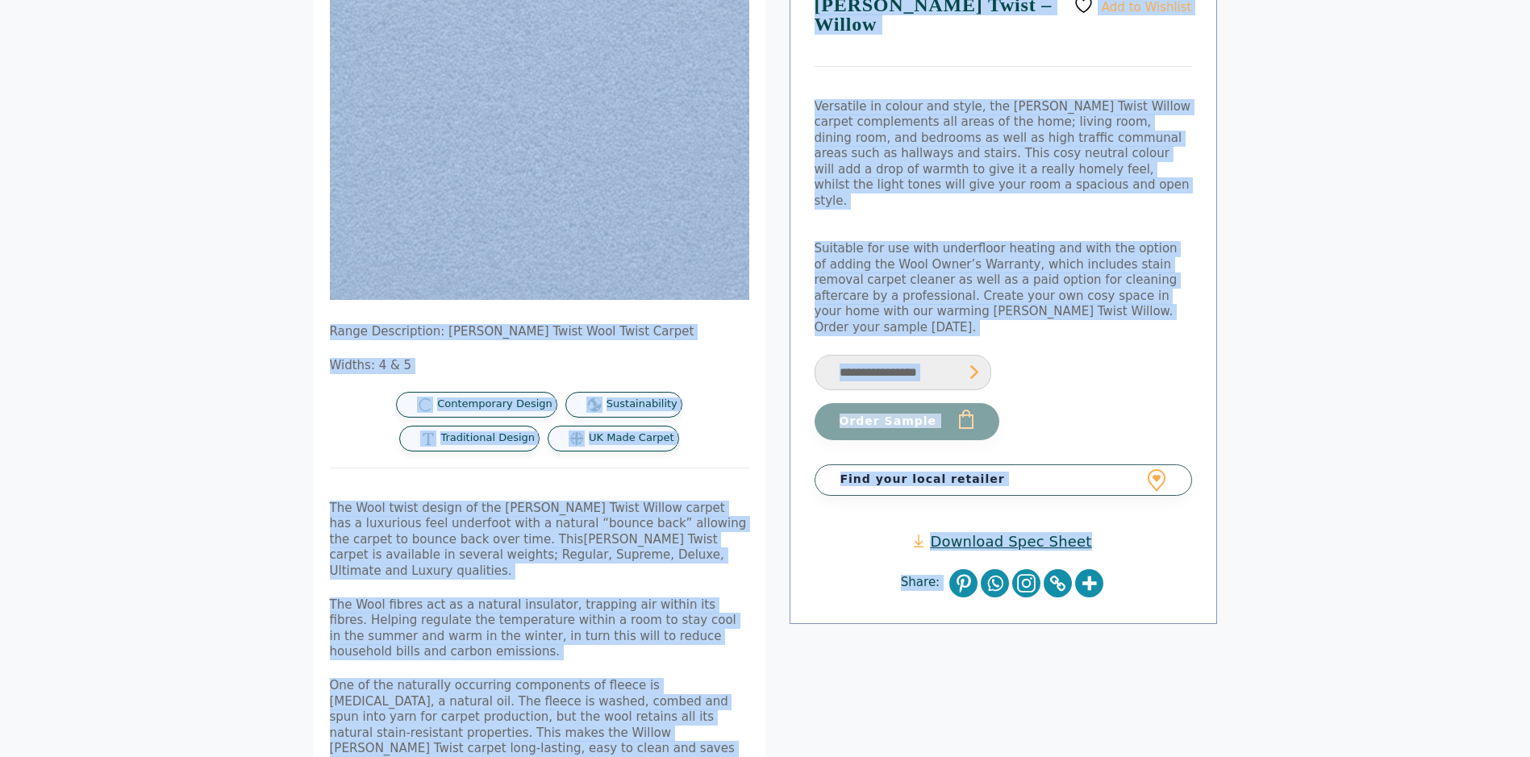
scroll to position [0, 0]
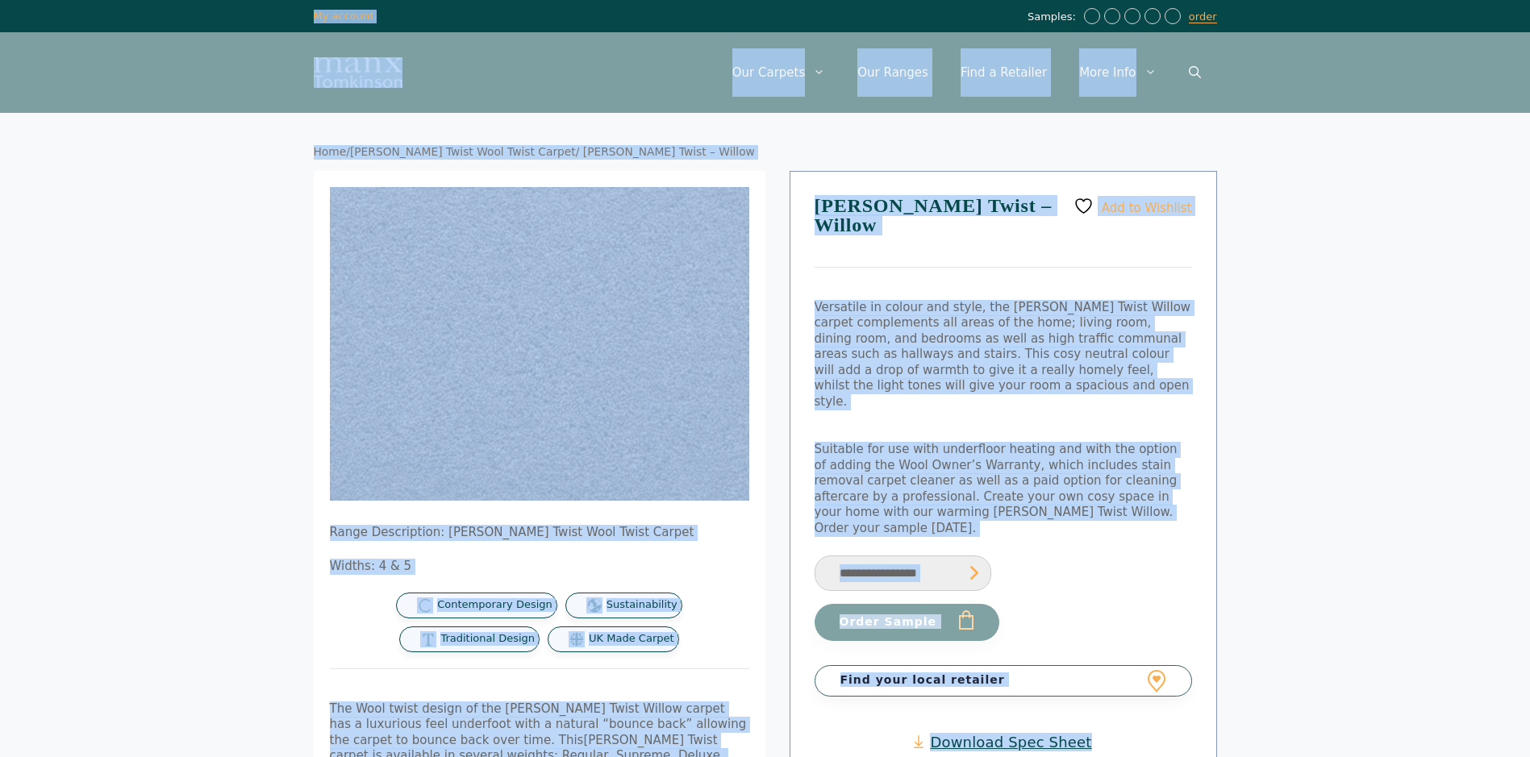
drag, startPoint x: 1311, startPoint y: 726, endPoint x: 187, endPoint y: 20, distance: 1326.8
click at [187, 20] on div "Samples: order My Account My account" at bounding box center [765, 16] width 1530 height 32
drag, startPoint x: 187, startPoint y: 20, endPoint x: 1159, endPoint y: 571, distance: 1117.2
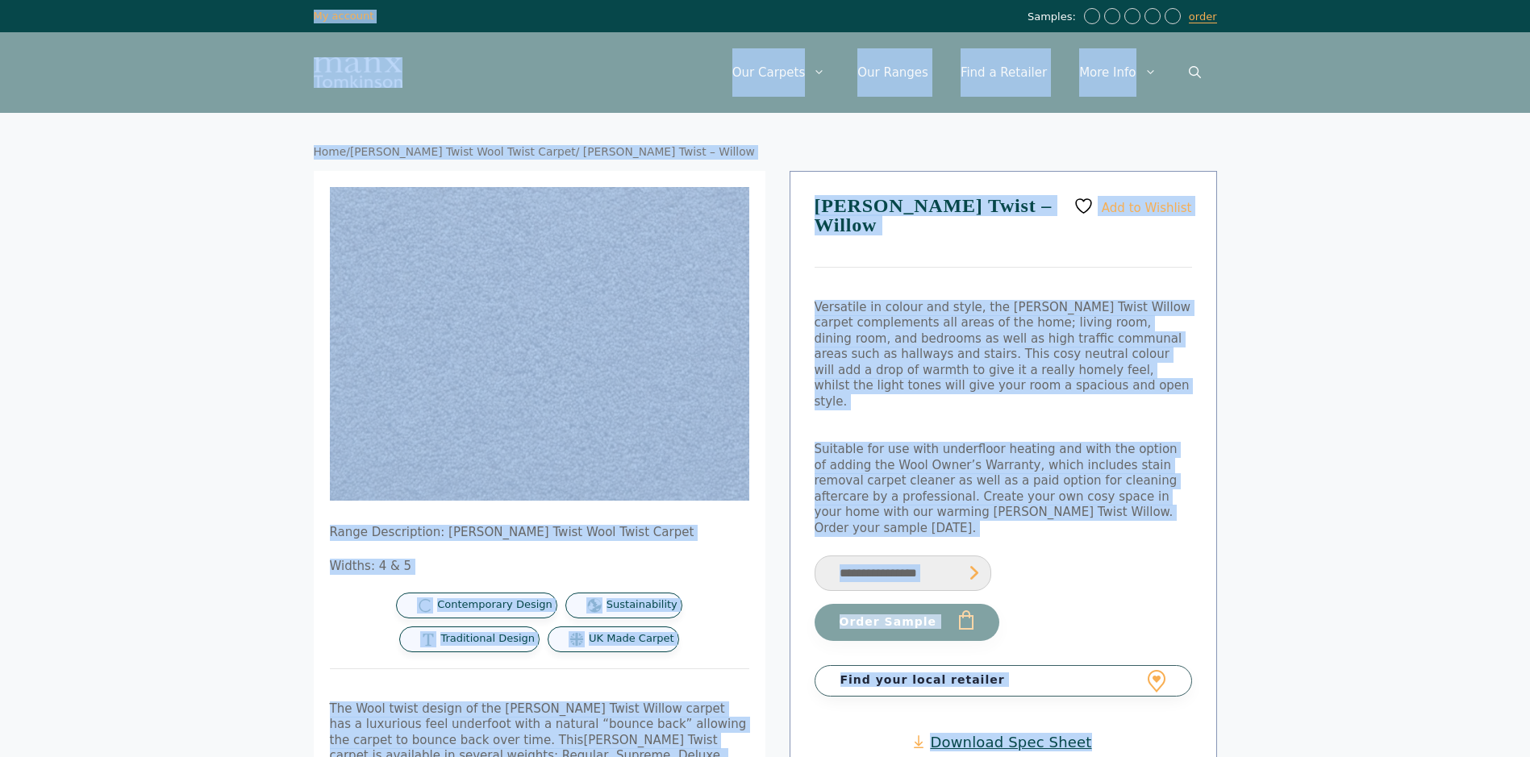
drag, startPoint x: 1290, startPoint y: 743, endPoint x: 227, endPoint y: 24, distance: 1283.2
click at [227, 24] on div "Samples: order My Account My account" at bounding box center [765, 16] width 1530 height 32
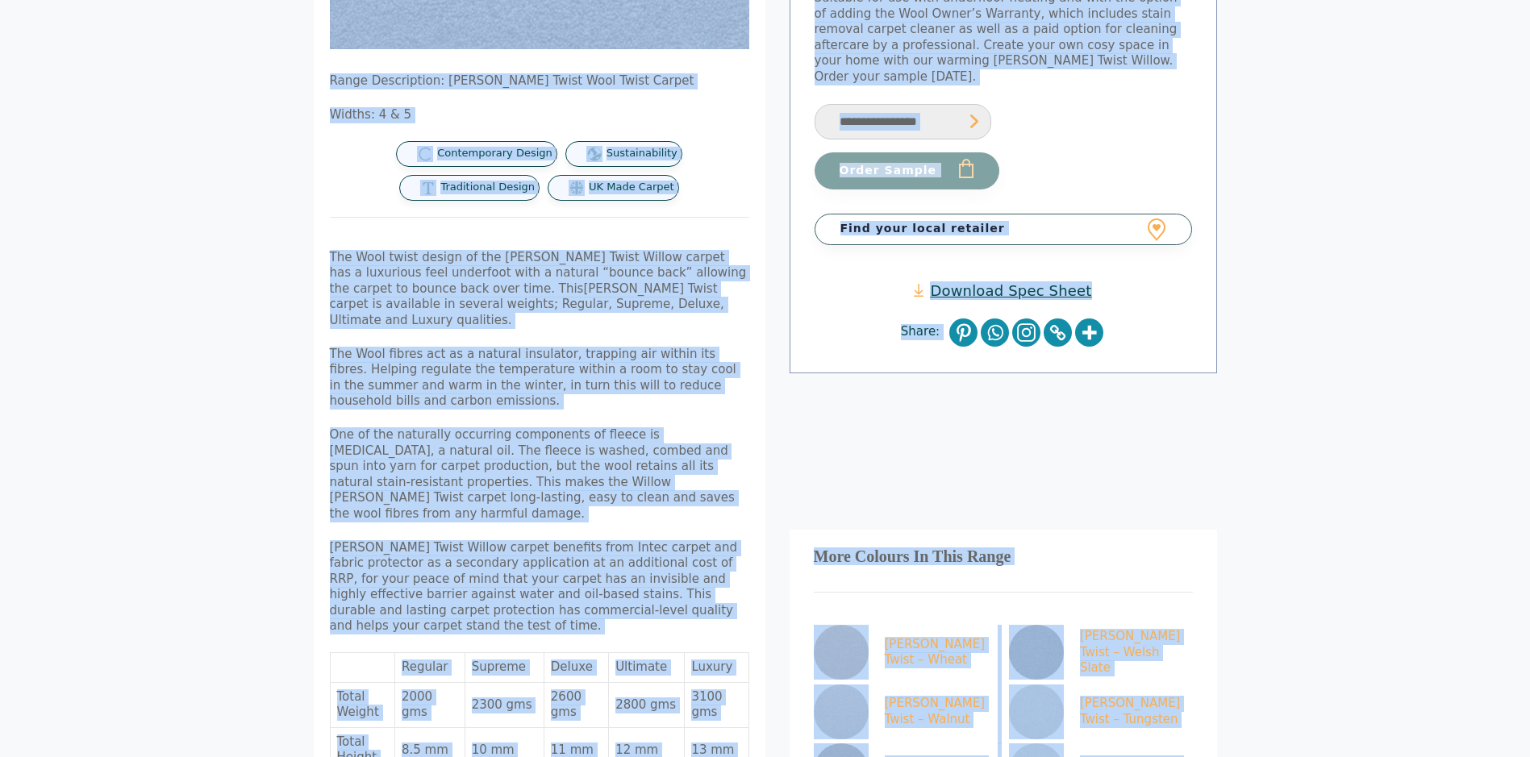
scroll to position [1073, 0]
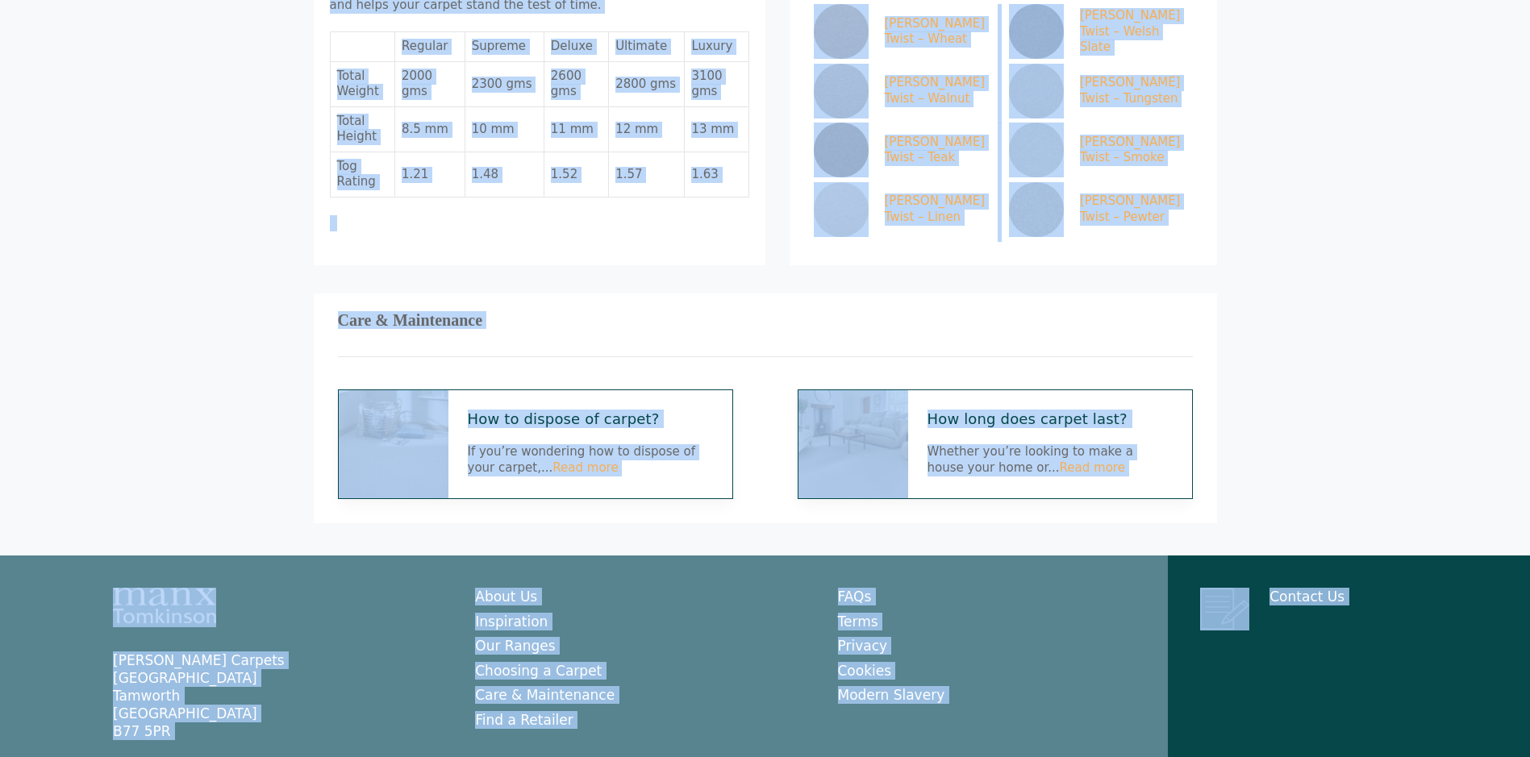
drag, startPoint x: 227, startPoint y: 24, endPoint x: 1170, endPoint y: 780, distance: 1209.0
drag, startPoint x: 1170, startPoint y: 780, endPoint x: 1146, endPoint y: 748, distance: 40.3
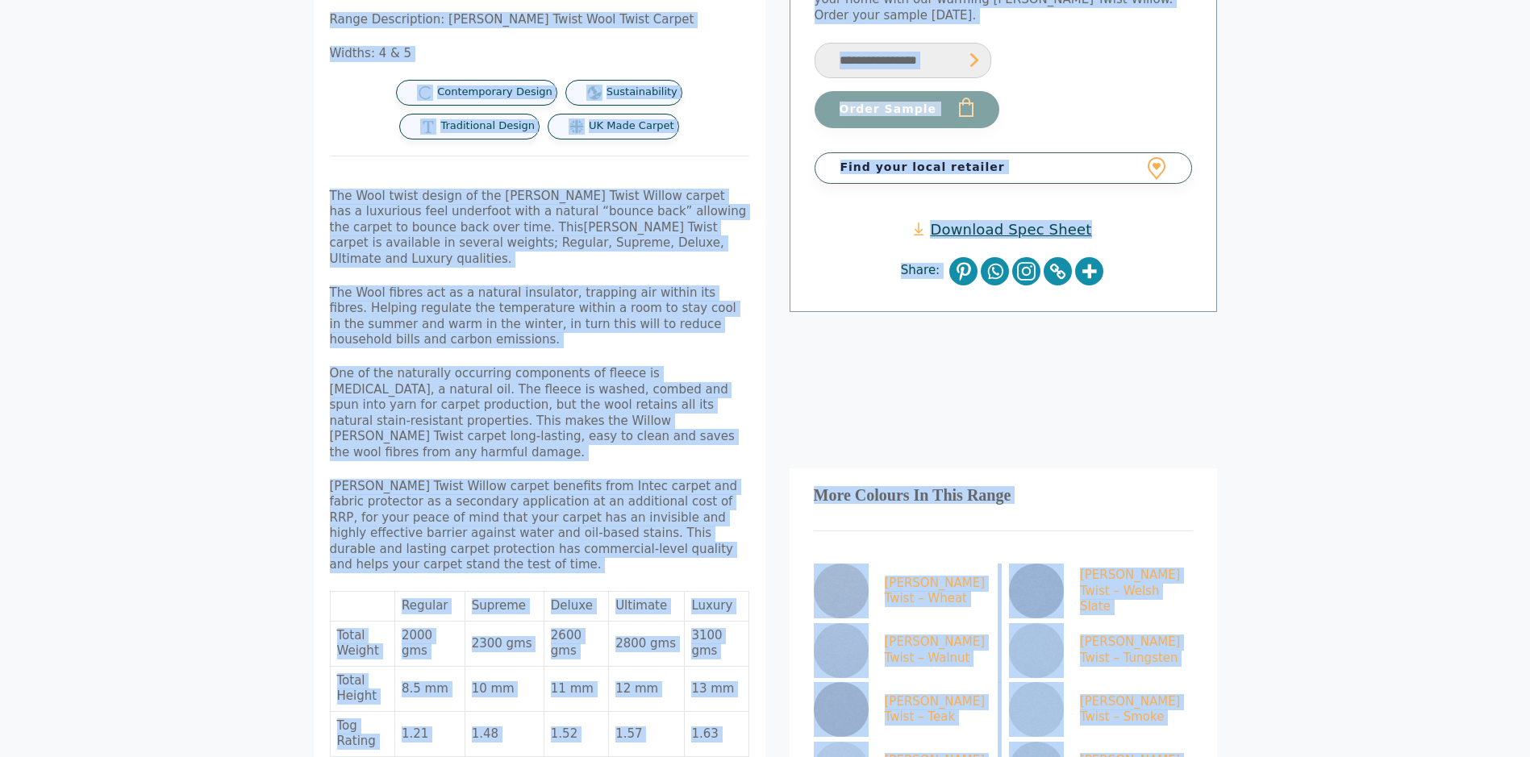
scroll to position [0, 0]
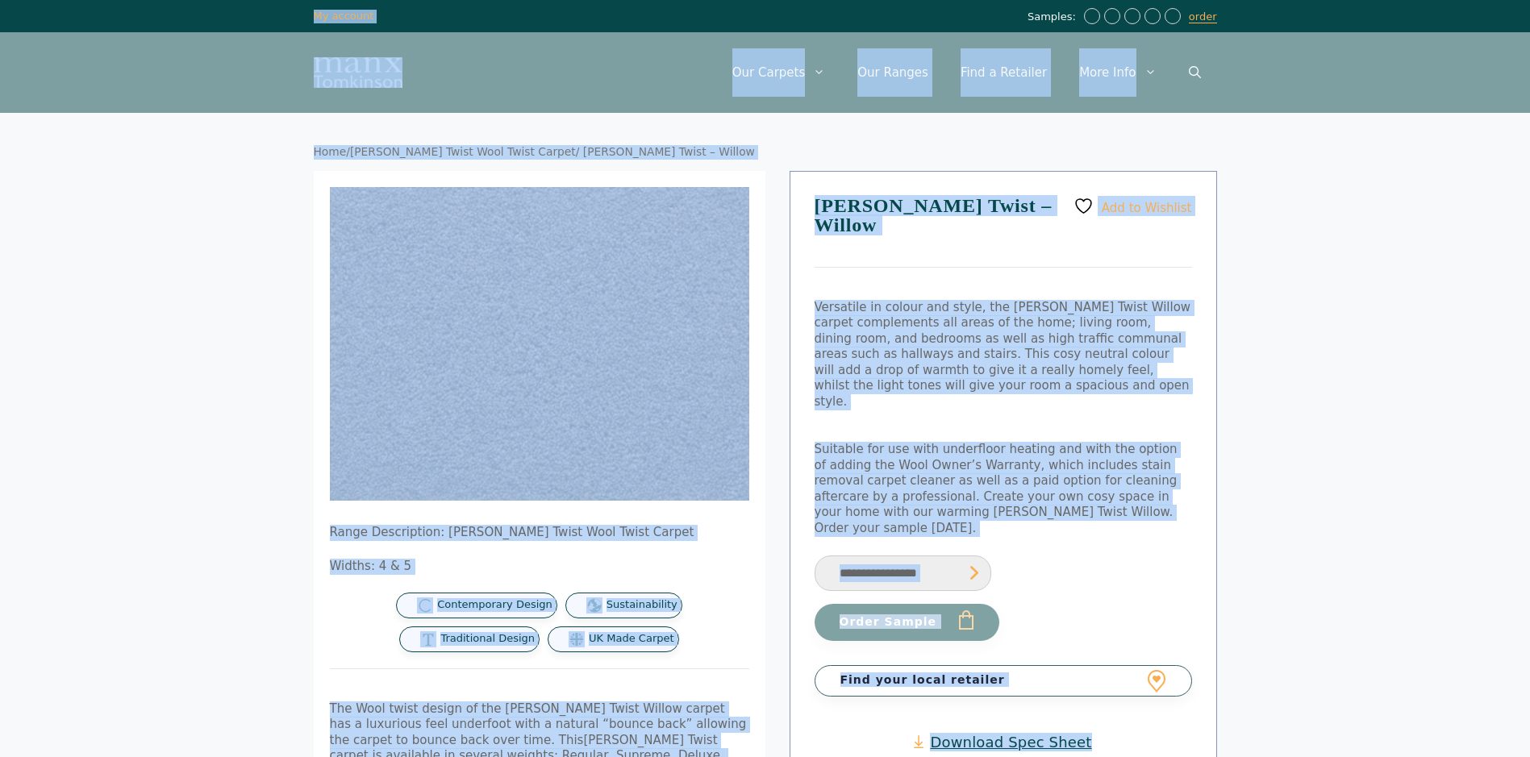
drag, startPoint x: 1146, startPoint y: 748, endPoint x: 268, endPoint y: 24, distance: 1138.0
click at [264, 21] on div "Samples: order My Account My account" at bounding box center [765, 16] width 1530 height 32
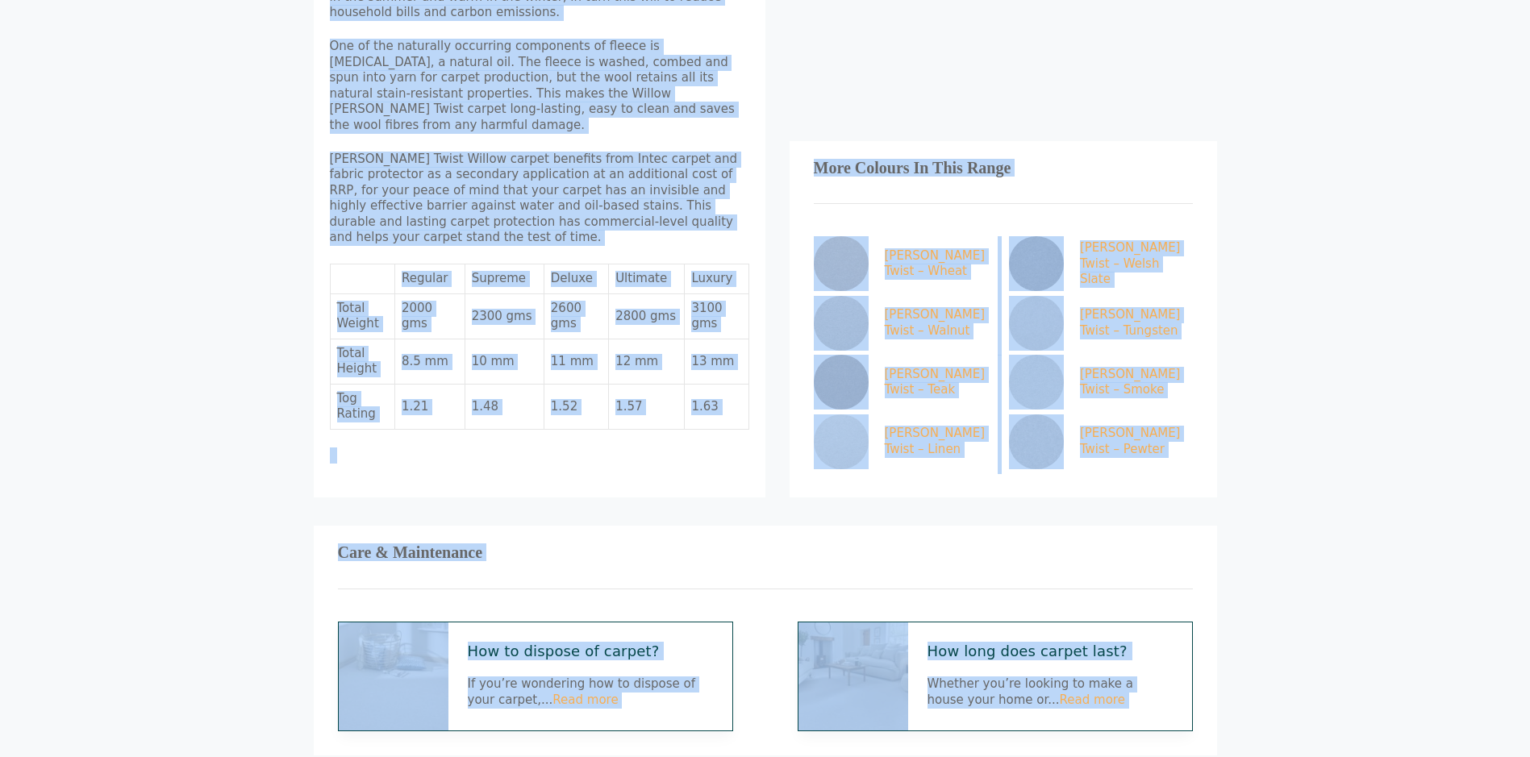
scroll to position [1073, 0]
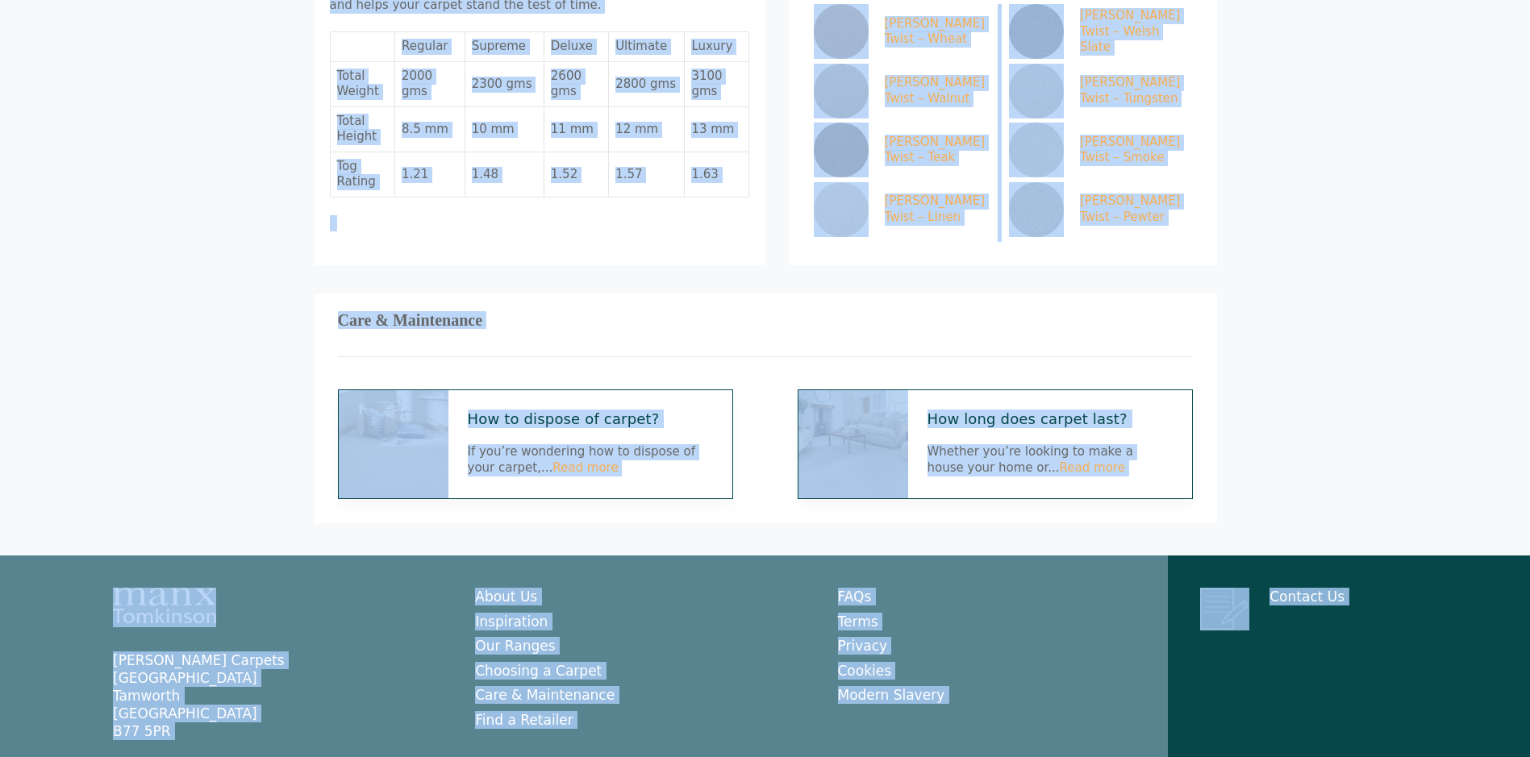
drag, startPoint x: 264, startPoint y: 21, endPoint x: 1354, endPoint y: 740, distance: 1306.0
drag, startPoint x: 1354, startPoint y: 740, endPoint x: 1341, endPoint y: 727, distance: 18.8
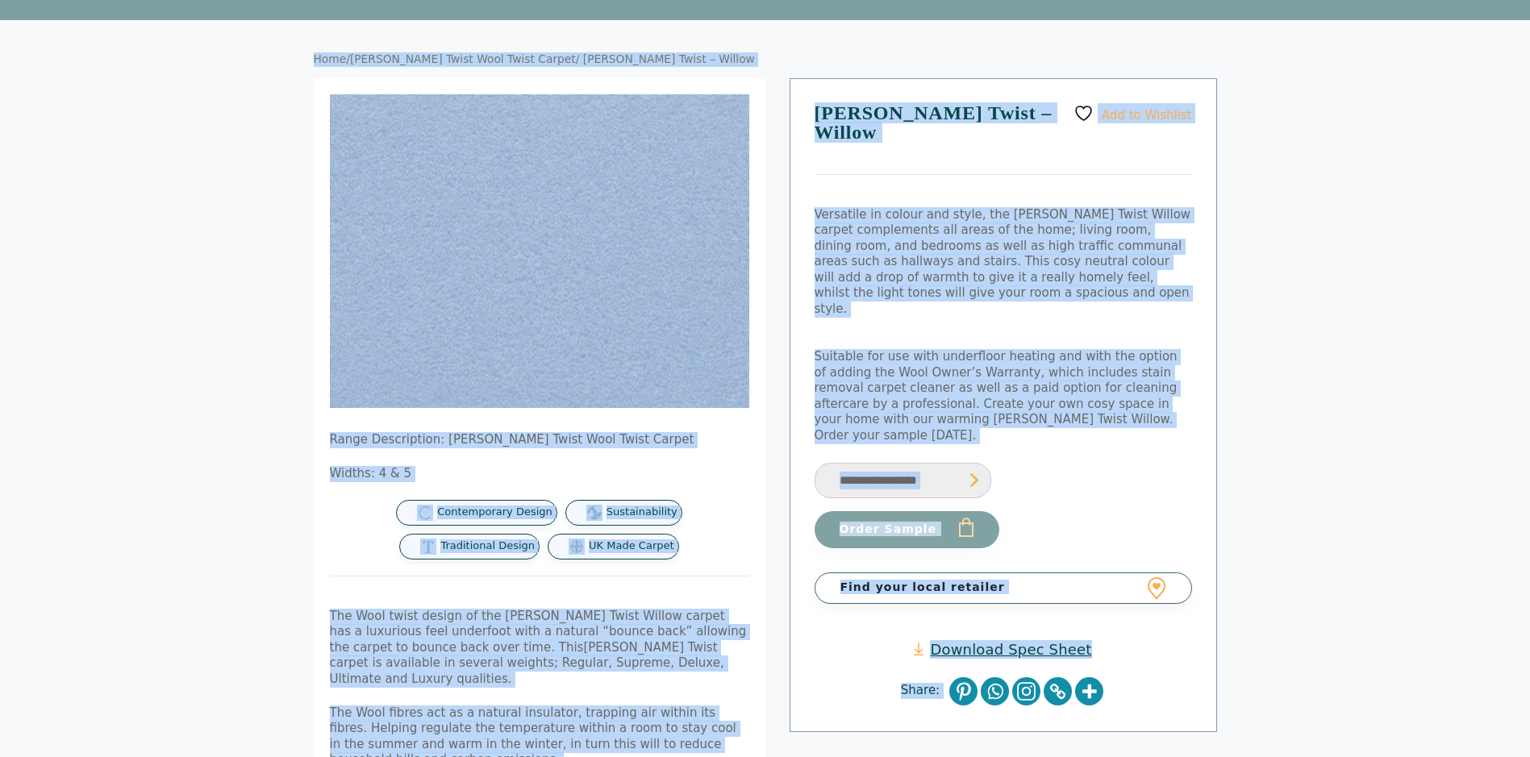
drag, startPoint x: 1341, startPoint y: 727, endPoint x: 273, endPoint y: 58, distance: 1259.3
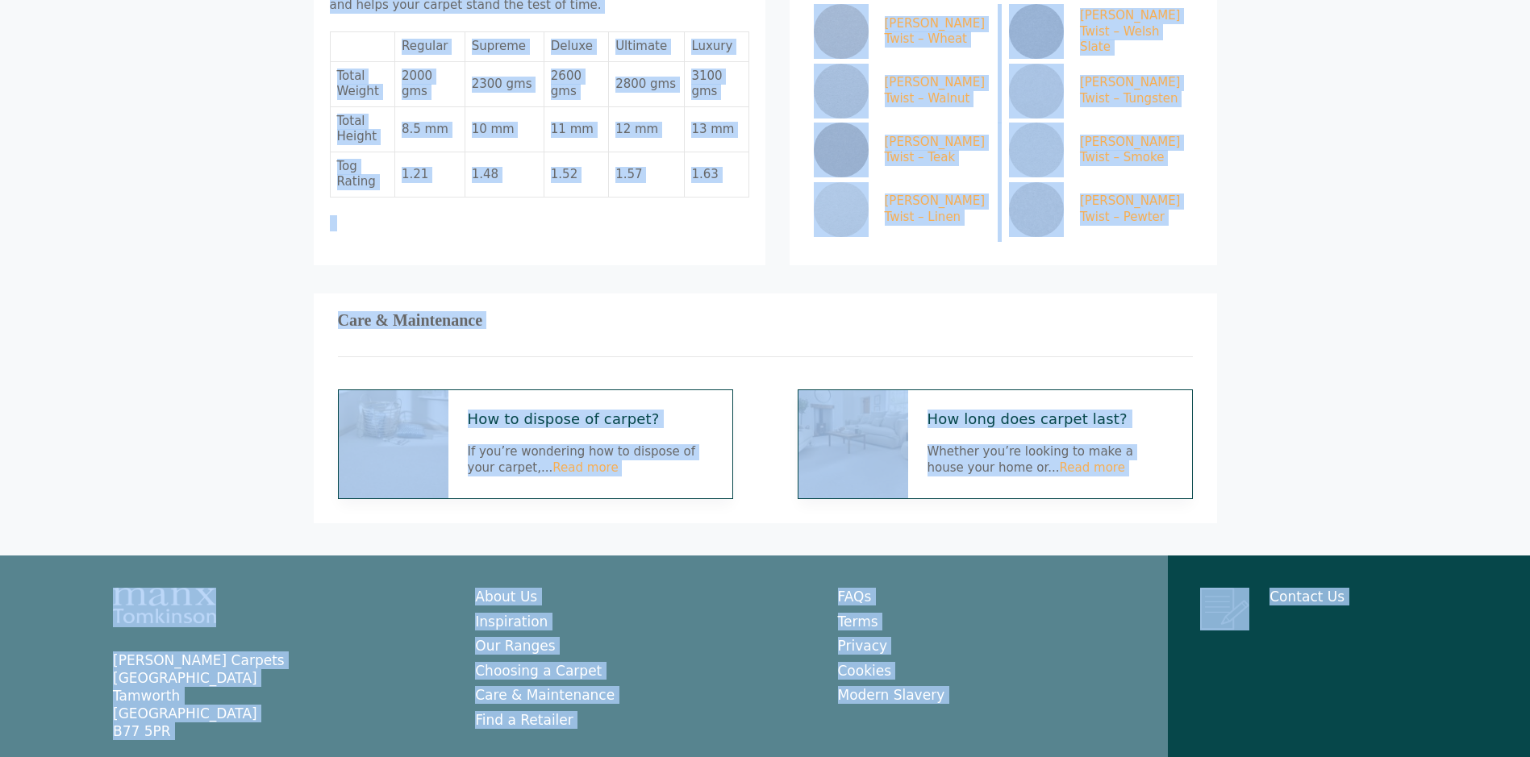
drag, startPoint x: 255, startPoint y: 11, endPoint x: 1378, endPoint y: 758, distance: 1349.1
drag, startPoint x: 1378, startPoint y: 758, endPoint x: 1374, endPoint y: 742, distance: 16.8
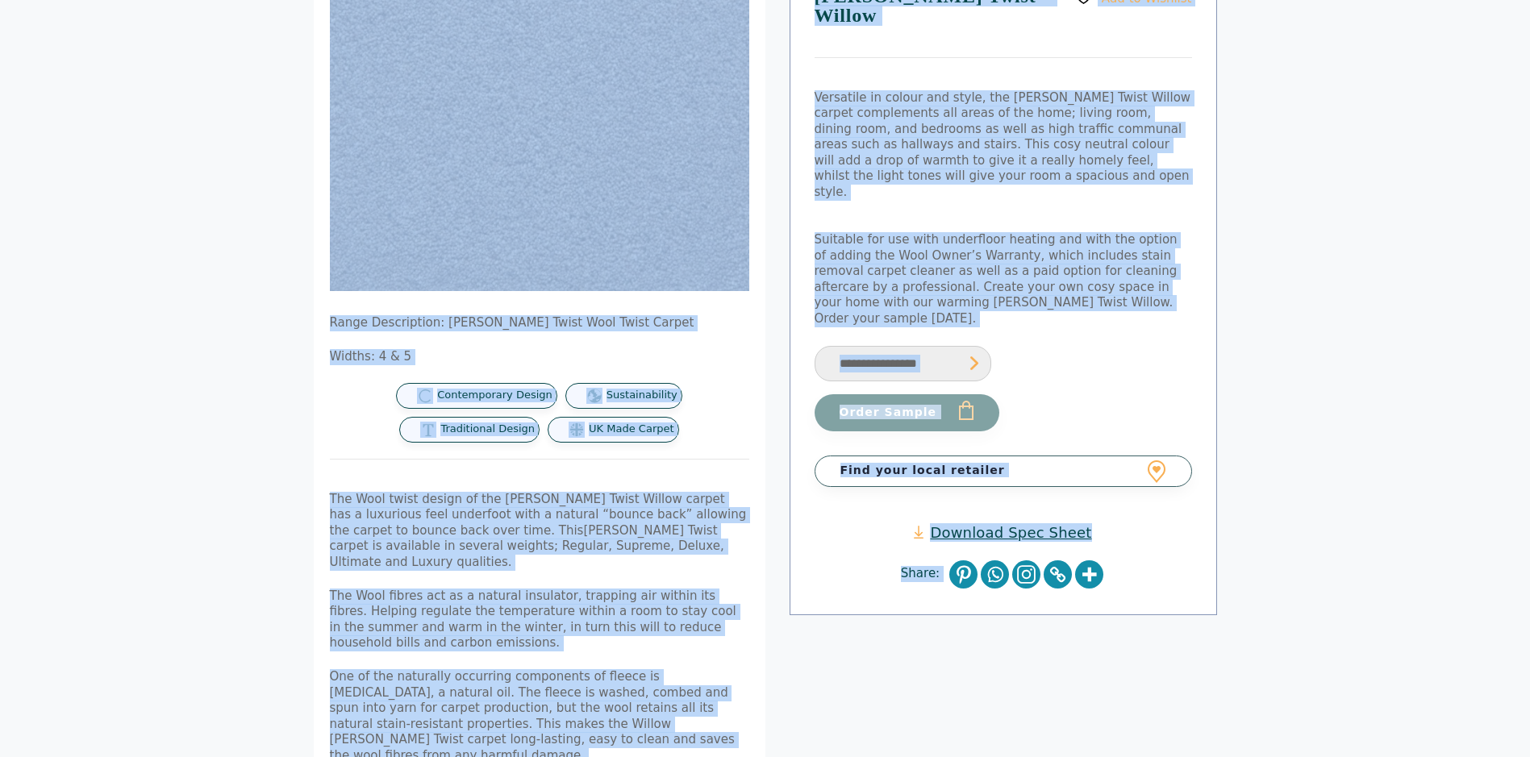
scroll to position [0, 0]
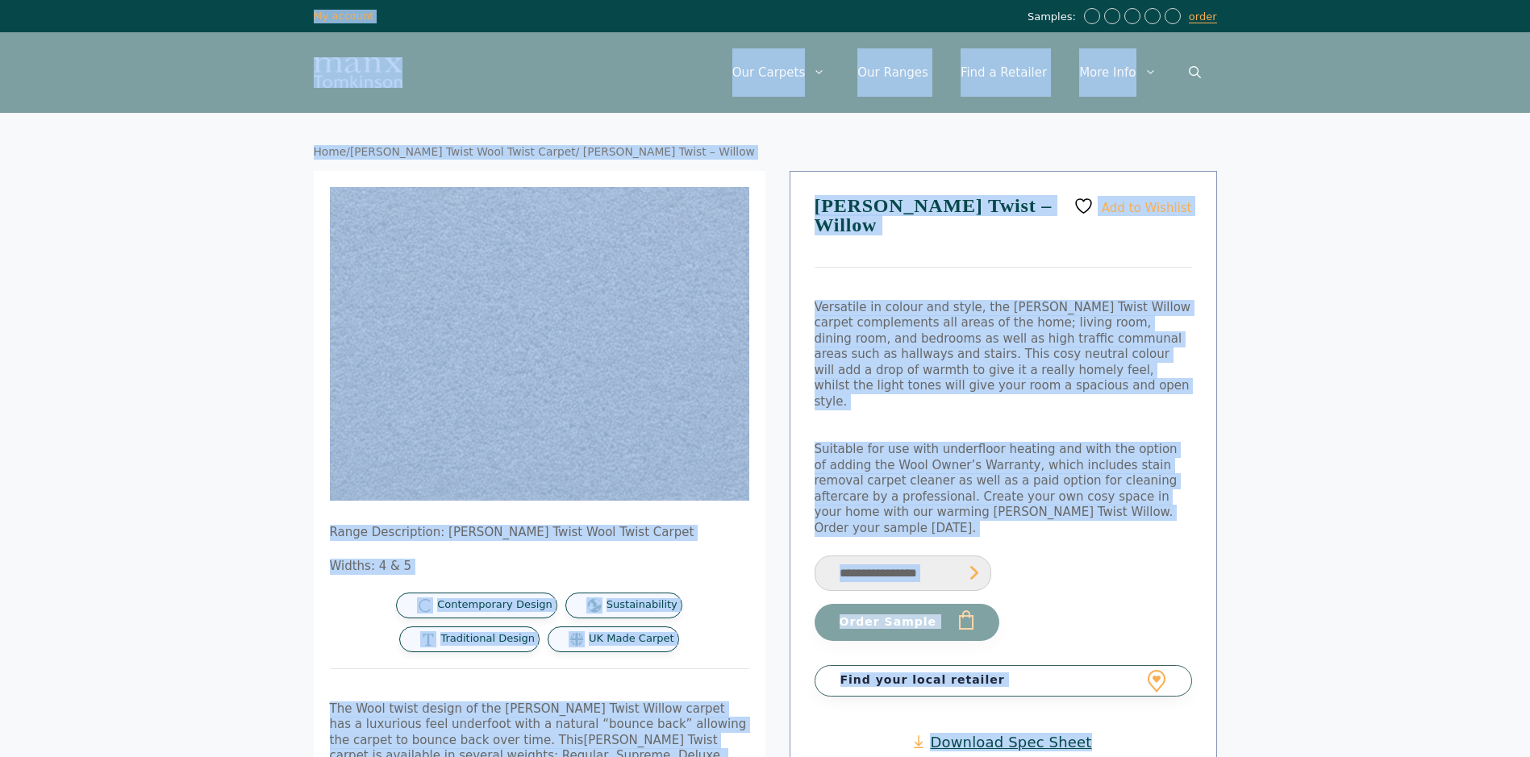
drag, startPoint x: 1374, startPoint y: 742, endPoint x: 259, endPoint y: 9, distance: 1334.2
click at [259, 9] on div "Samples: order My Account My account" at bounding box center [765, 16] width 1530 height 32
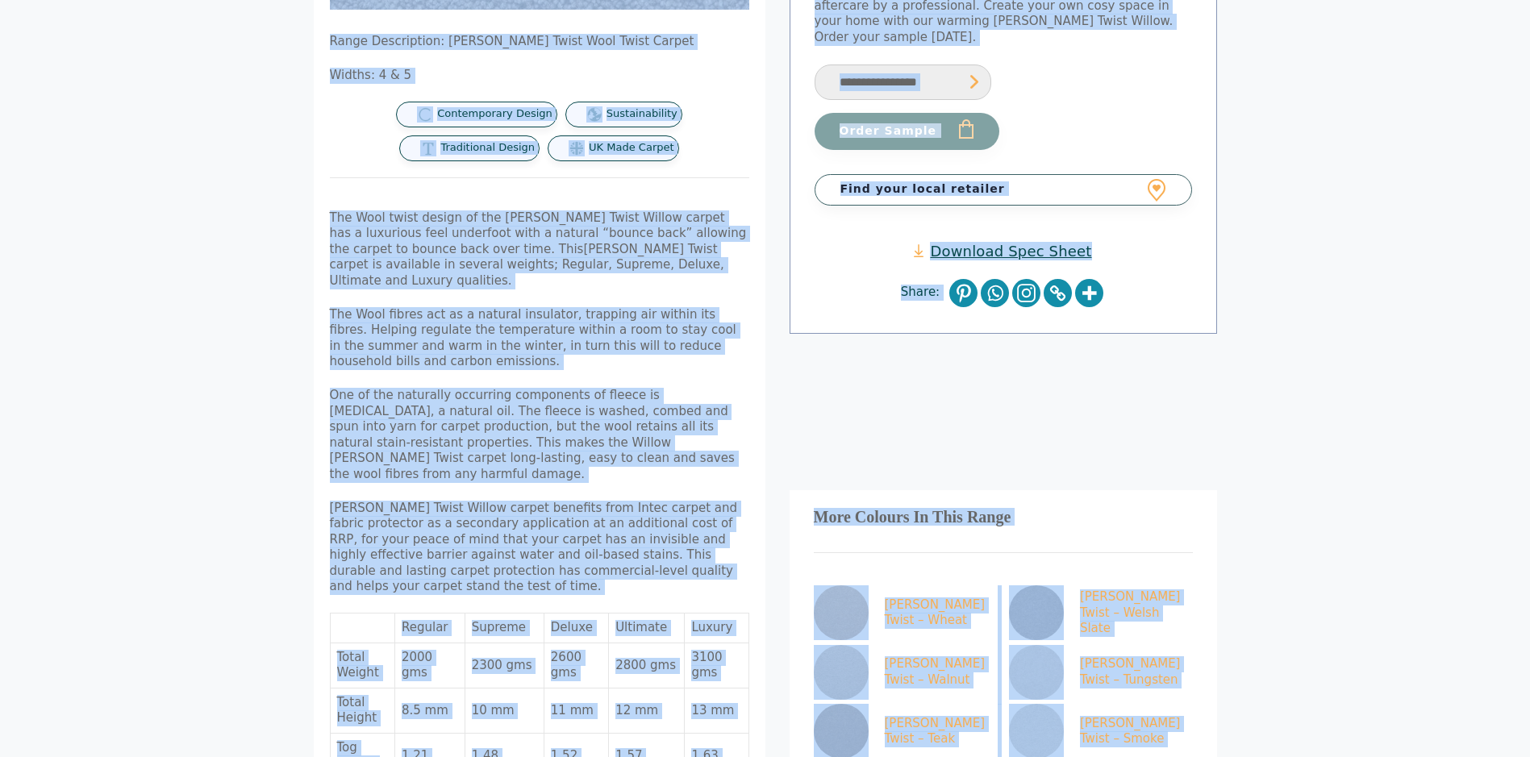
scroll to position [1073, 0]
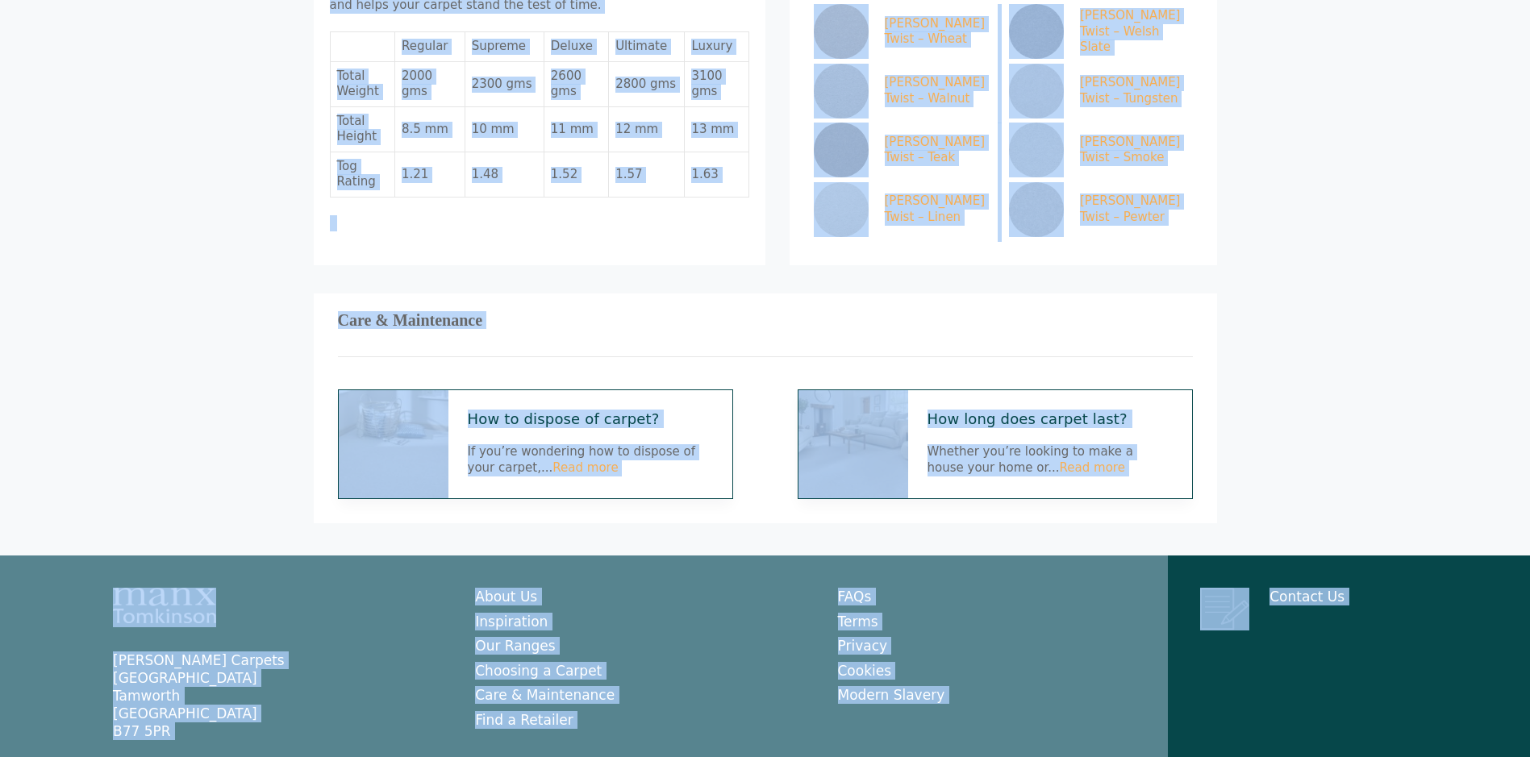
drag, startPoint x: 259, startPoint y: 9, endPoint x: 1278, endPoint y: 793, distance: 1286.1
drag, startPoint x: 1278, startPoint y: 793, endPoint x: 1376, endPoint y: 385, distance: 419.6
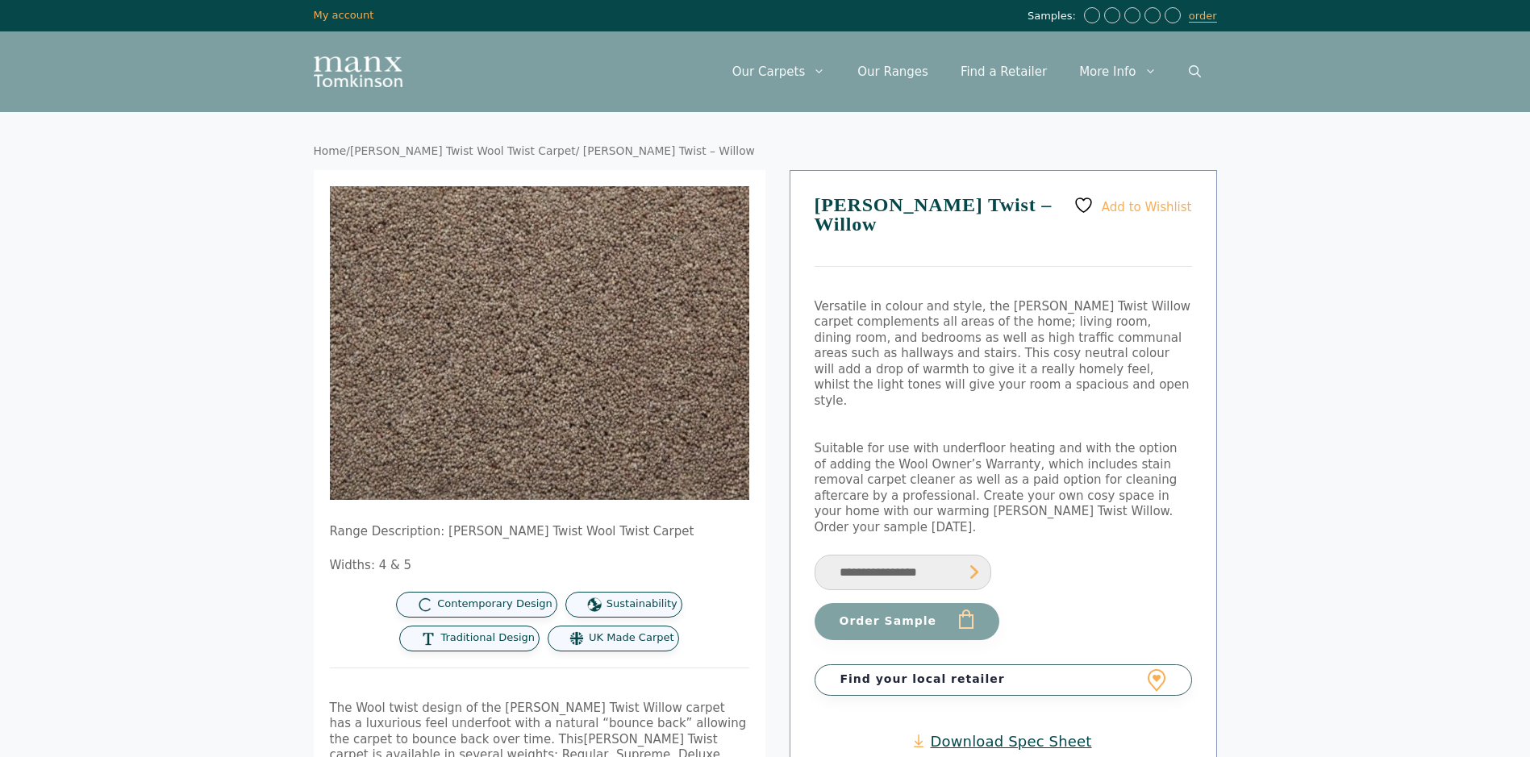
scroll to position [0, 0]
